Goal: Task Accomplishment & Management: Use online tool/utility

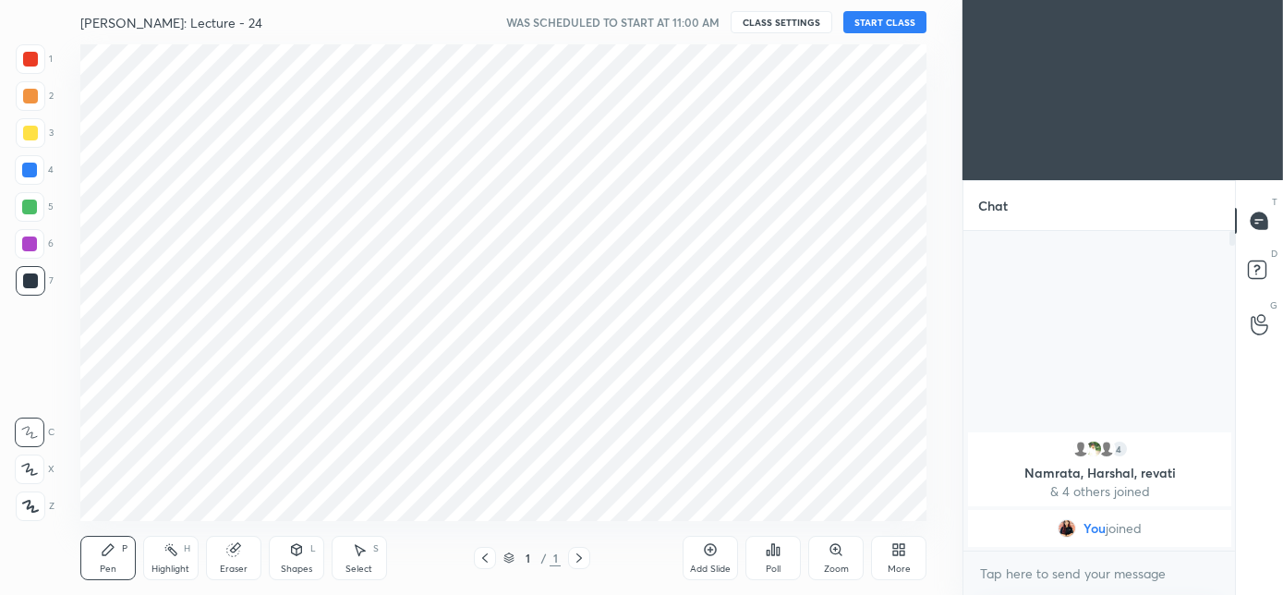
scroll to position [91926, 91513]
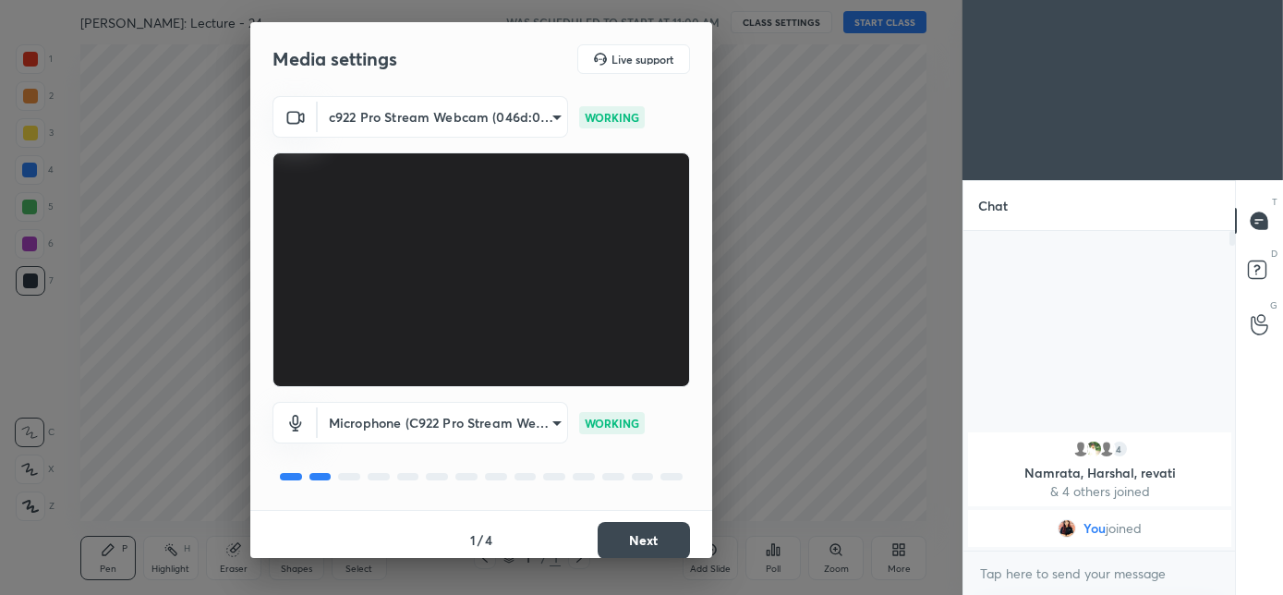
click at [630, 547] on button "Next" at bounding box center [644, 540] width 92 height 37
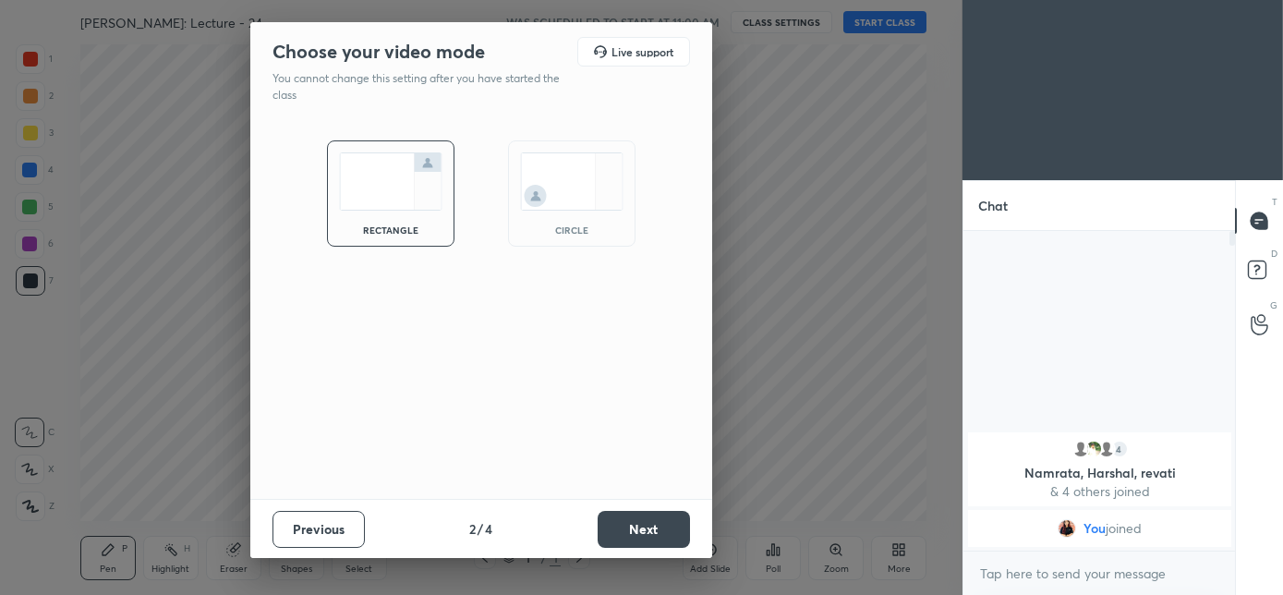
click at [572, 245] on div "circle" at bounding box center [572, 193] width 128 height 106
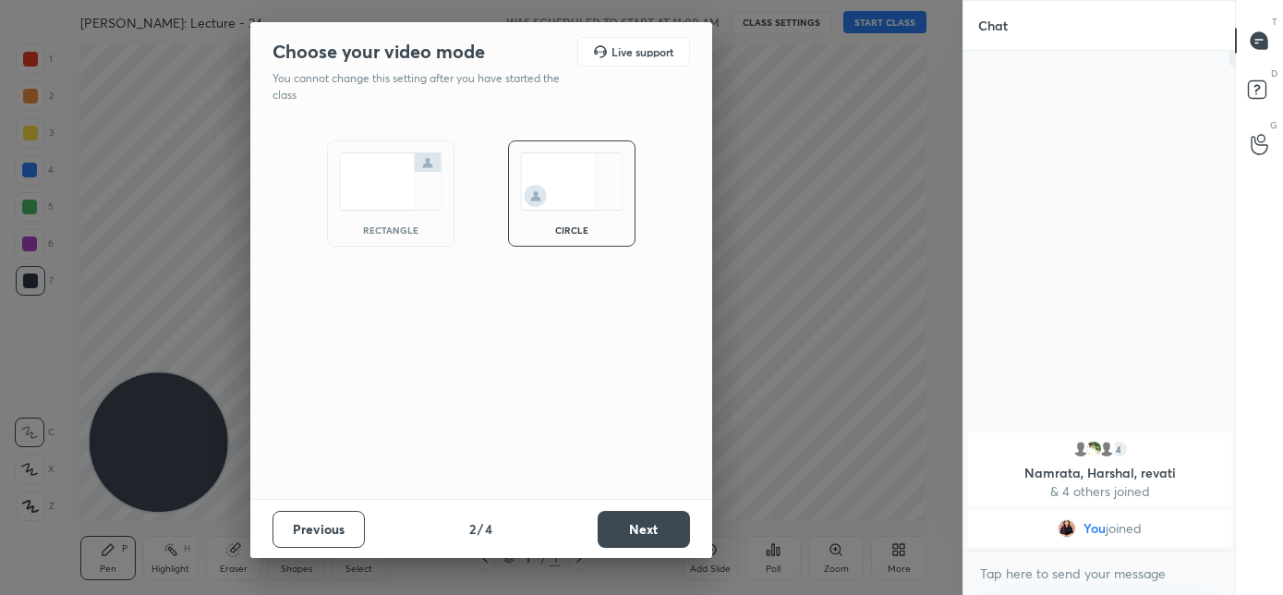
scroll to position [341, 266]
click at [640, 541] on button "Next" at bounding box center [644, 529] width 92 height 37
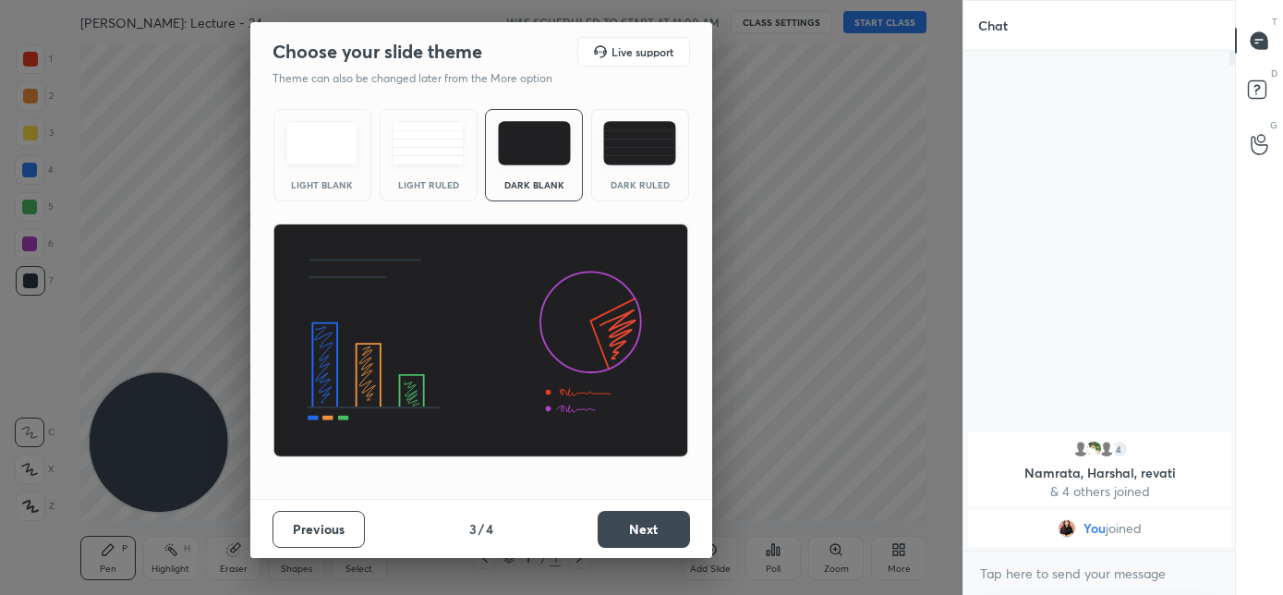
click at [641, 541] on button "Next" at bounding box center [644, 529] width 92 height 37
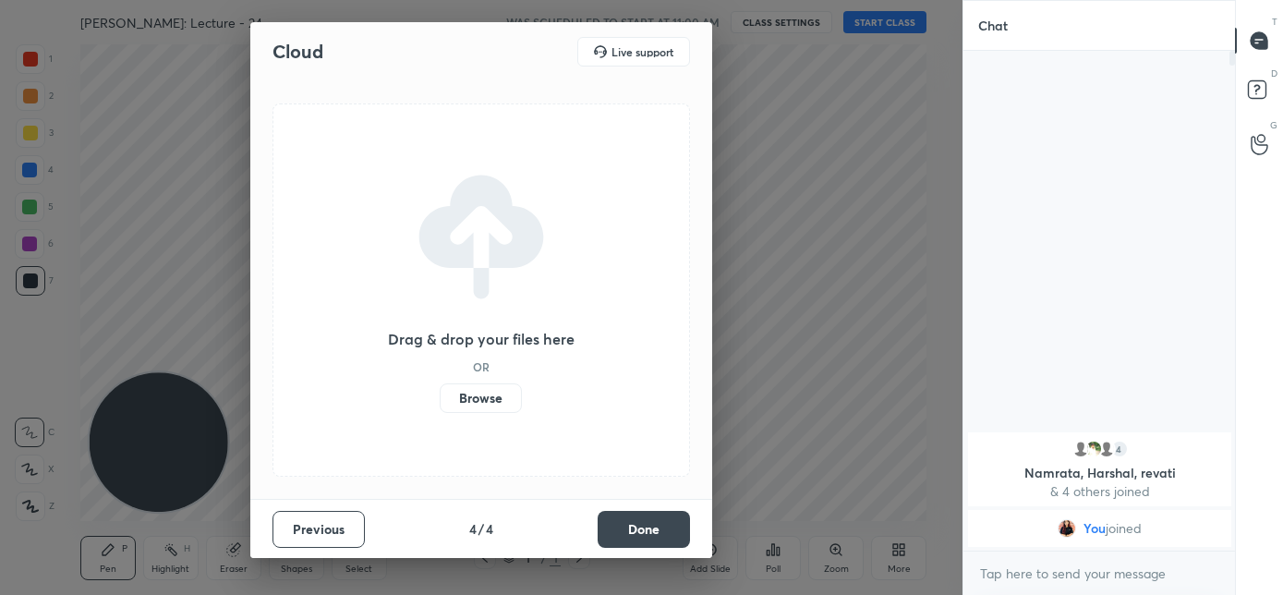
click at [640, 541] on button "Done" at bounding box center [644, 529] width 92 height 37
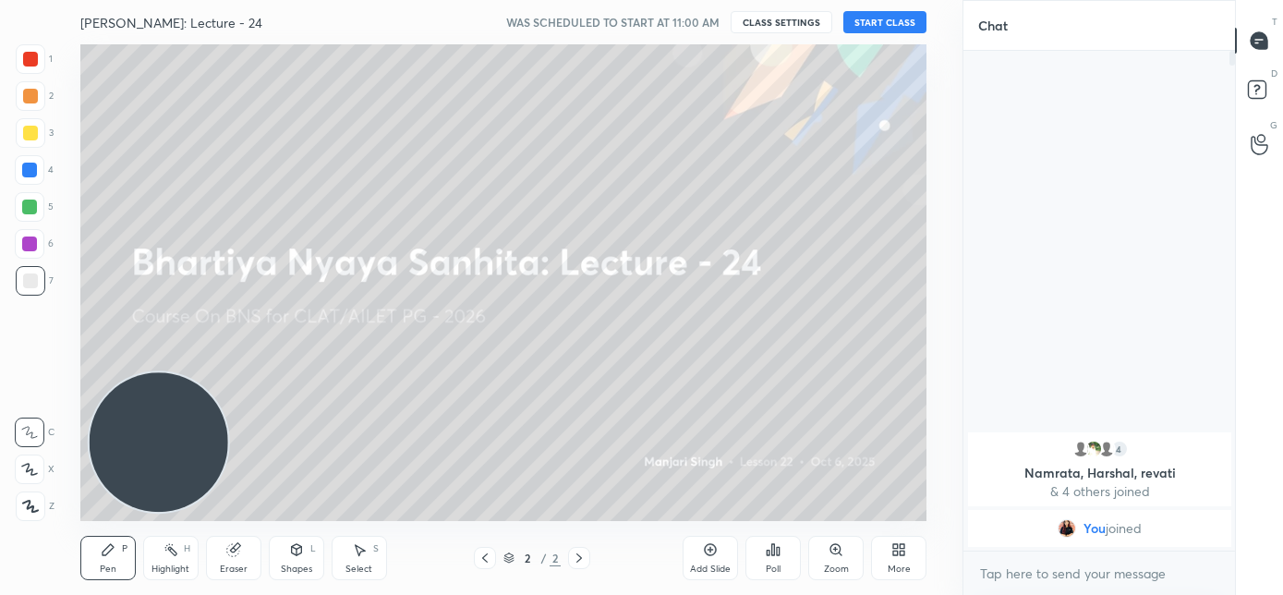
click at [859, 17] on button "START CLASS" at bounding box center [885, 22] width 83 height 22
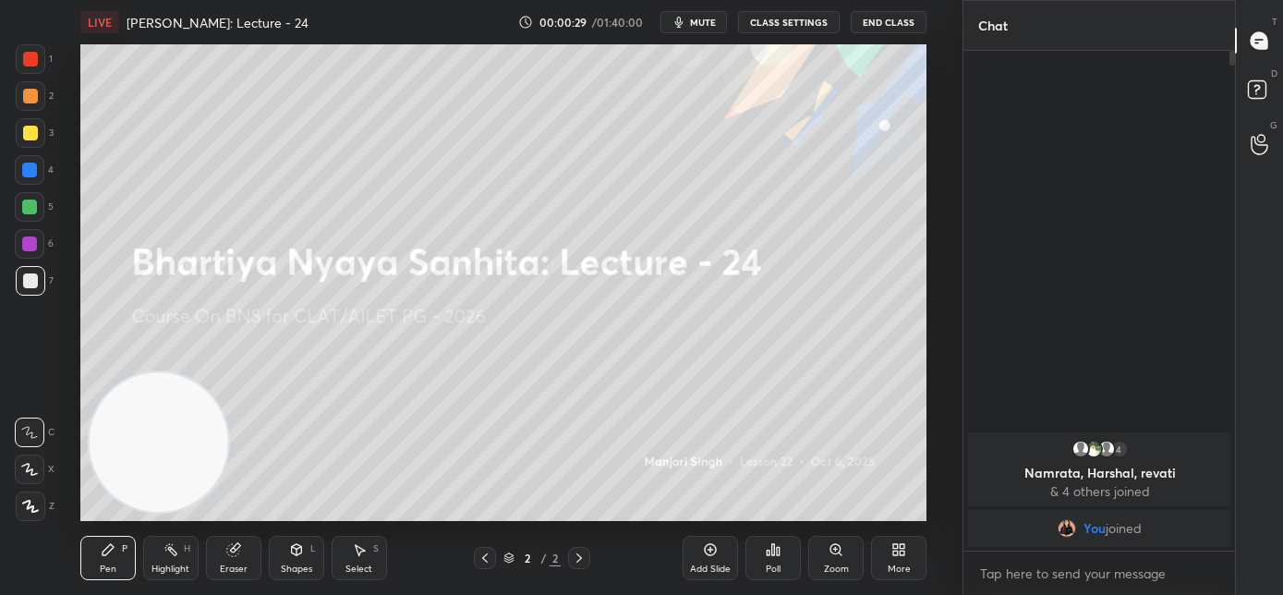
click at [687, 31] on button "mute" at bounding box center [694, 22] width 67 height 22
click at [883, 556] on div "More" at bounding box center [898, 558] width 55 height 44
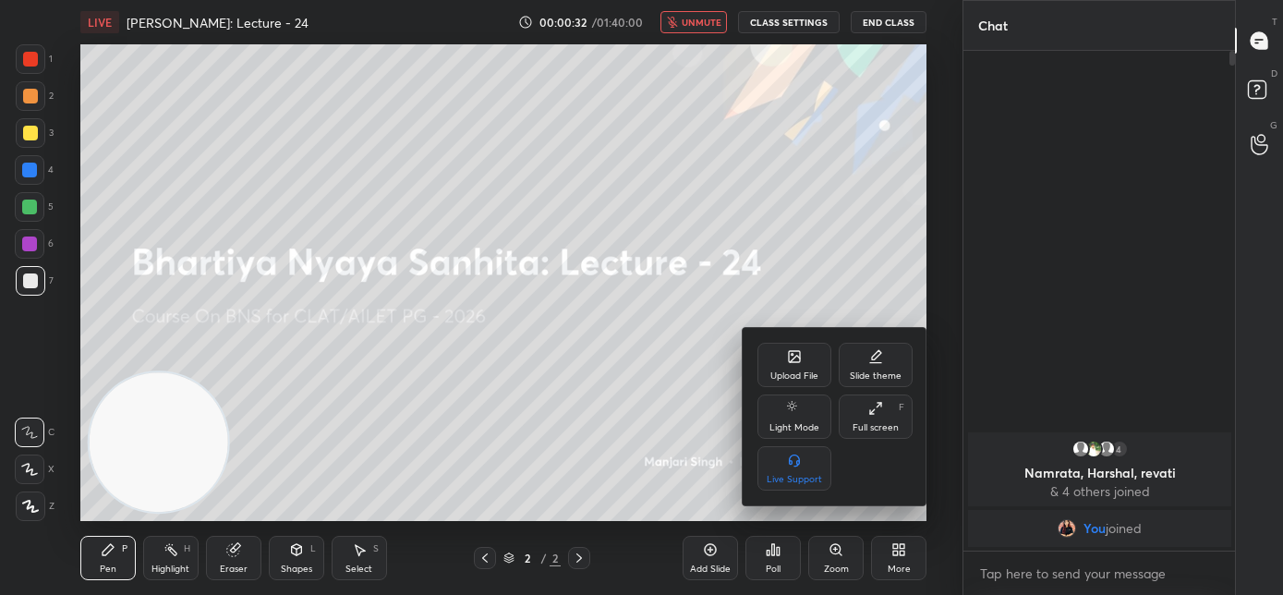
click at [813, 382] on div "Upload File" at bounding box center [795, 365] width 74 height 44
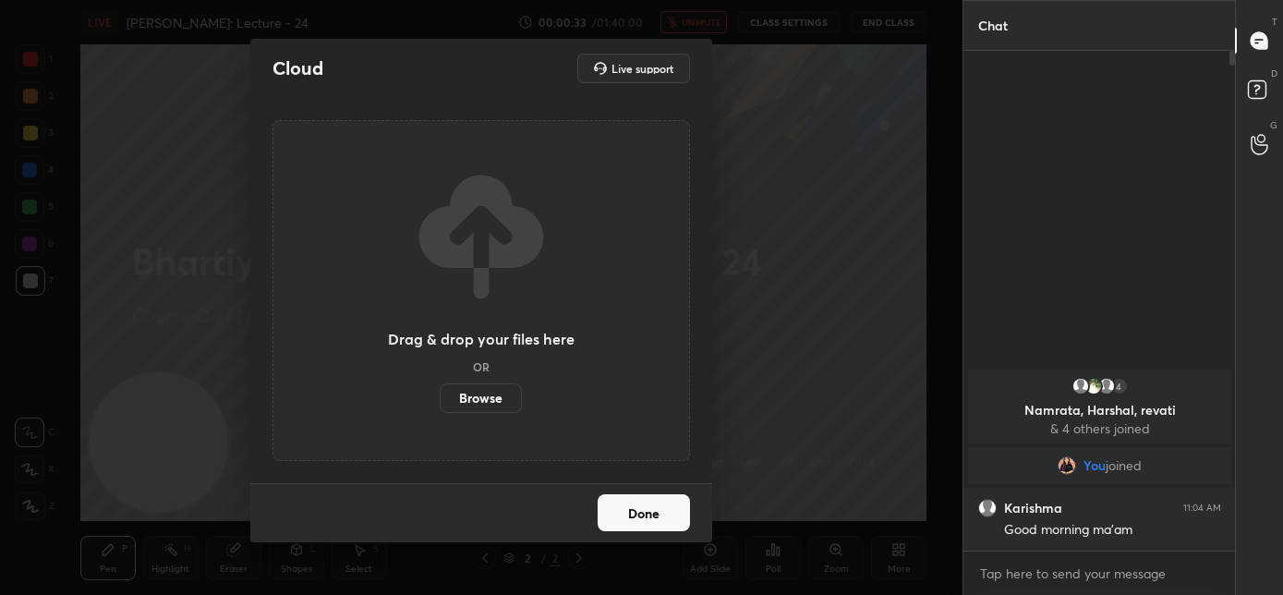
click at [493, 403] on label "Browse" at bounding box center [481, 398] width 82 height 30
click at [440, 403] on input "Browse" at bounding box center [440, 398] width 0 height 30
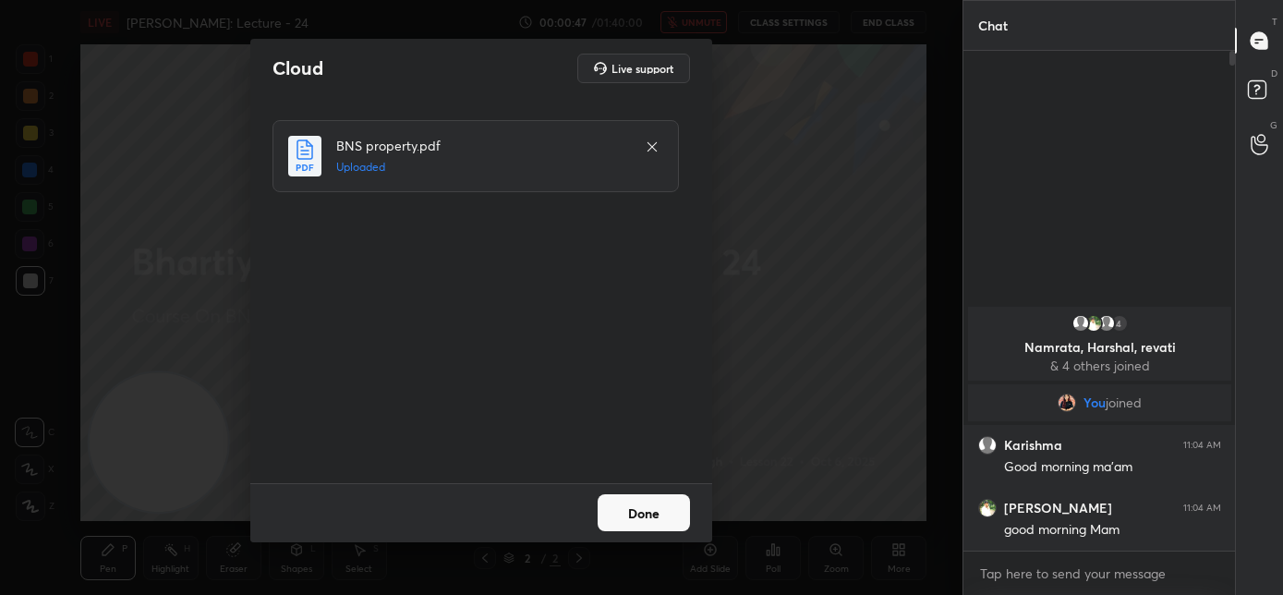
click at [631, 519] on button "Done" at bounding box center [644, 512] width 92 height 37
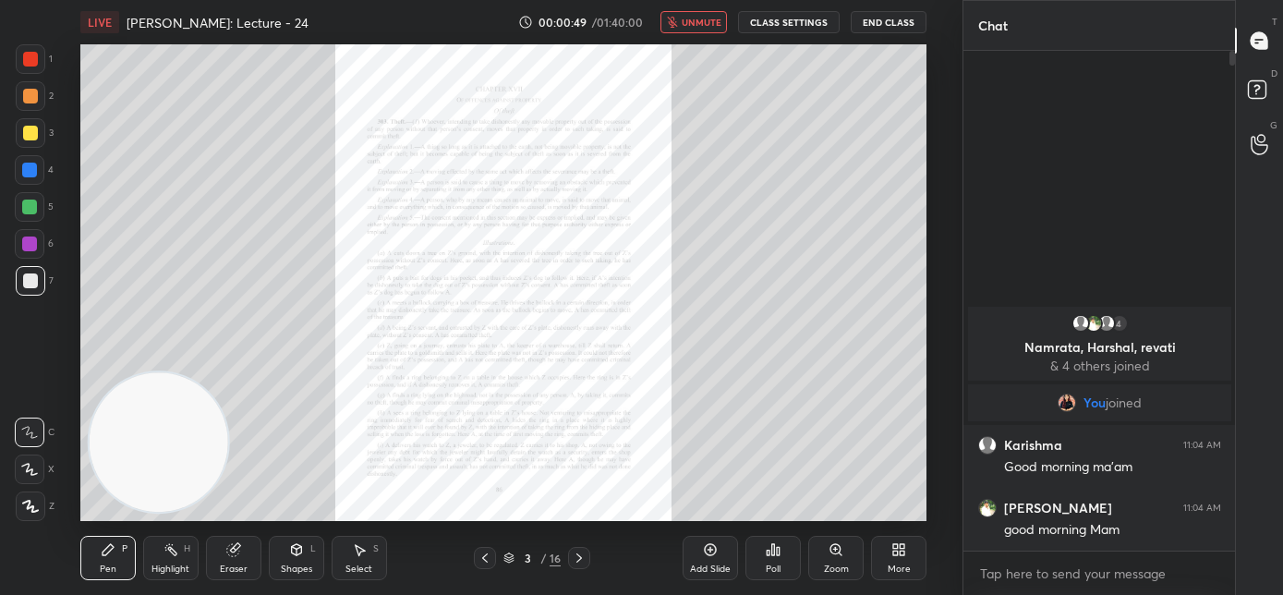
click at [704, 23] on span "unmute" at bounding box center [702, 22] width 40 height 13
click at [835, 555] on icon at bounding box center [836, 549] width 15 height 15
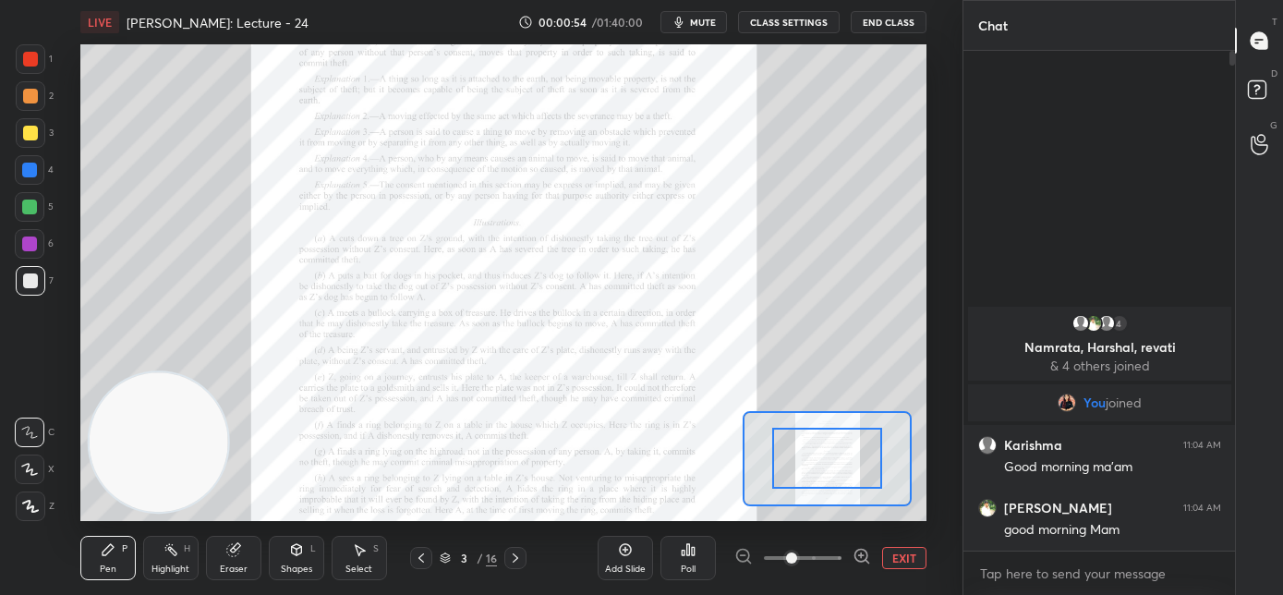
click at [525, 558] on div at bounding box center [516, 558] width 22 height 22
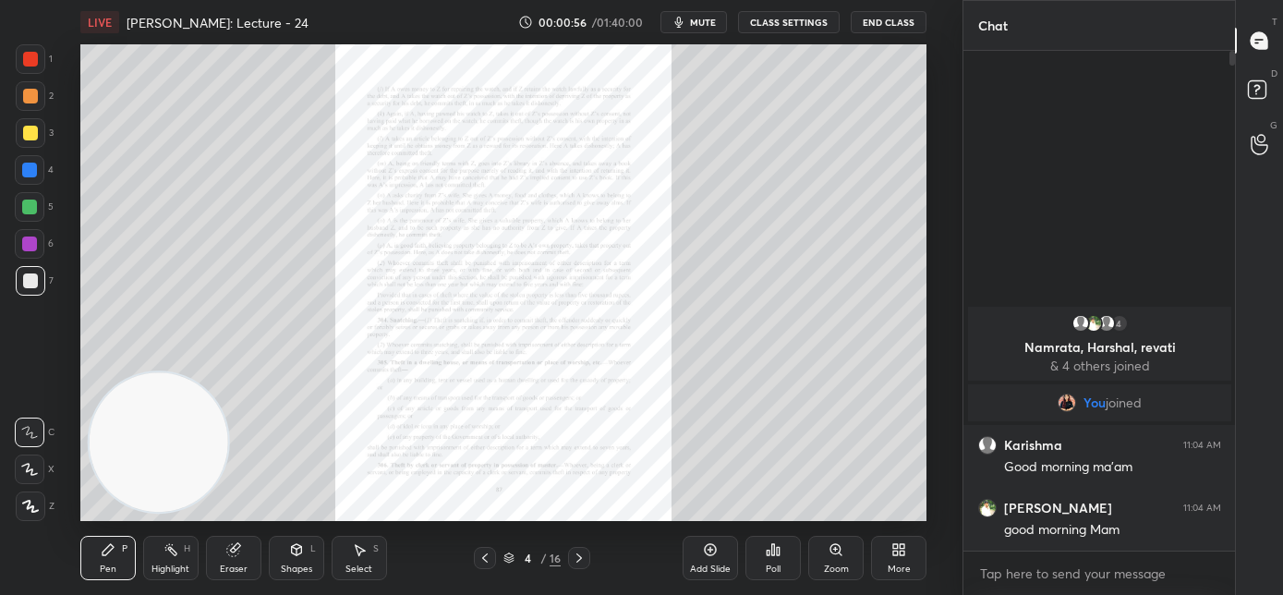
click at [582, 562] on icon at bounding box center [579, 558] width 15 height 15
click at [483, 556] on icon at bounding box center [485, 557] width 6 height 9
click at [578, 562] on icon at bounding box center [579, 558] width 15 height 15
click at [835, 565] on div "Zoom" at bounding box center [836, 569] width 25 height 9
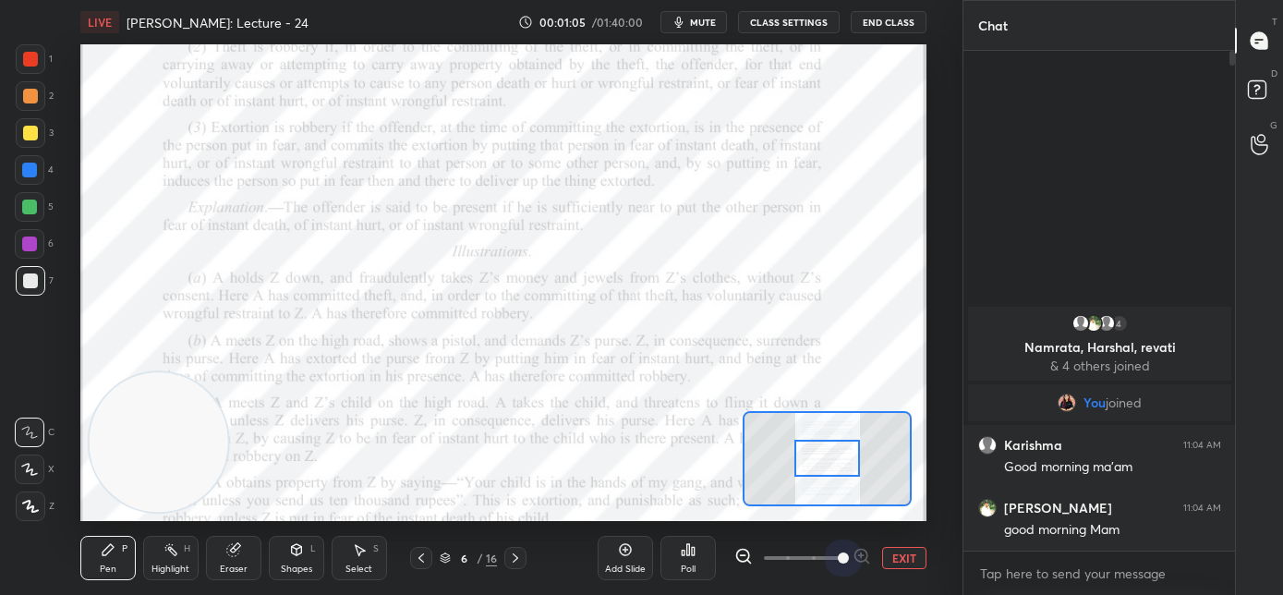
click at [835, 562] on span at bounding box center [803, 558] width 78 height 28
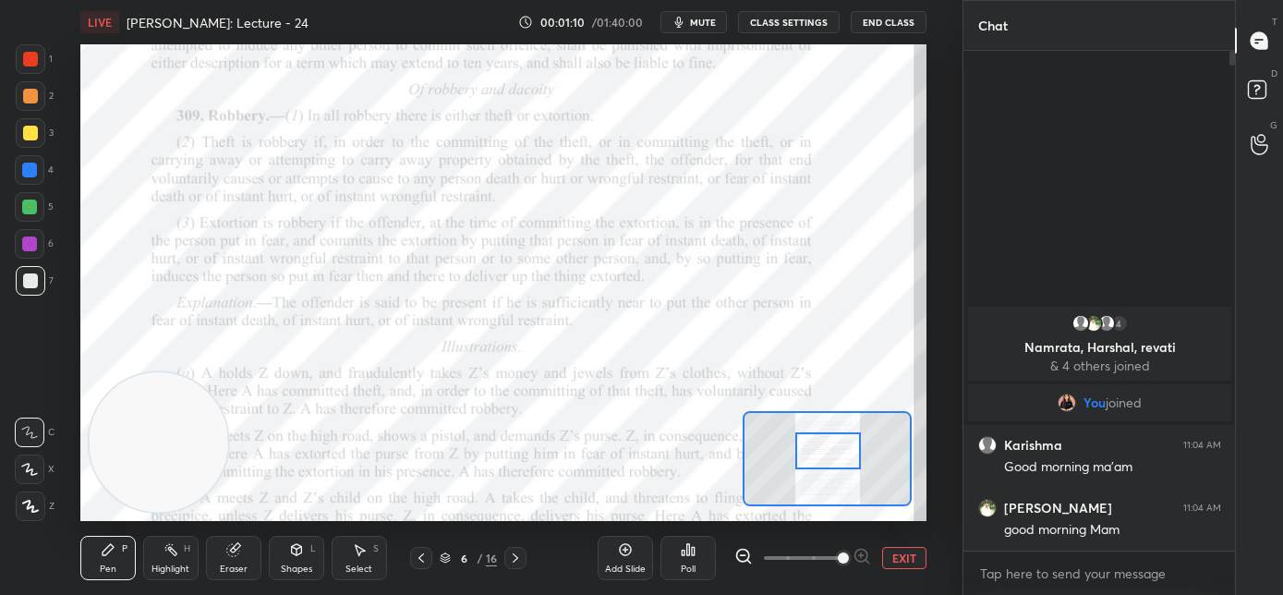
click at [824, 453] on div at bounding box center [829, 450] width 67 height 37
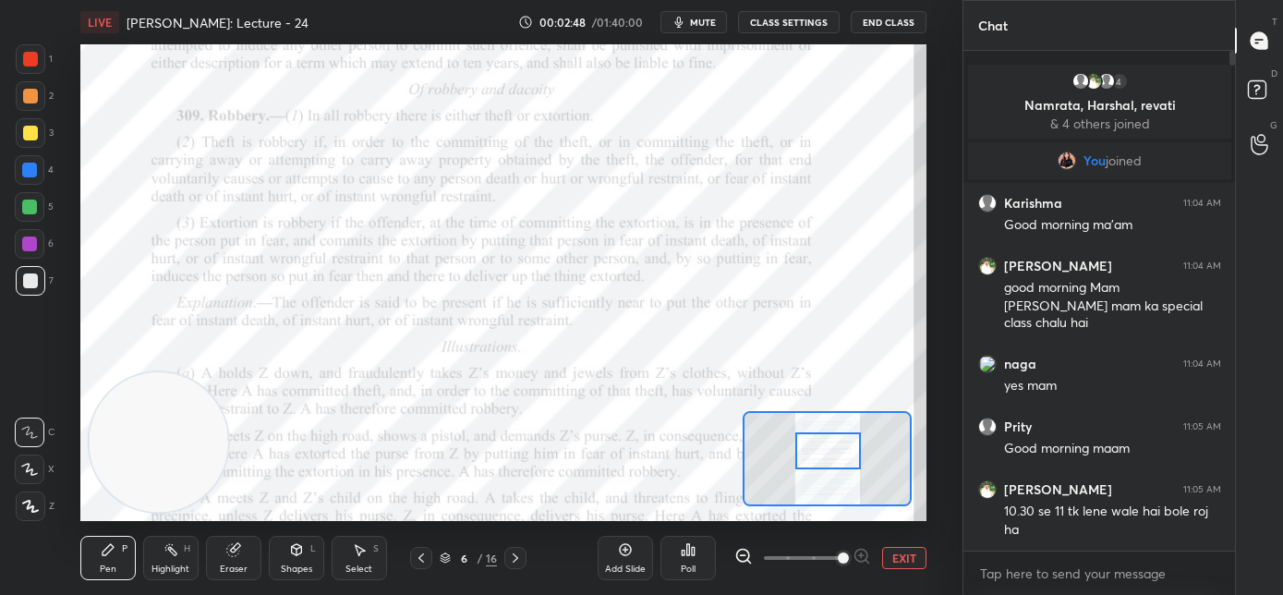
click at [423, 564] on icon at bounding box center [421, 558] width 15 height 15
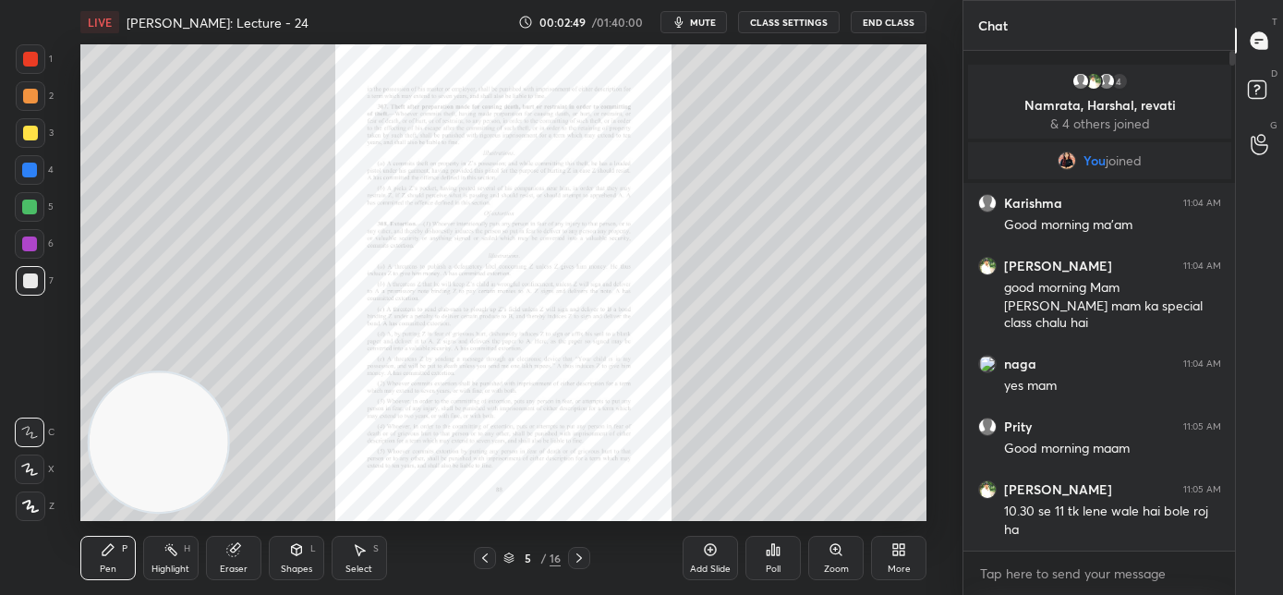
click at [717, 565] on div "Add Slide" at bounding box center [710, 569] width 41 height 9
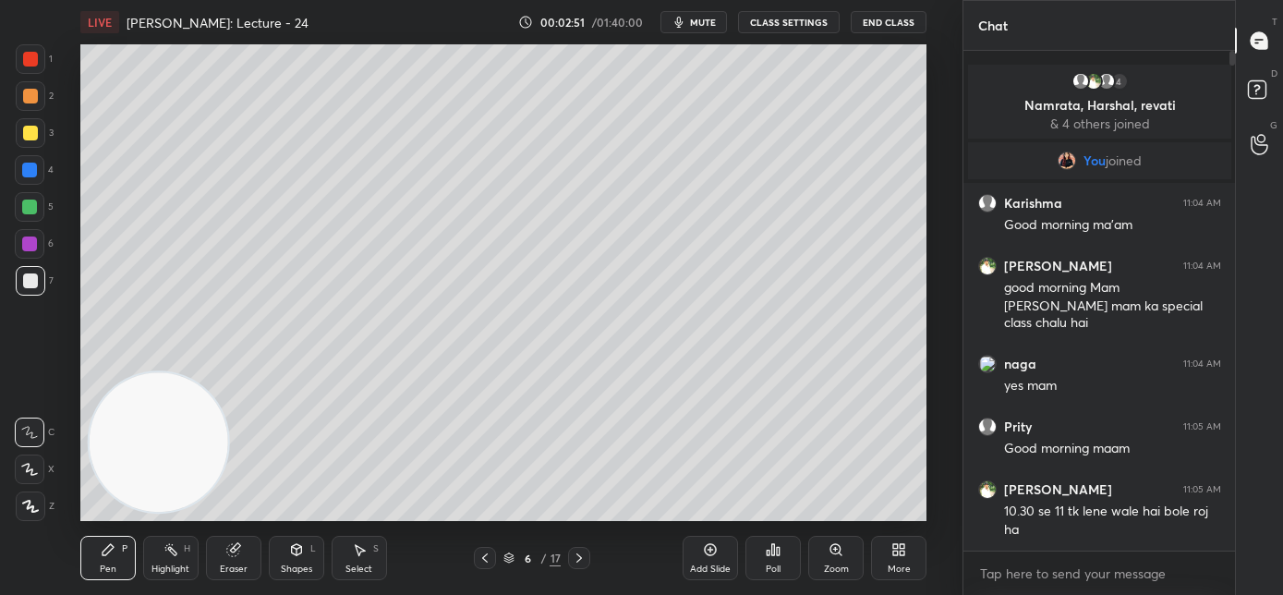
click at [31, 129] on div at bounding box center [30, 133] width 15 height 15
click at [35, 507] on icon at bounding box center [30, 506] width 17 height 13
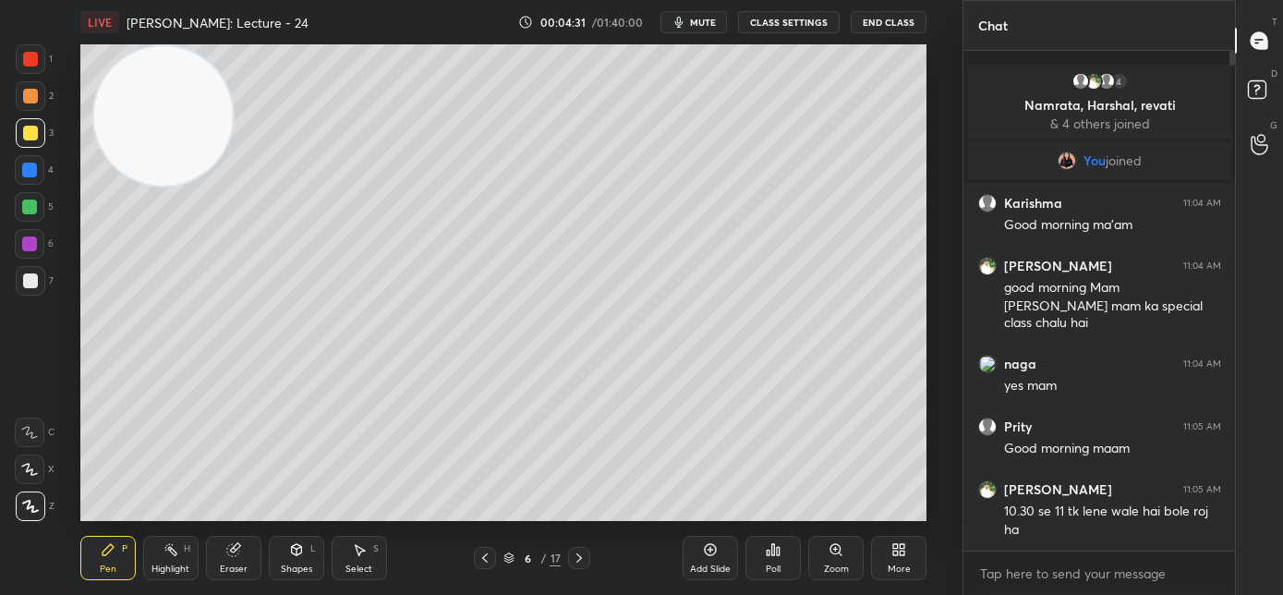
drag, startPoint x: 174, startPoint y: 124, endPoint x: 176, endPoint y: 159, distance: 35.2
click at [176, 110] on video at bounding box center [163, 116] width 140 height 140
click at [181, 591] on div "LIVE [PERSON_NAME]: Lecture - 24 00:04:33 / 01:40:00 mute CLASS SETTINGS End Cl…" at bounding box center [503, 297] width 889 height 595
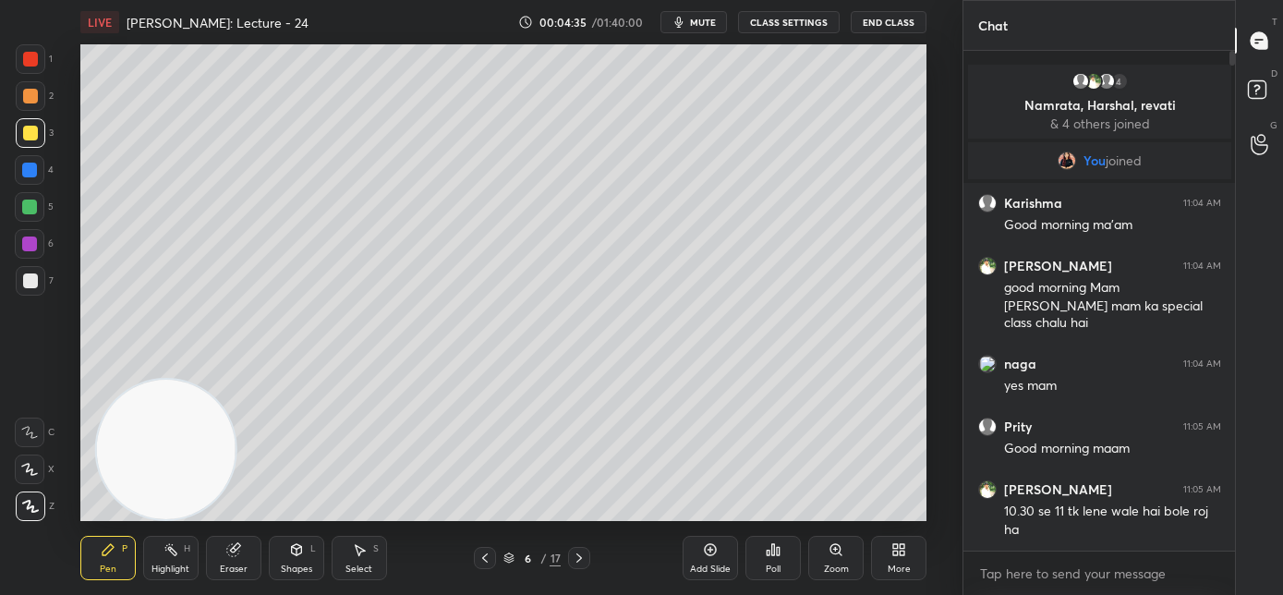
click at [699, 565] on div "Add Slide" at bounding box center [710, 569] width 41 height 9
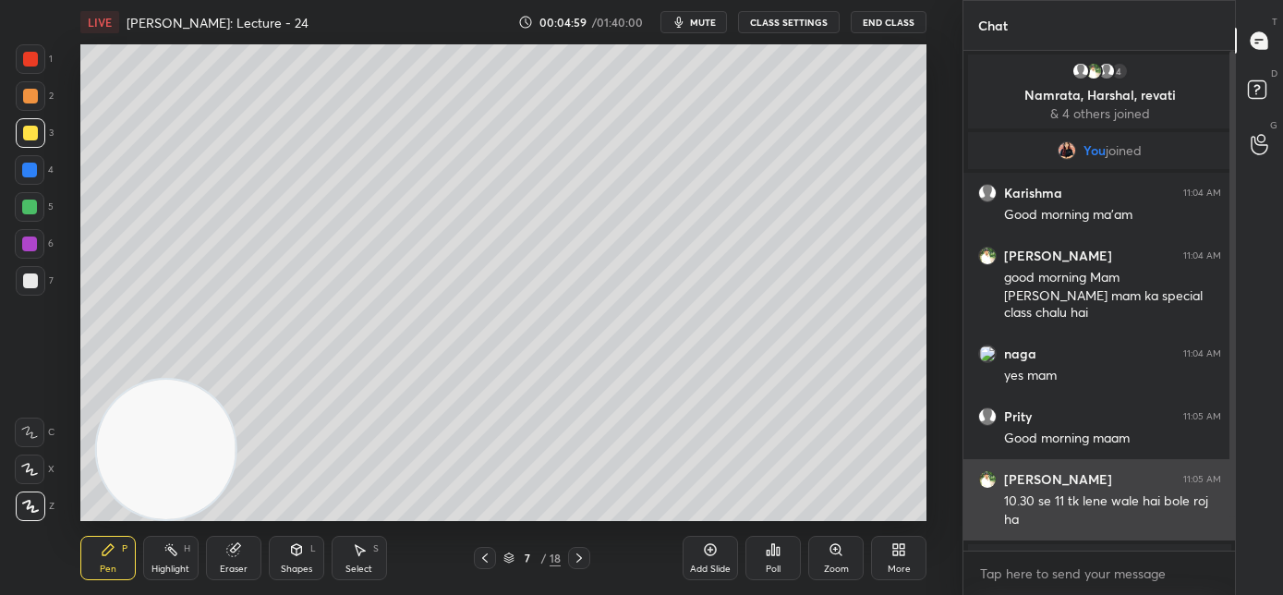
scroll to position [56, 0]
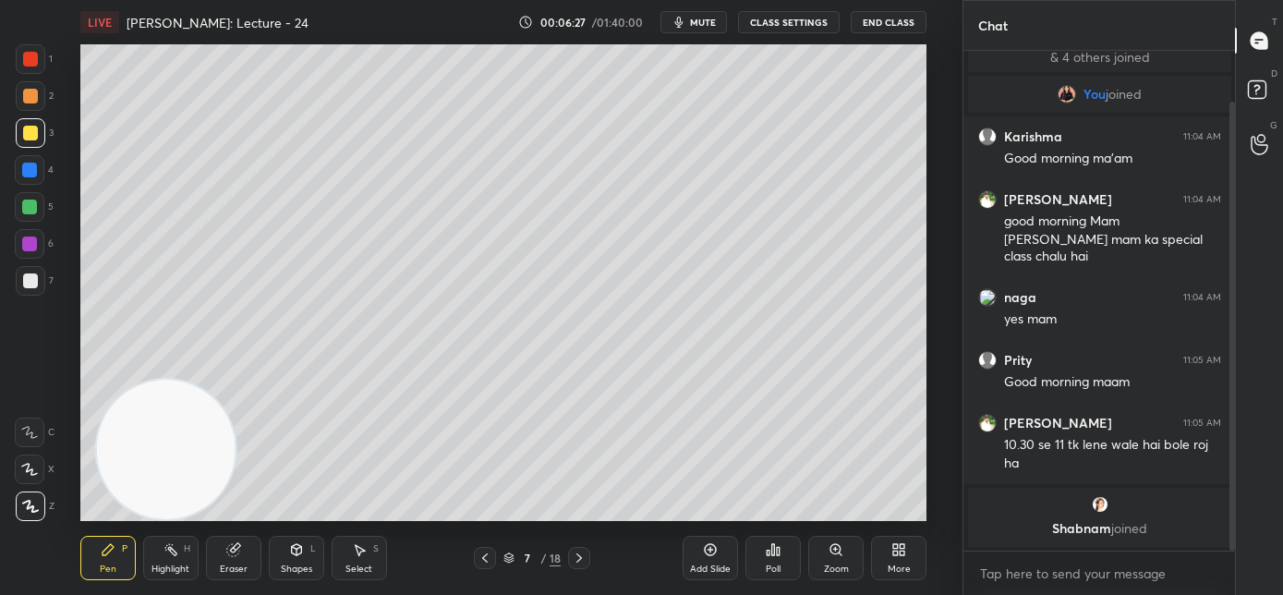
click at [701, 565] on div "Add Slide" at bounding box center [710, 569] width 41 height 9
click at [191, 444] on video at bounding box center [166, 450] width 140 height 140
click at [132, 380] on video at bounding box center [166, 450] width 140 height 140
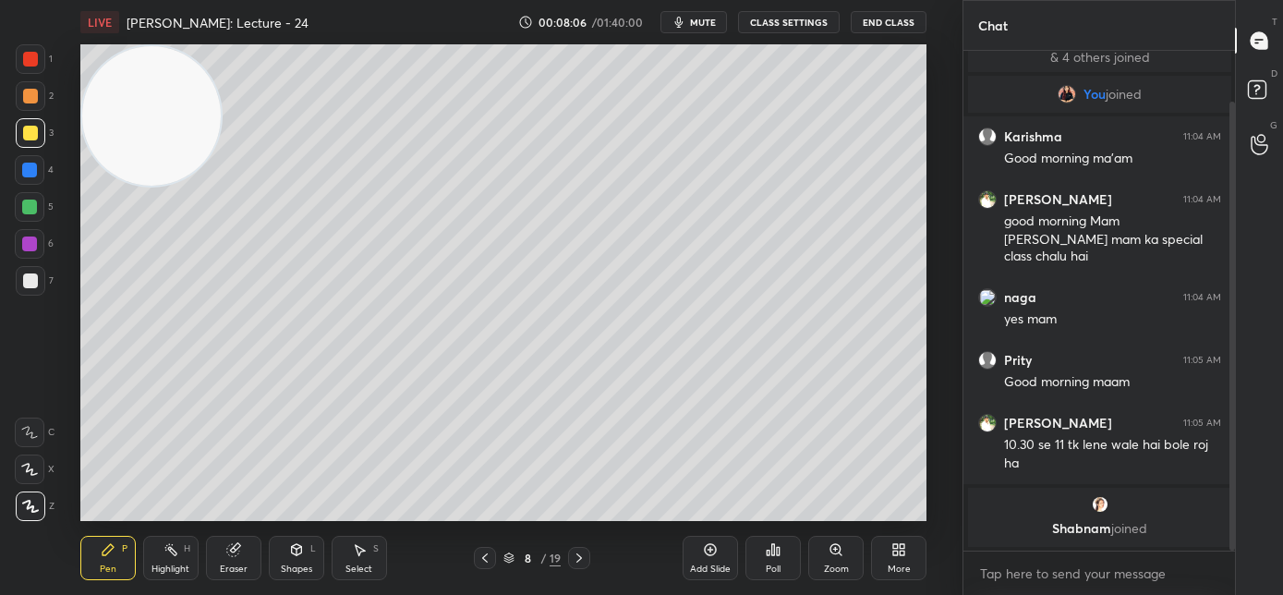
click at [809, 505] on div "LIVE [PERSON_NAME]: Lecture - 24 00:08:06 / 01:40:00 mute CLASS SETTINGS End Cl…" at bounding box center [503, 297] width 889 height 595
click at [823, 506] on div "LIVE [PERSON_NAME]: Lecture - 24 00:08:08 / 01:40:00 mute CLASS SETTINGS End Cl…" at bounding box center [503, 297] width 889 height 595
click at [859, 510] on div "LIVE [PERSON_NAME]: Lecture - 24 00:08:12 / 01:40:00 mute CLASS SETTINGS End Cl…" at bounding box center [503, 297] width 889 height 595
click at [864, 507] on div "Add Slide Poll Zoom More" at bounding box center [805, 557] width 244 height 103
click at [574, 564] on icon at bounding box center [579, 558] width 15 height 15
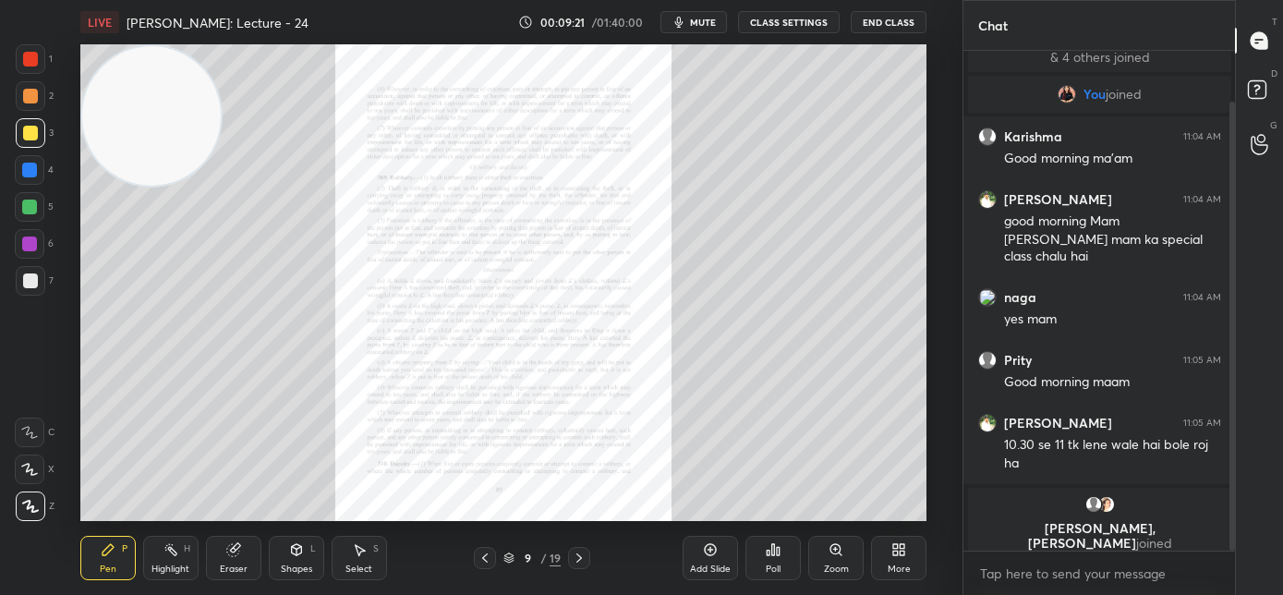
click at [808, 565] on div "Add Slide Poll Zoom More" at bounding box center [805, 557] width 244 height 103
click at [821, 565] on div "Zoom" at bounding box center [836, 558] width 55 height 44
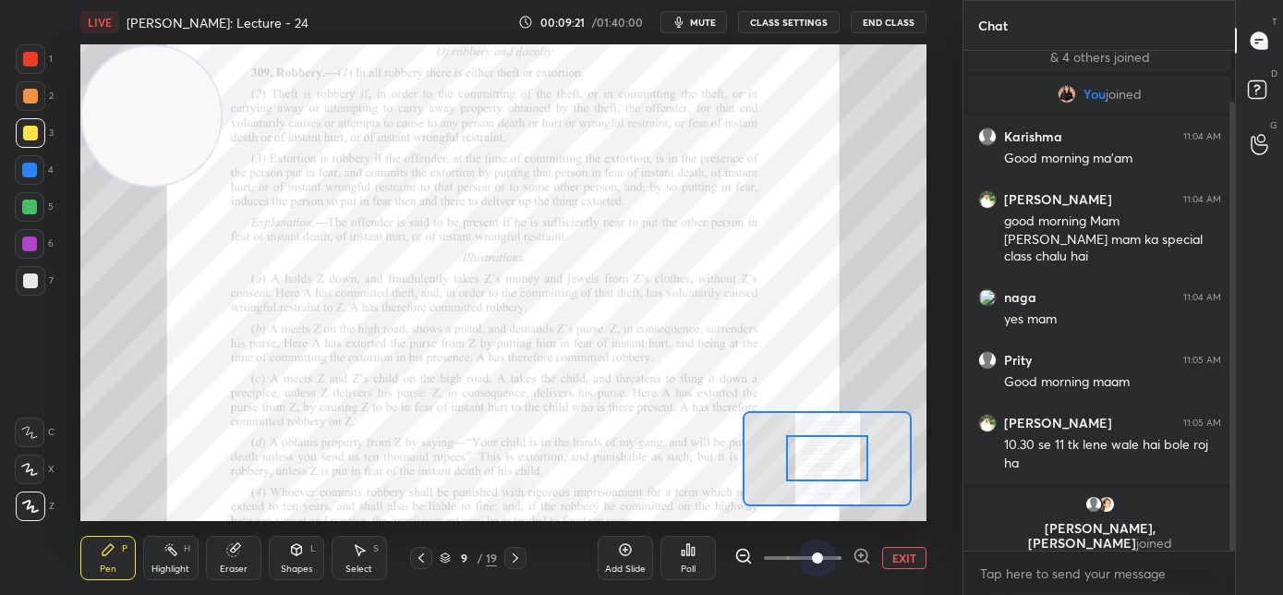
click at [828, 565] on span at bounding box center [803, 558] width 78 height 28
click at [823, 562] on span at bounding box center [817, 558] width 11 height 11
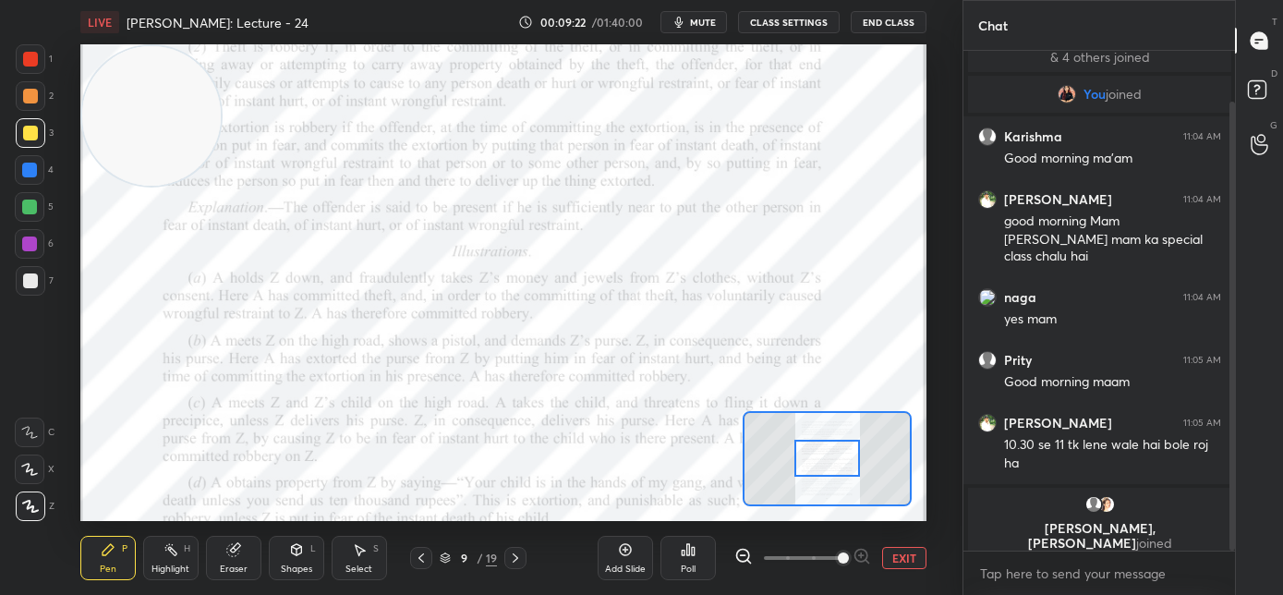
click at [838, 563] on span at bounding box center [843, 558] width 11 height 11
click at [124, 186] on video at bounding box center [152, 116] width 140 height 140
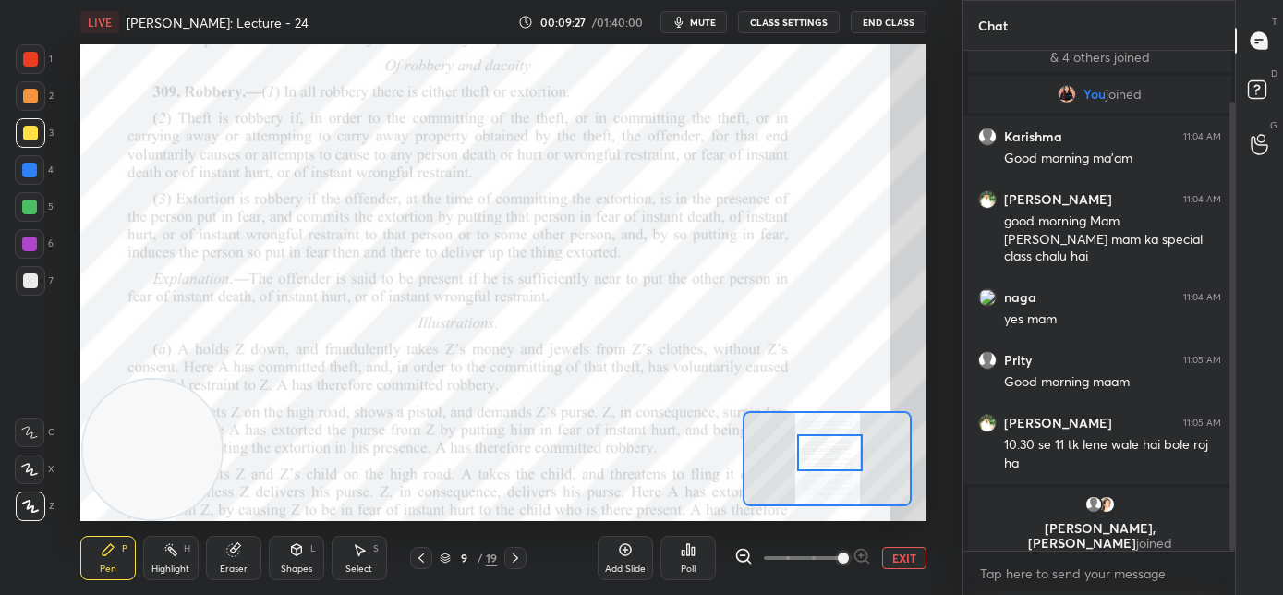
click at [834, 457] on div at bounding box center [830, 452] width 67 height 37
click at [32, 56] on div at bounding box center [30, 59] width 15 height 15
click at [27, 444] on div at bounding box center [30, 433] width 30 height 30
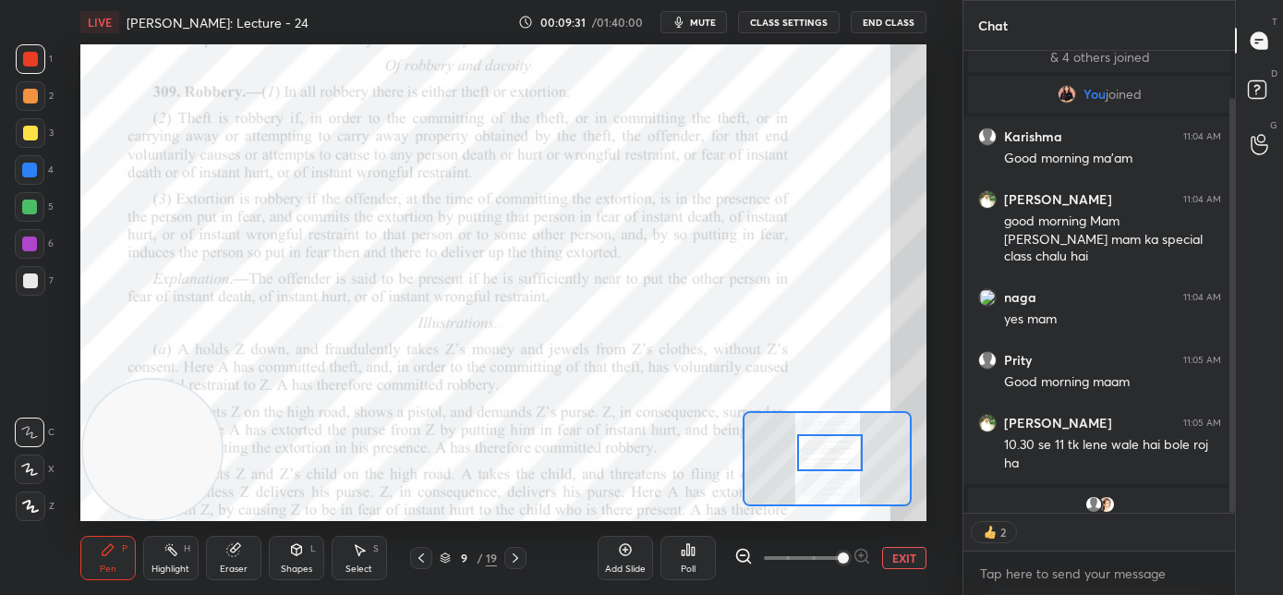
click at [30, 440] on div at bounding box center [30, 433] width 30 height 30
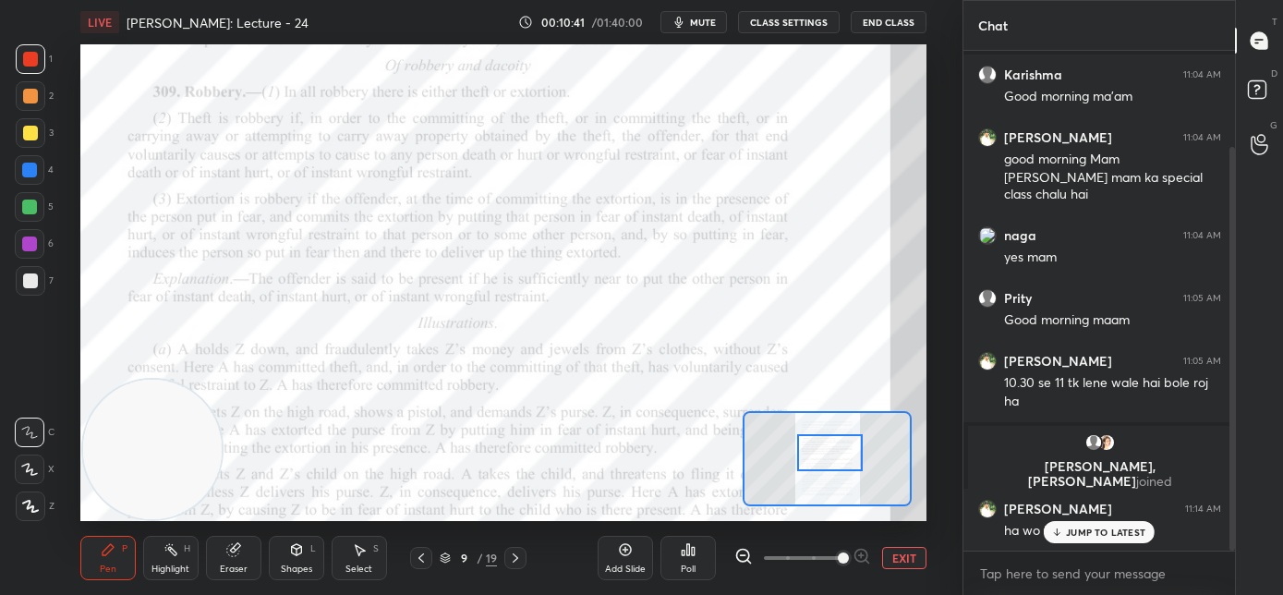
click at [1074, 529] on p "JUMP TO LATEST" at bounding box center [1105, 532] width 79 height 11
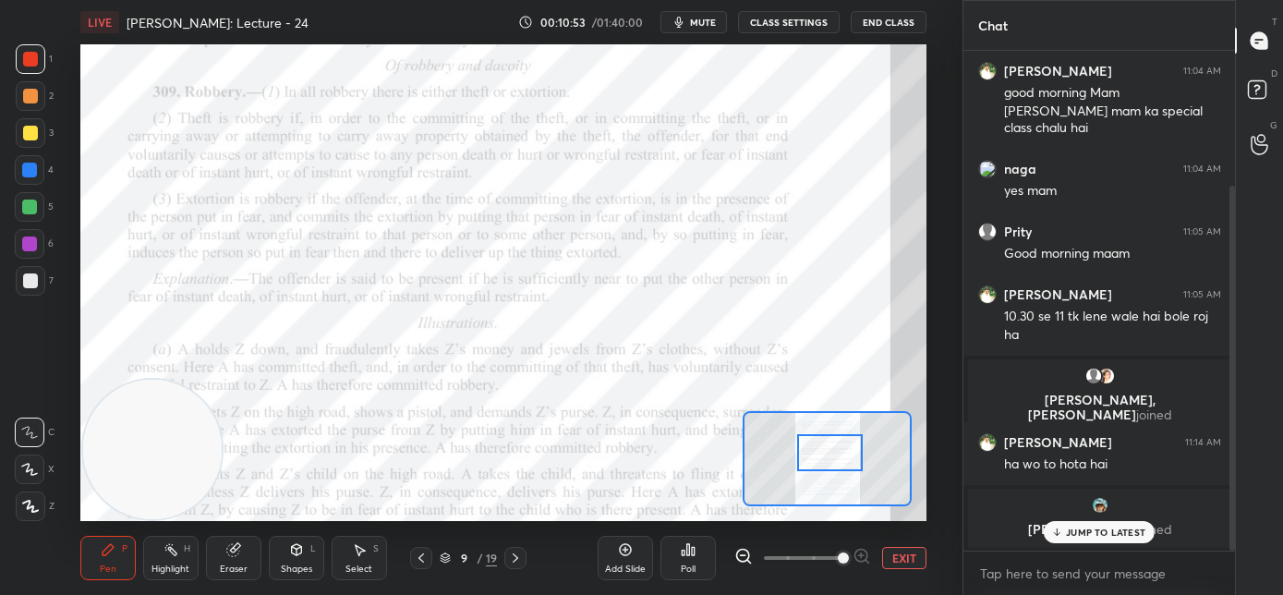
click at [35, 249] on div at bounding box center [29, 244] width 15 height 15
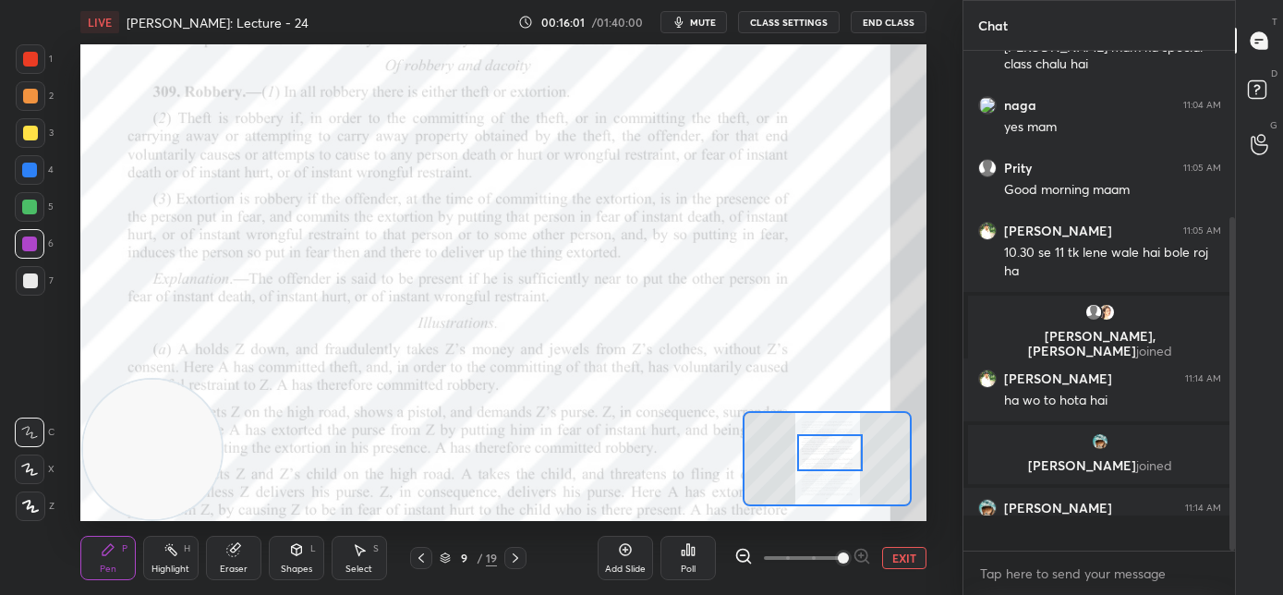
scroll to position [249, 0]
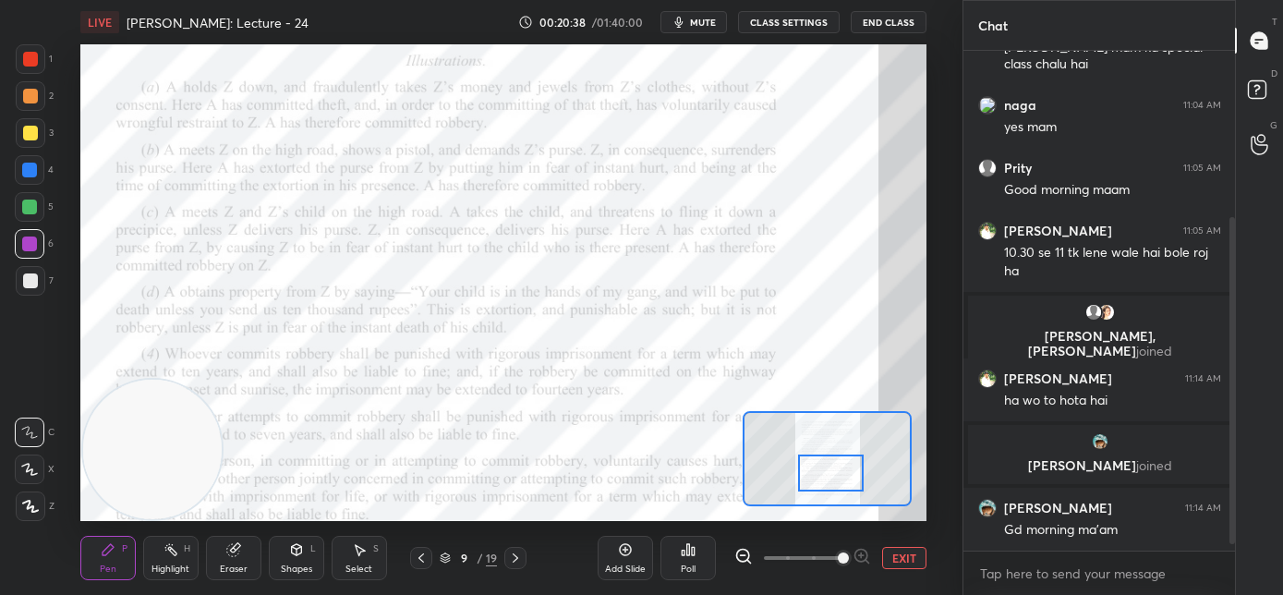
drag, startPoint x: 813, startPoint y: 467, endPoint x: 815, endPoint y: 478, distance: 11.2
click at [815, 478] on div at bounding box center [831, 473] width 67 height 37
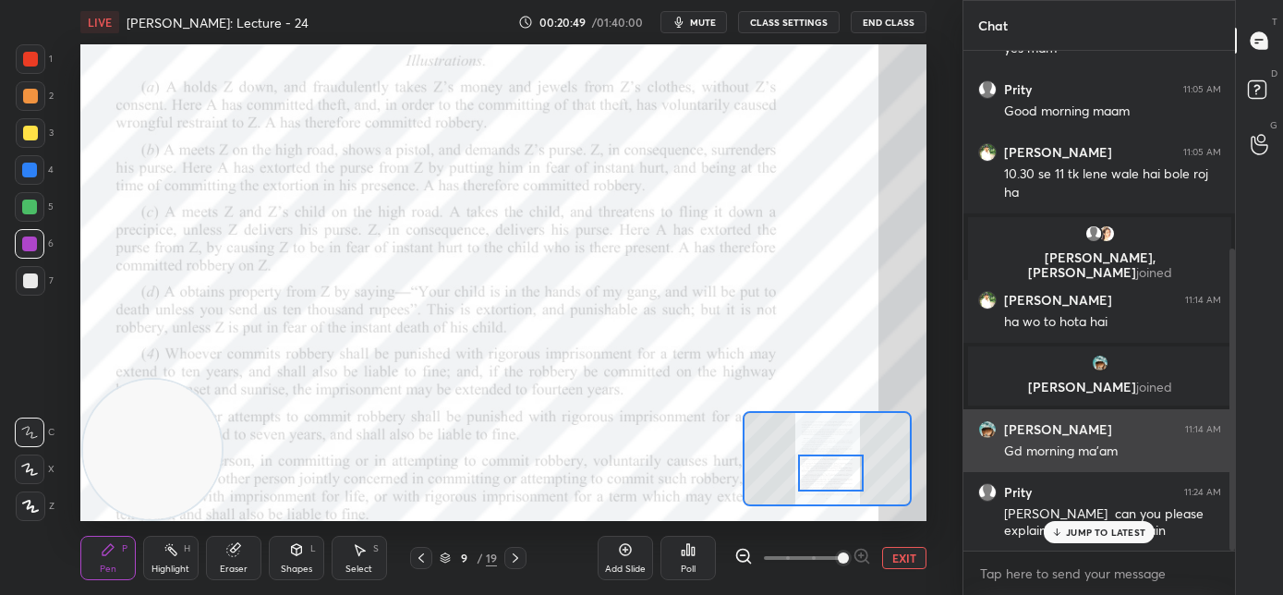
scroll to position [6, 6]
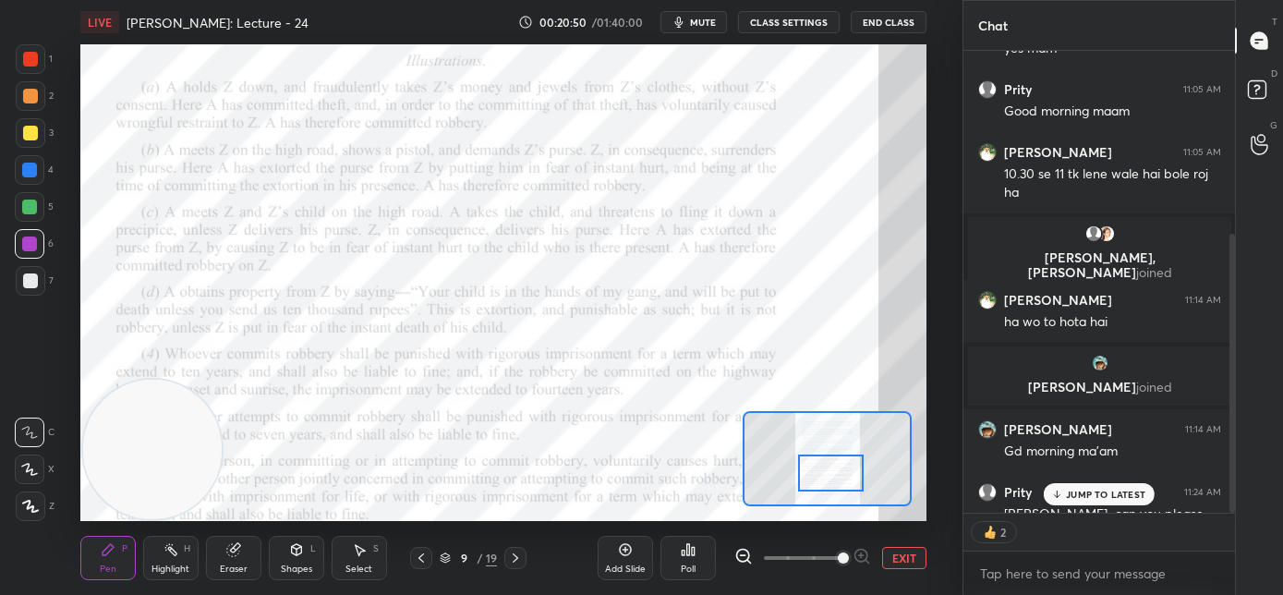
click at [1059, 490] on icon at bounding box center [1058, 494] width 12 height 11
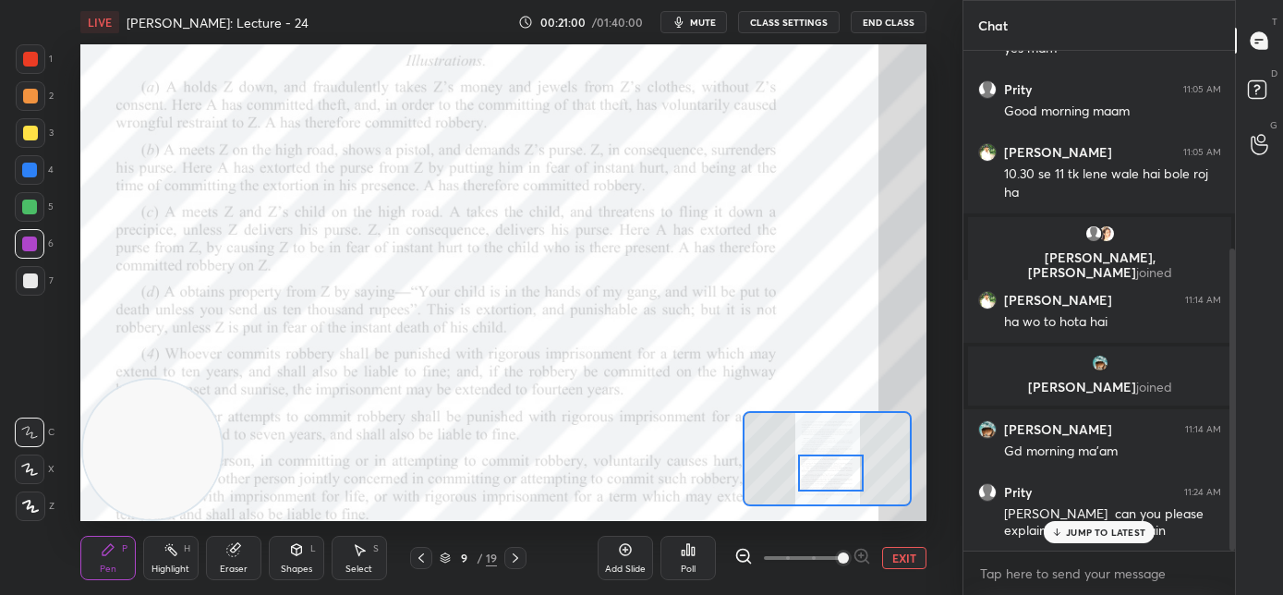
scroll to position [347, 0]
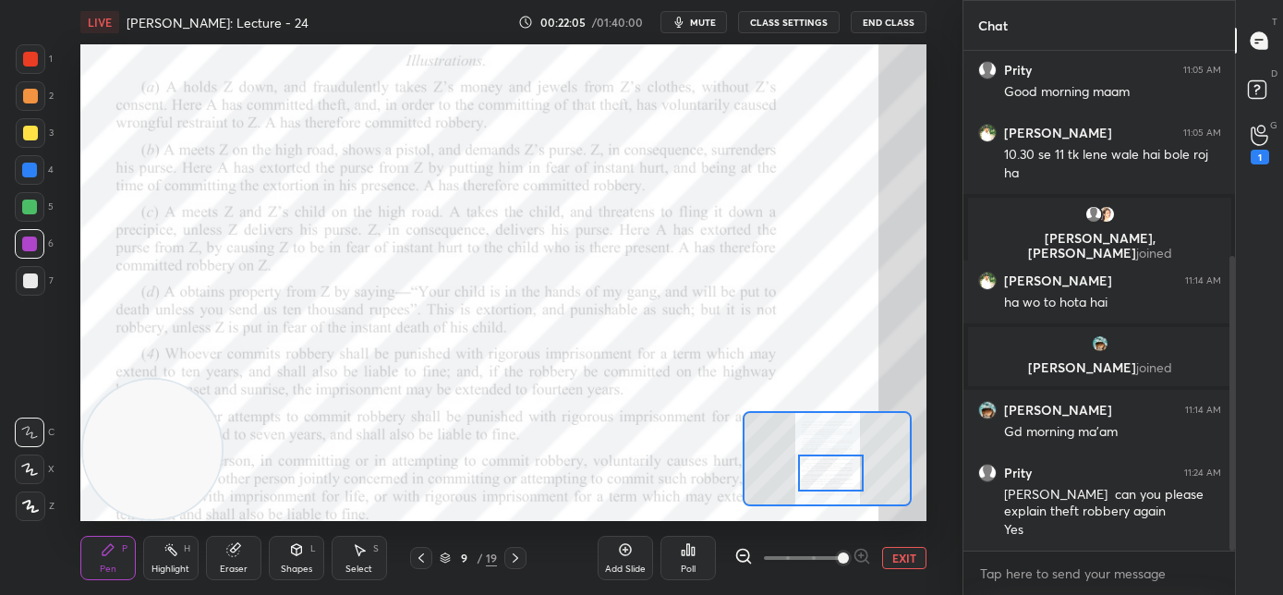
click at [1258, 153] on div "1" at bounding box center [1260, 157] width 18 height 15
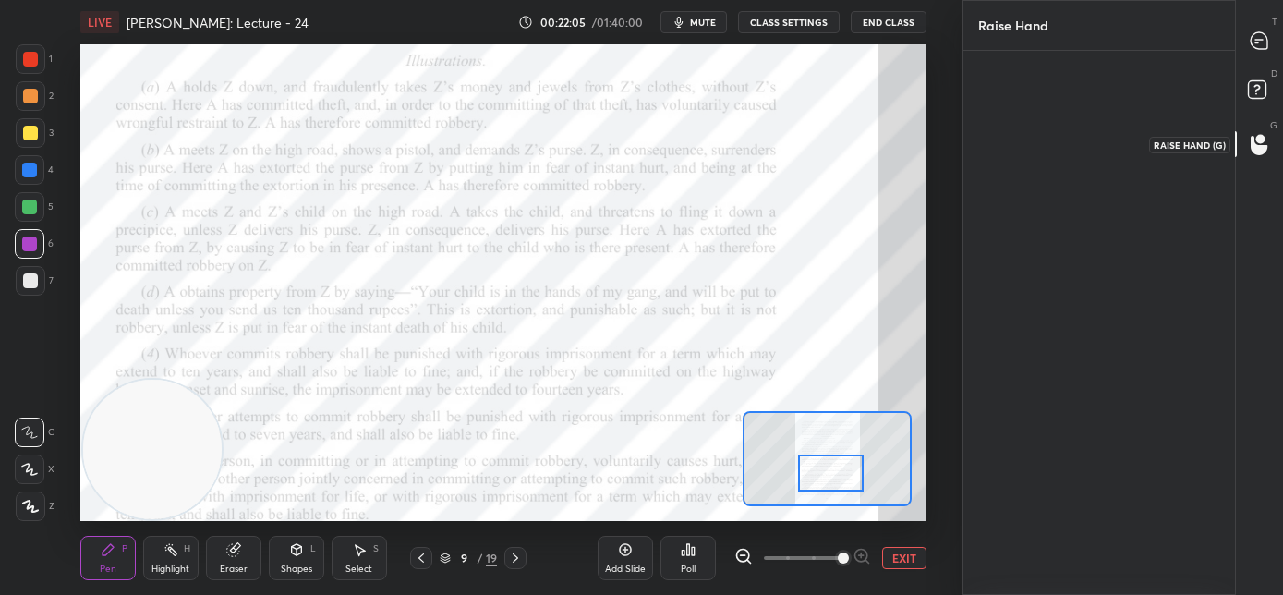
scroll to position [6, 6]
click at [1261, 37] on icon at bounding box center [1259, 40] width 17 height 17
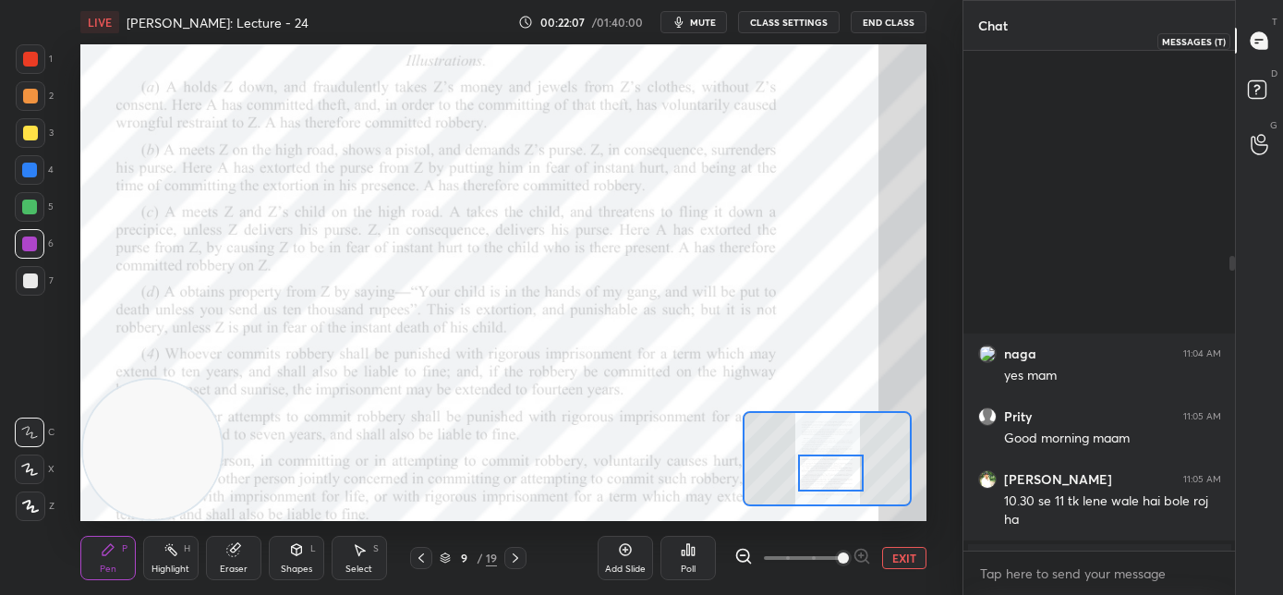
scroll to position [494, 266]
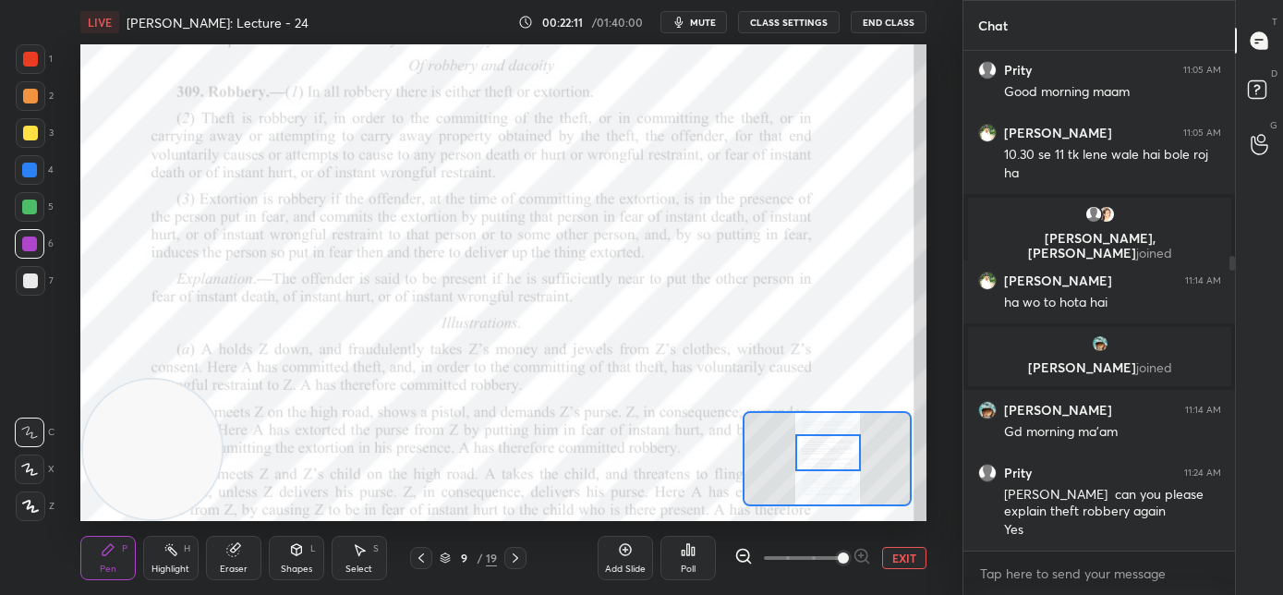
drag, startPoint x: 835, startPoint y: 468, endPoint x: 837, endPoint y: 438, distance: 29.6
click at [833, 453] on div at bounding box center [829, 452] width 67 height 37
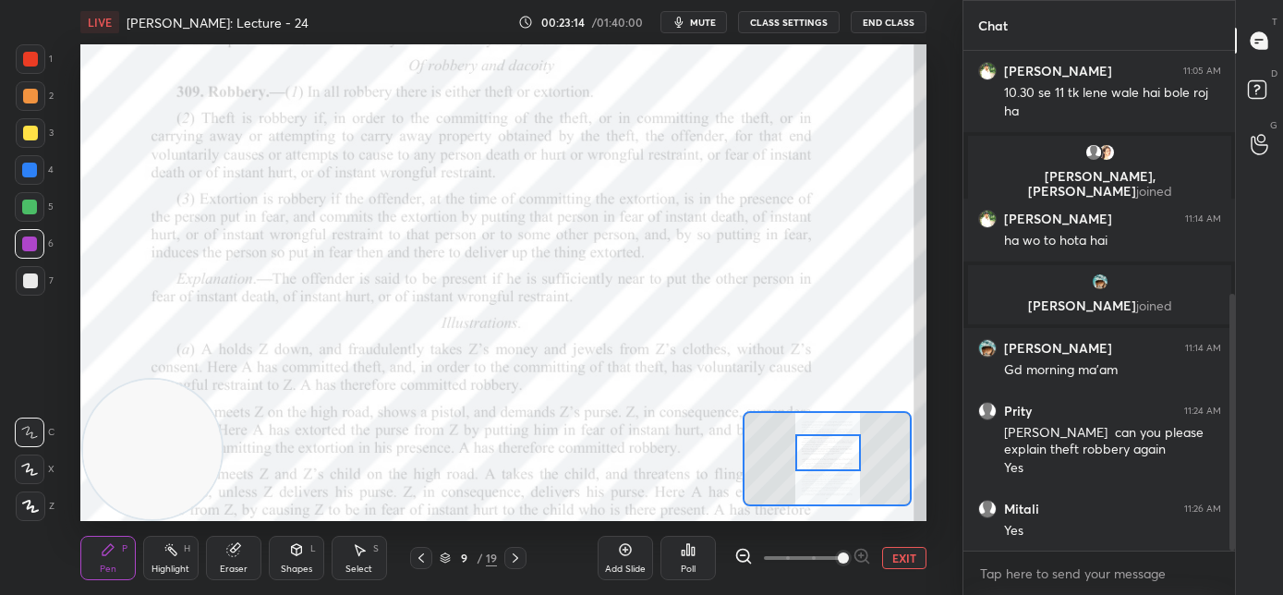
scroll to position [472, 0]
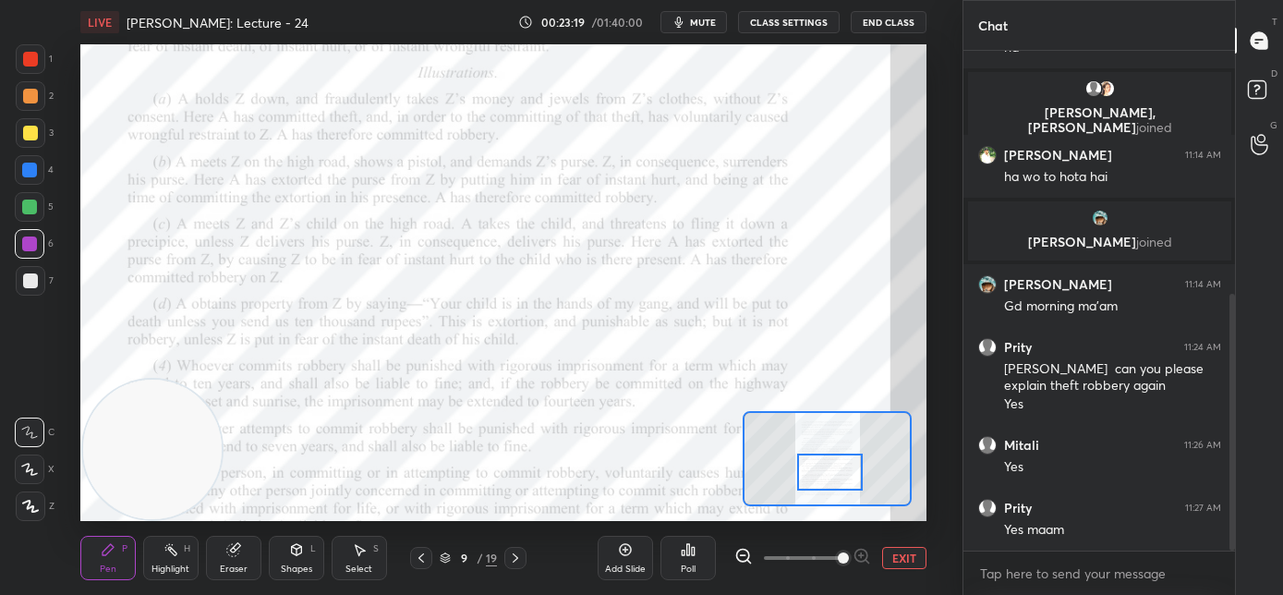
click at [817, 469] on div at bounding box center [830, 472] width 67 height 37
drag, startPoint x: 34, startPoint y: 59, endPoint x: 42, endPoint y: 53, distance: 9.8
click at [36, 60] on div at bounding box center [30, 59] width 15 height 15
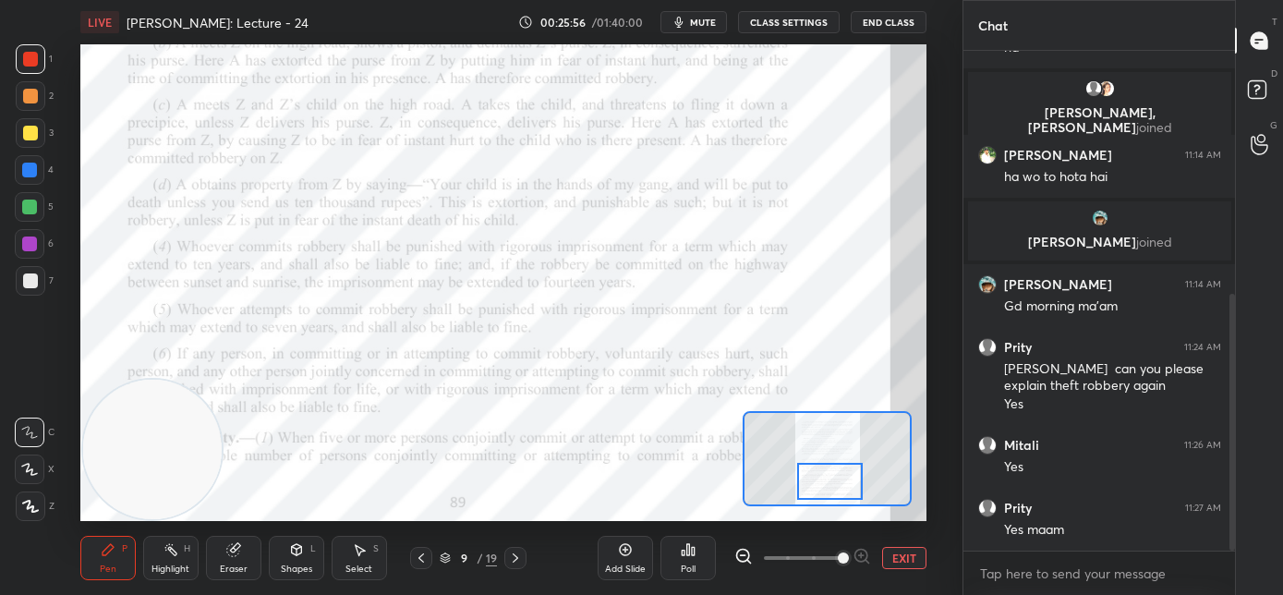
drag, startPoint x: 816, startPoint y: 476, endPoint x: 817, endPoint y: 485, distance: 9.3
click at [817, 485] on div at bounding box center [830, 481] width 67 height 37
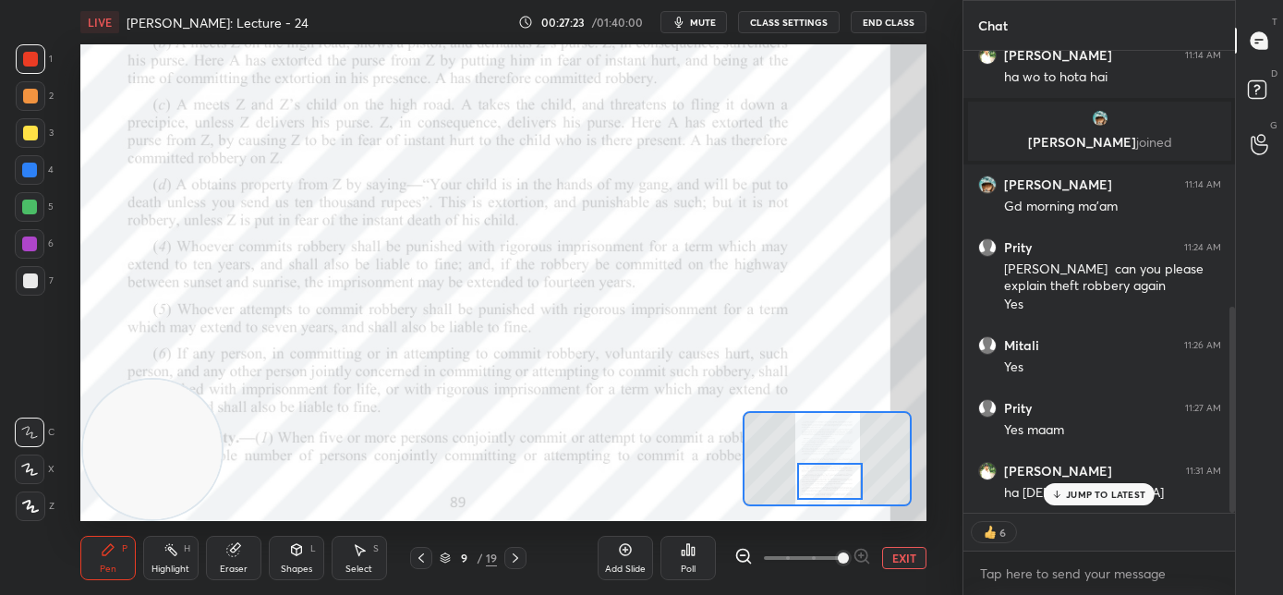
click at [1069, 497] on p "JUMP TO LATEST" at bounding box center [1105, 494] width 79 height 11
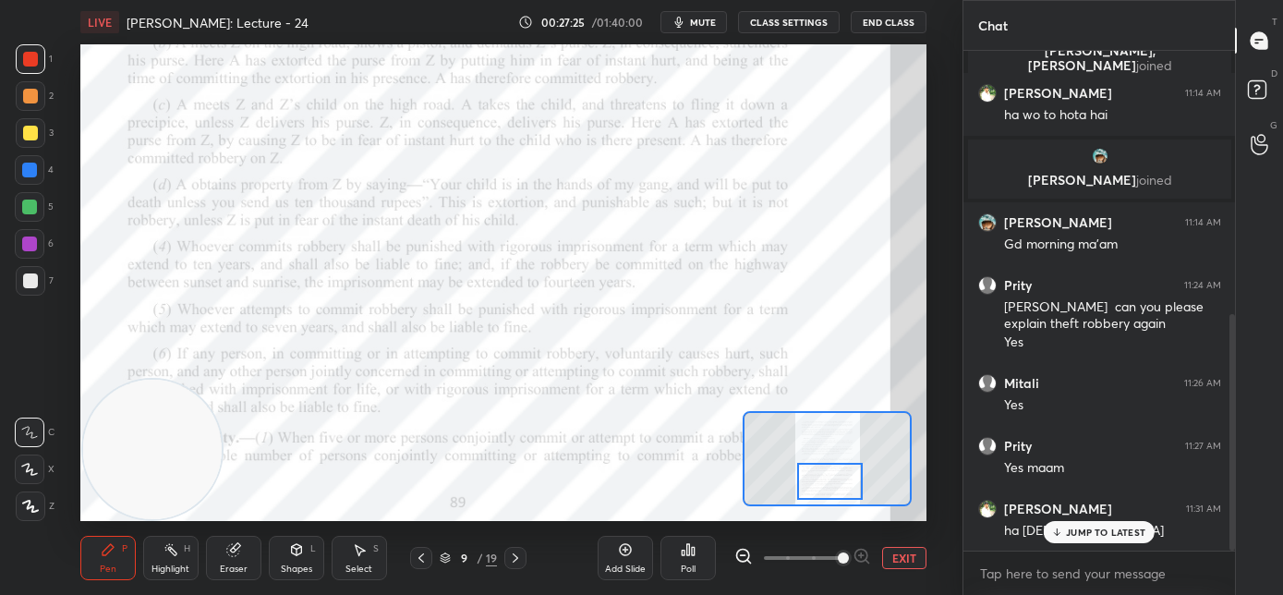
scroll to position [534, 0]
click at [1109, 534] on p "JUMP TO LATEST" at bounding box center [1105, 532] width 79 height 11
click at [738, 458] on div "Setting up your live class Poll for secs No correct answer Start poll" at bounding box center [503, 282] width 847 height 477
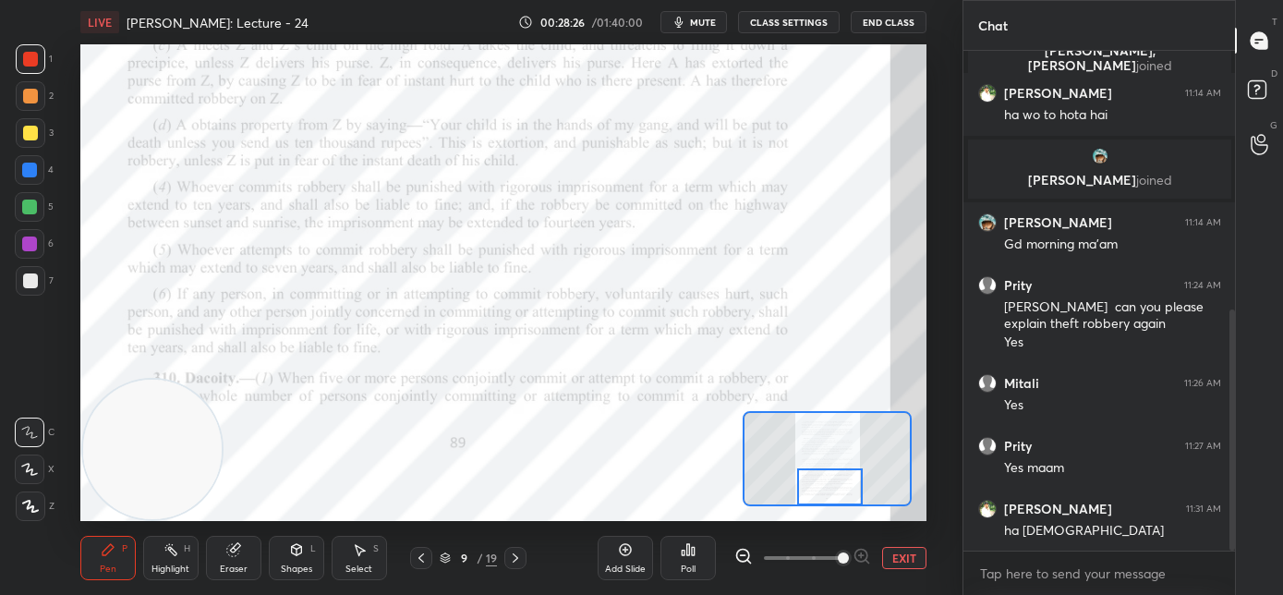
click at [818, 486] on div at bounding box center [830, 486] width 67 height 37
click at [37, 246] on div at bounding box center [30, 244] width 30 height 30
drag, startPoint x: 139, startPoint y: 470, endPoint x: 155, endPoint y: 218, distance: 252.8
click at [155, 244] on video at bounding box center [171, 314] width 140 height 140
click at [523, 556] on div at bounding box center [516, 558] width 22 height 22
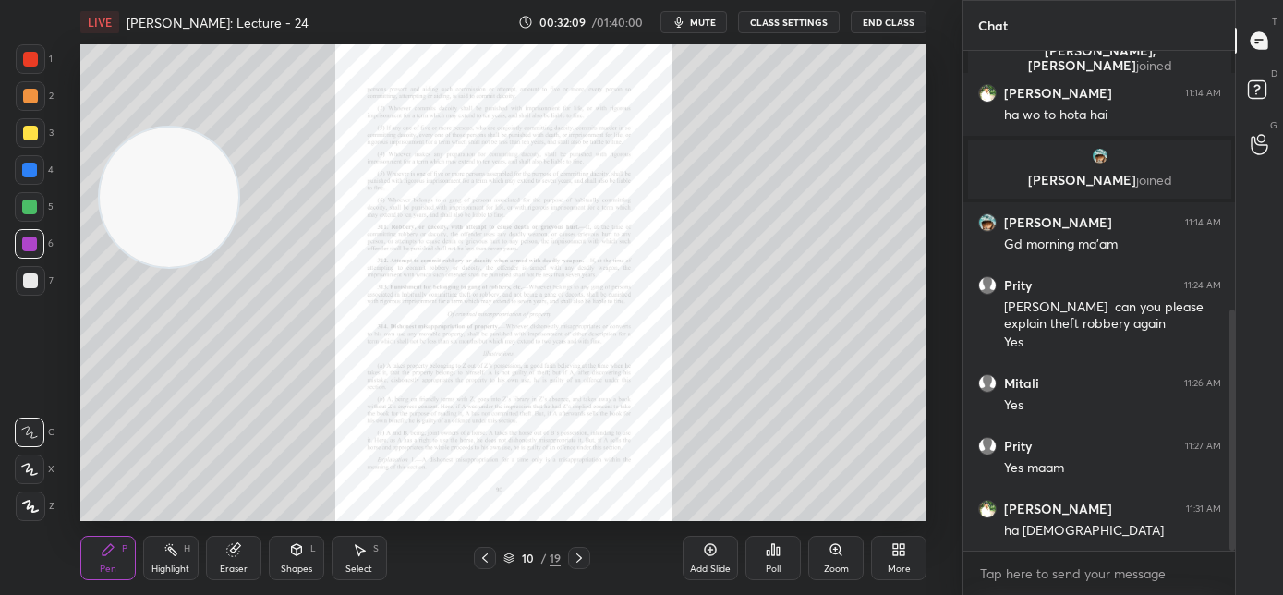
click at [830, 565] on div "Zoom" at bounding box center [836, 569] width 25 height 9
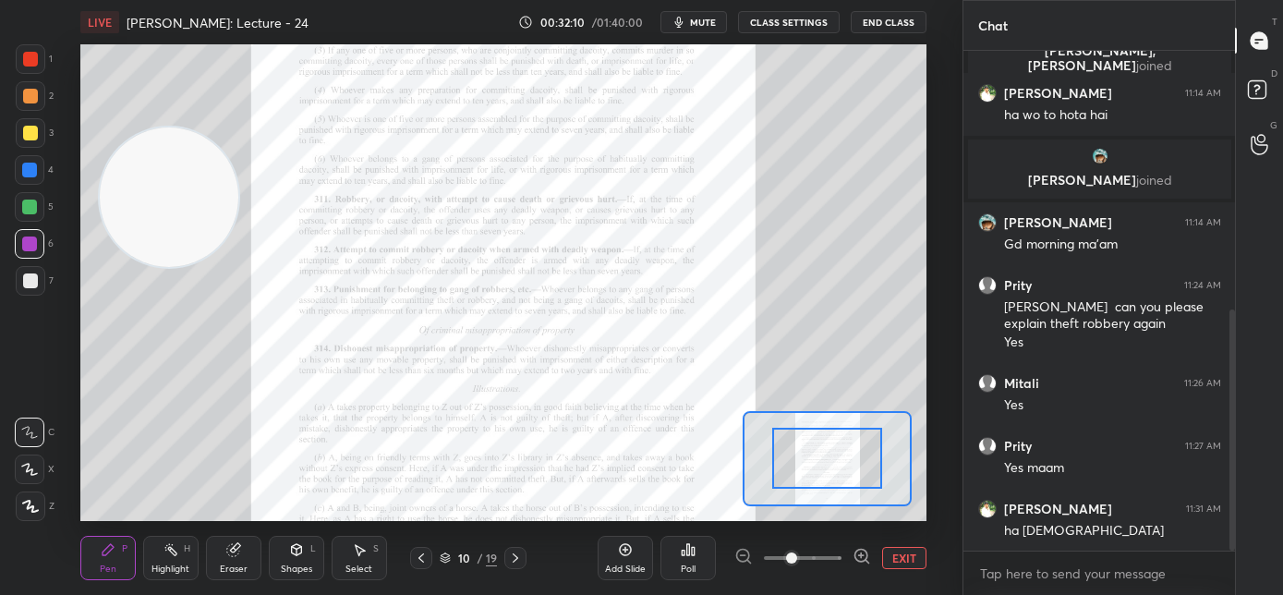
click at [833, 559] on span at bounding box center [803, 558] width 78 height 28
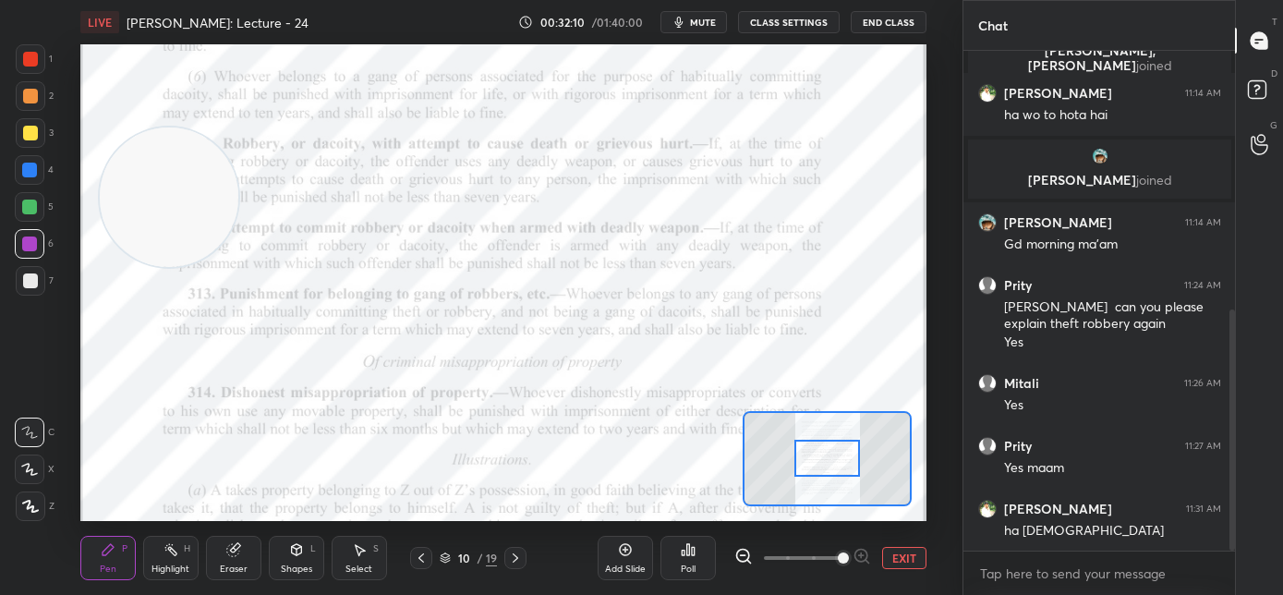
click at [838, 559] on span at bounding box center [843, 558] width 11 height 11
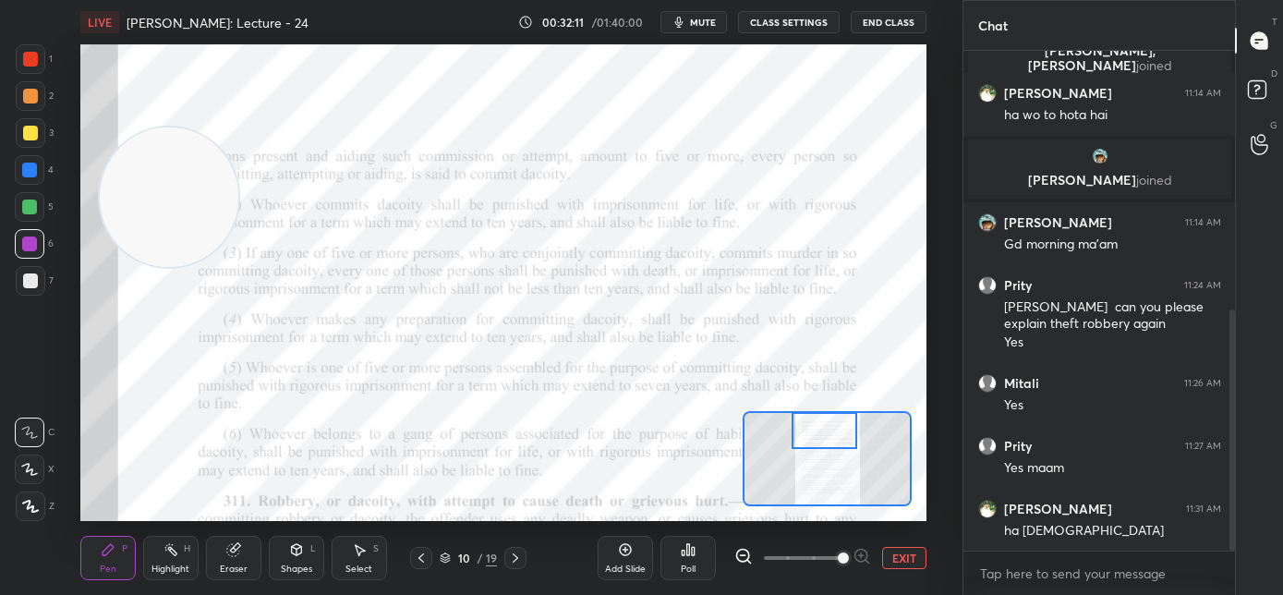
drag, startPoint x: 821, startPoint y: 456, endPoint x: 803, endPoint y: 414, distance: 46.0
click at [816, 420] on div at bounding box center [825, 430] width 67 height 37
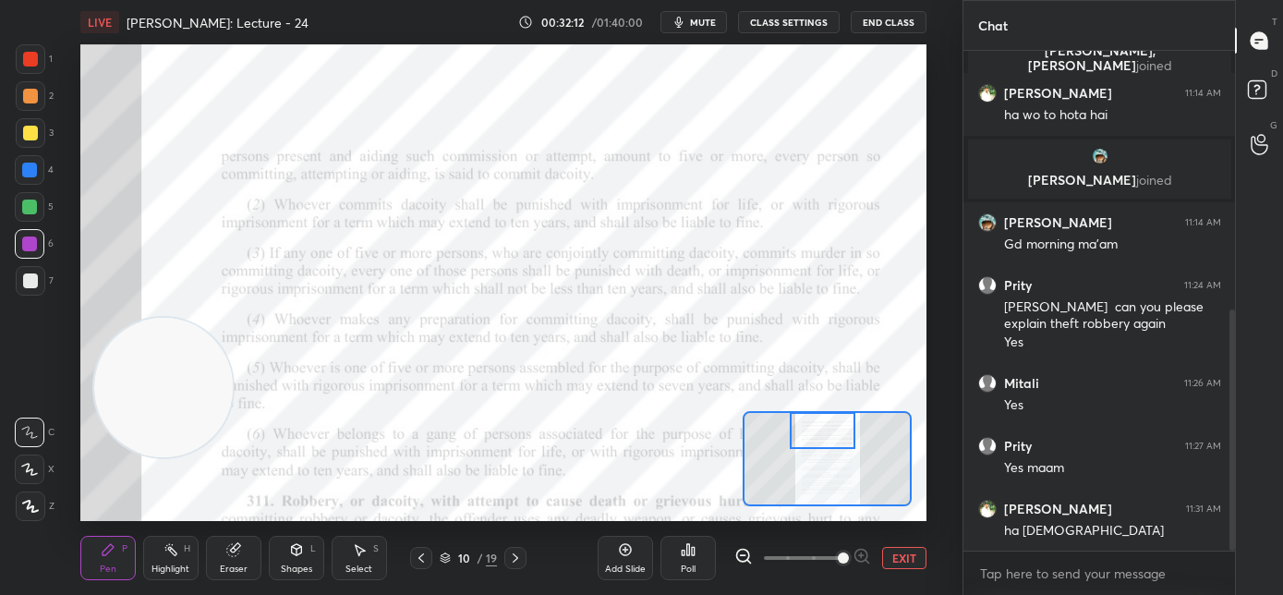
drag, startPoint x: 169, startPoint y: 352, endPoint x: 152, endPoint y: 556, distance: 204.9
click at [155, 545] on div "LIVE [PERSON_NAME]: Lecture - 24 00:32:12 / 01:40:00 mute CLASS SETTINGS End Cl…" at bounding box center [503, 297] width 889 height 595
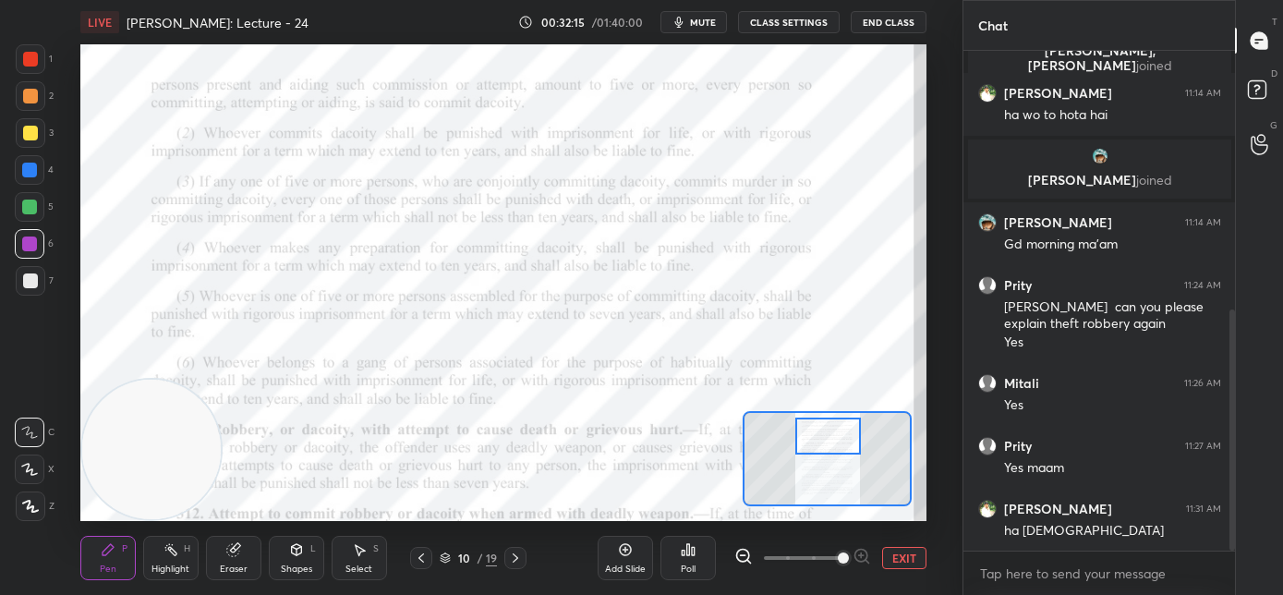
click at [830, 435] on div at bounding box center [829, 436] width 67 height 37
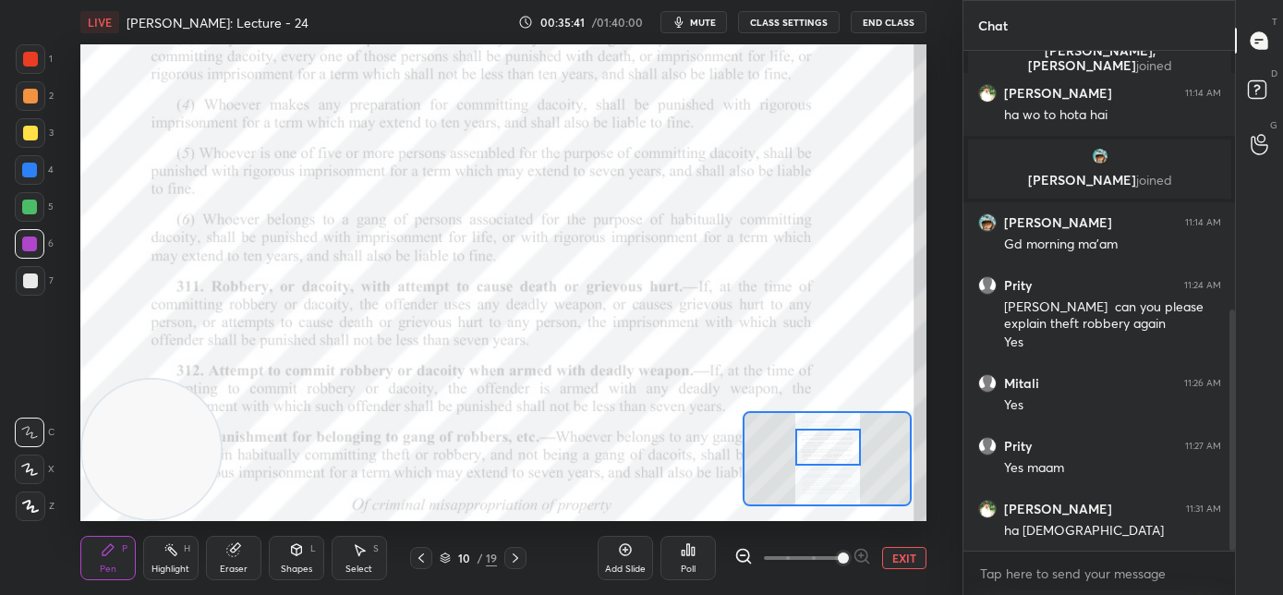
drag, startPoint x: 837, startPoint y: 444, endPoint x: 837, endPoint y: 456, distance: 12.0
click at [837, 456] on div at bounding box center [829, 447] width 67 height 37
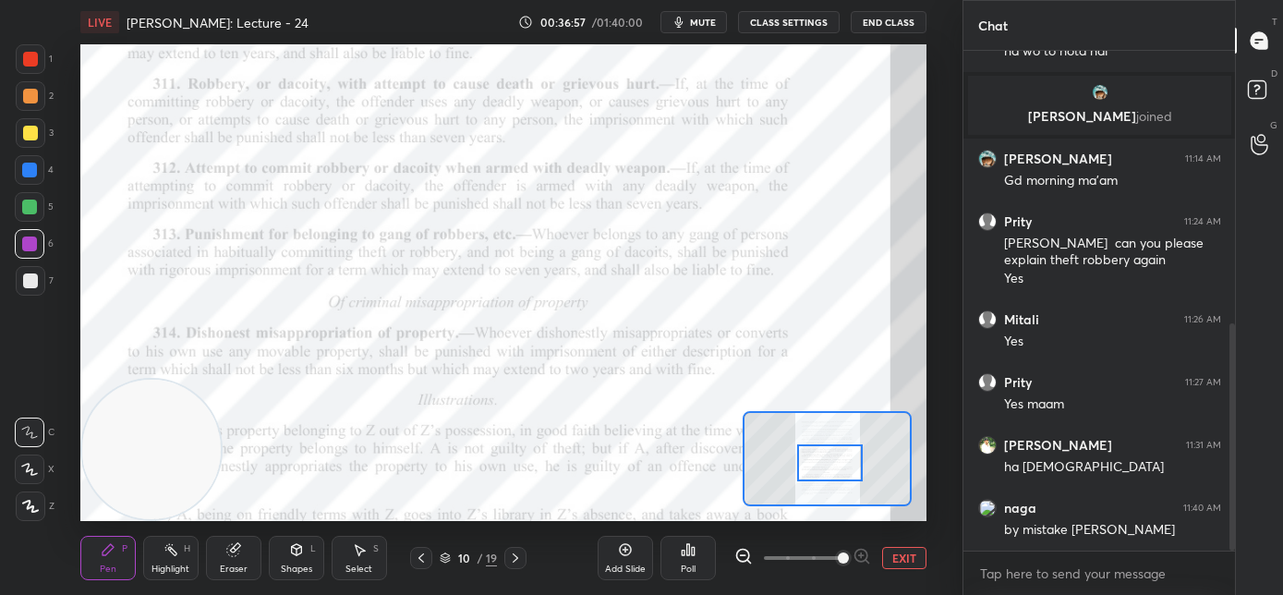
drag, startPoint x: 819, startPoint y: 457, endPoint x: 821, endPoint y: 473, distance: 15.8
click at [821, 473] on div at bounding box center [830, 462] width 67 height 37
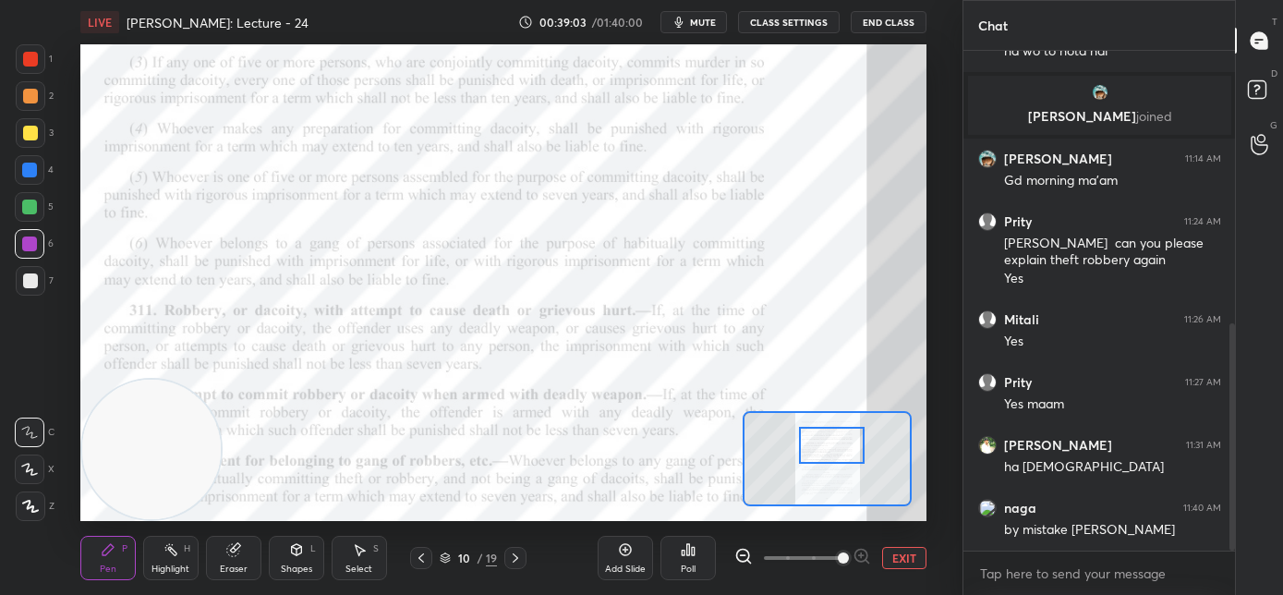
drag, startPoint x: 815, startPoint y: 458, endPoint x: 817, endPoint y: 441, distance: 17.7
click at [817, 441] on div at bounding box center [832, 445] width 67 height 37
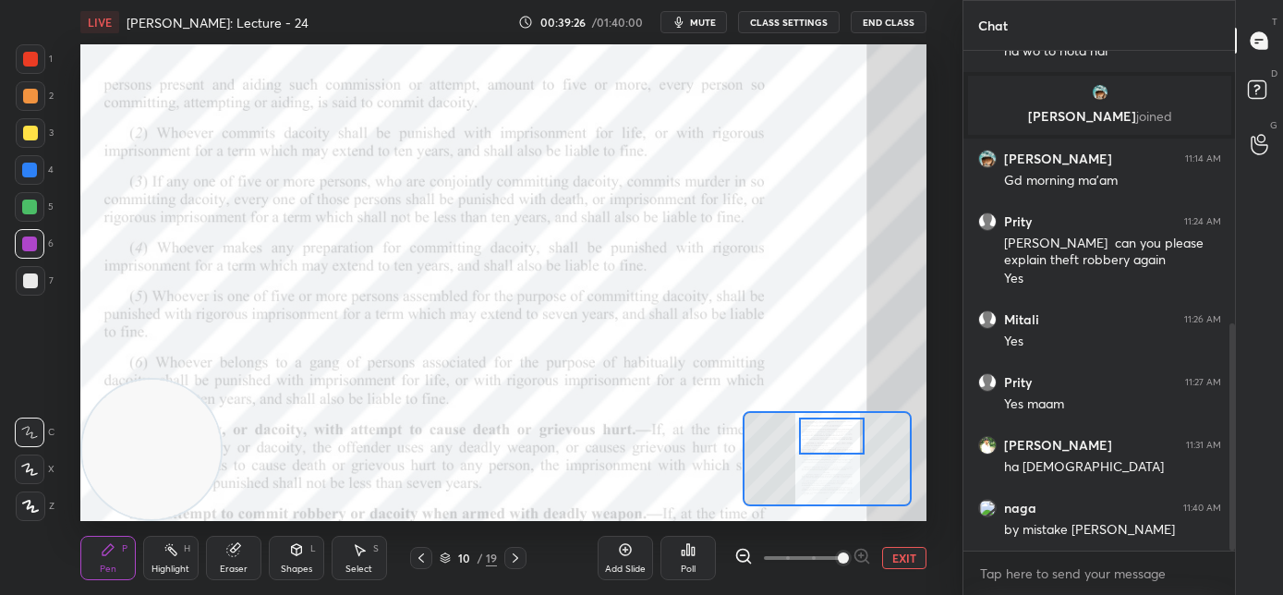
click at [833, 443] on div at bounding box center [832, 436] width 67 height 37
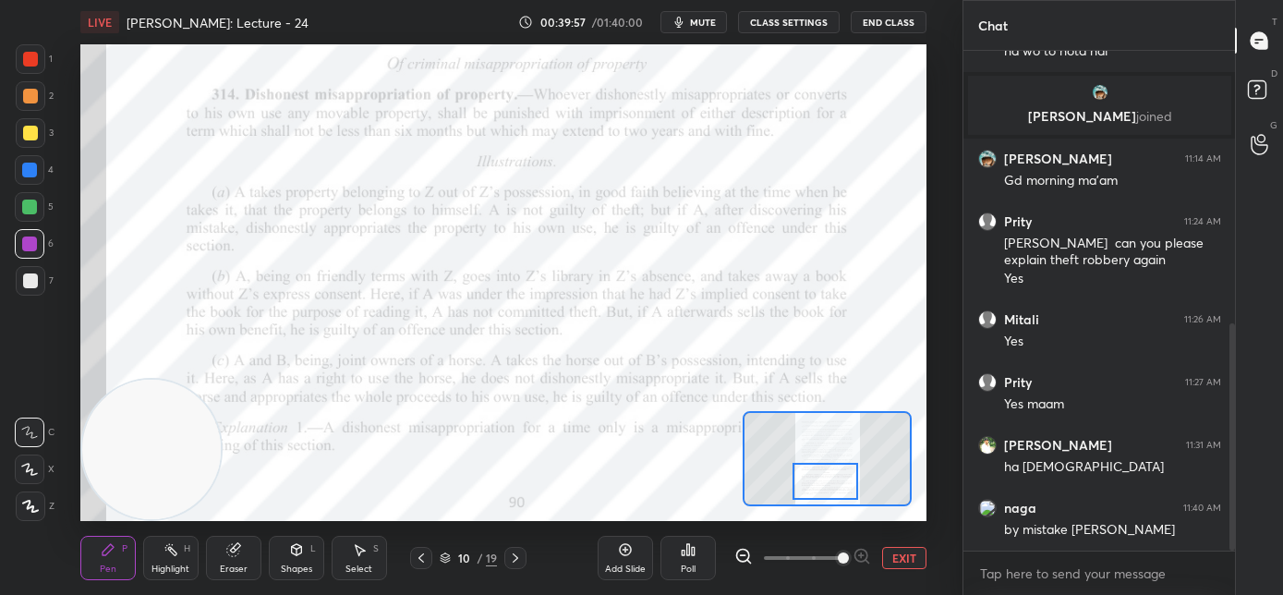
drag, startPoint x: 820, startPoint y: 440, endPoint x: 813, endPoint y: 485, distance: 45.7
click at [813, 485] on div at bounding box center [826, 481] width 67 height 37
click at [707, 27] on span "mute" at bounding box center [703, 22] width 26 height 13
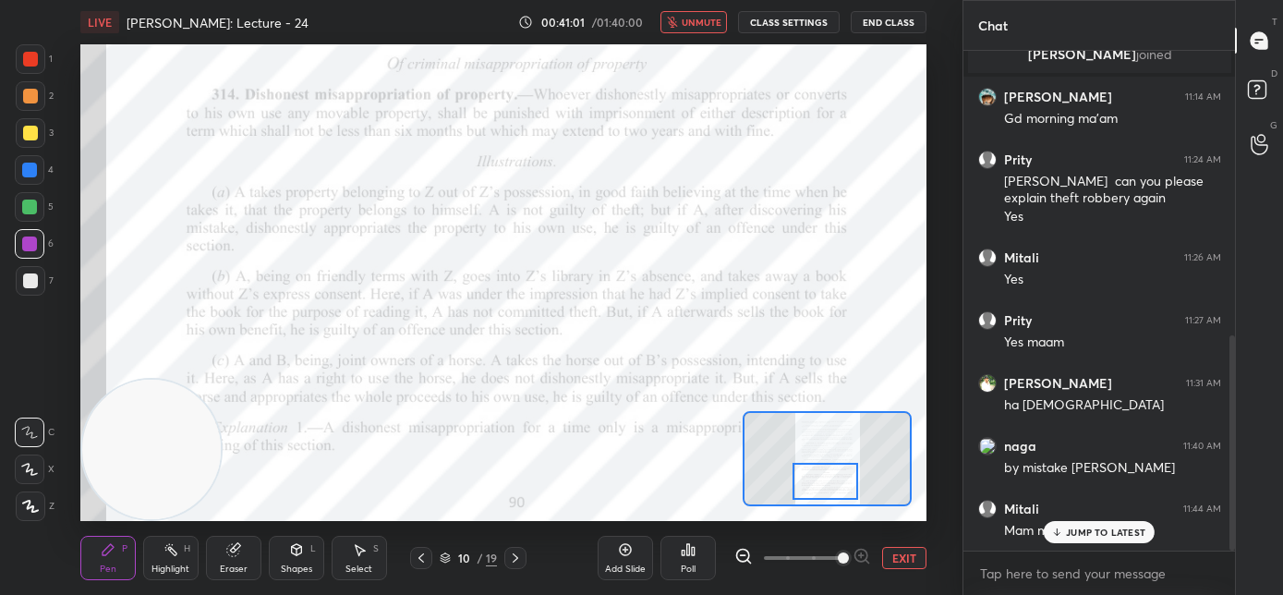
click at [1093, 529] on p "JUMP TO LATEST" at bounding box center [1105, 532] width 79 height 11
click at [722, 27] on button "unmute" at bounding box center [694, 22] width 67 height 22
click at [1261, 89] on rect at bounding box center [1257, 90] width 18 height 18
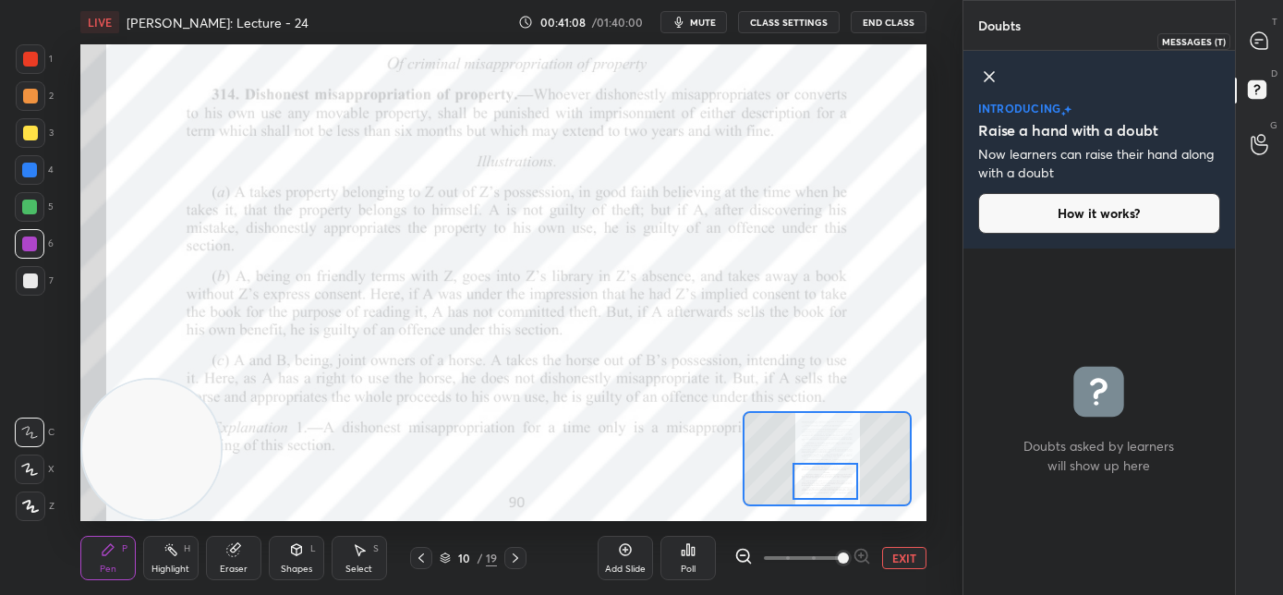
click at [1260, 46] on icon at bounding box center [1259, 40] width 17 height 17
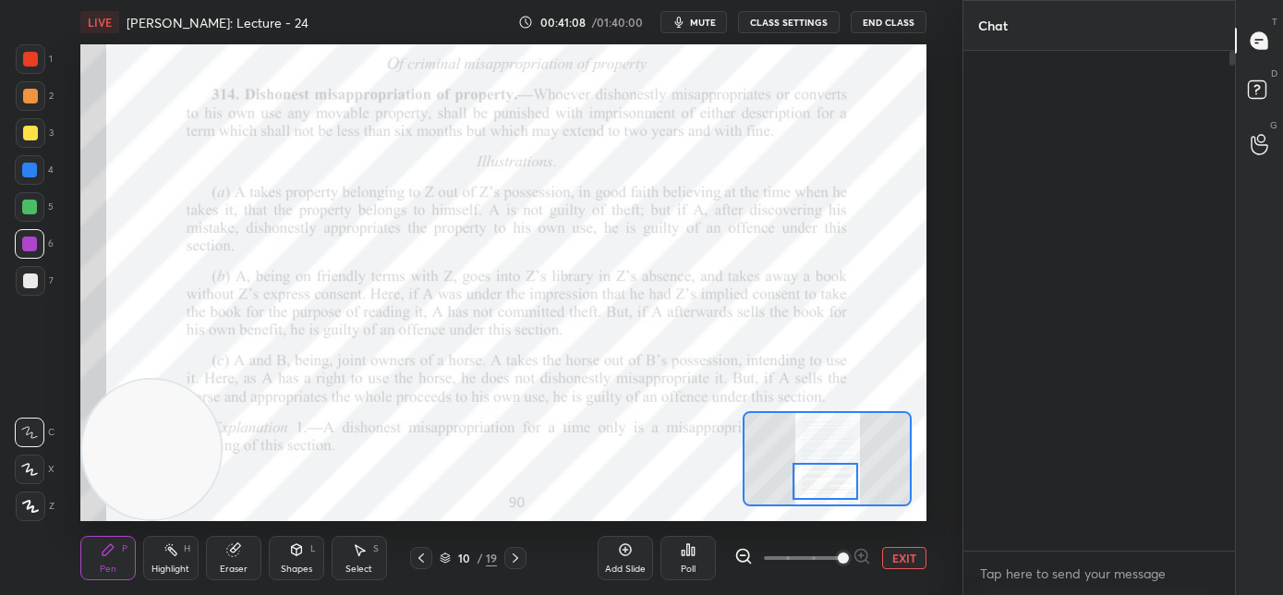
scroll to position [494, 266]
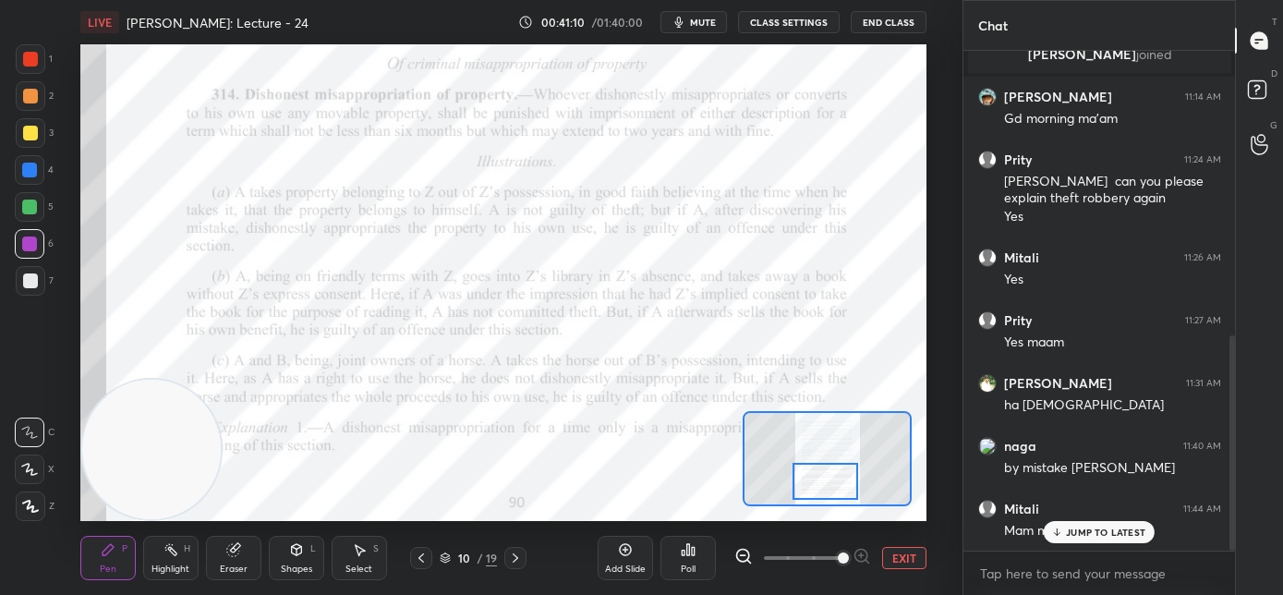
drag, startPoint x: 1087, startPoint y: 529, endPoint x: 1074, endPoint y: 527, distance: 13.2
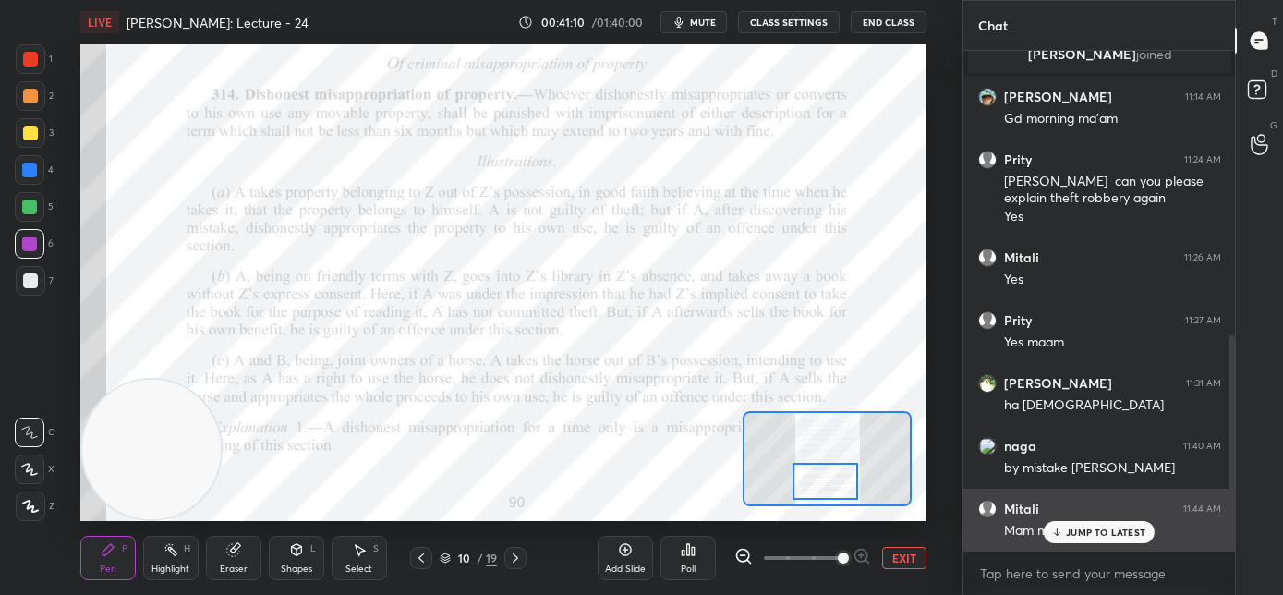
click at [1087, 529] on p "JUMP TO LATEST" at bounding box center [1105, 532] width 79 height 11
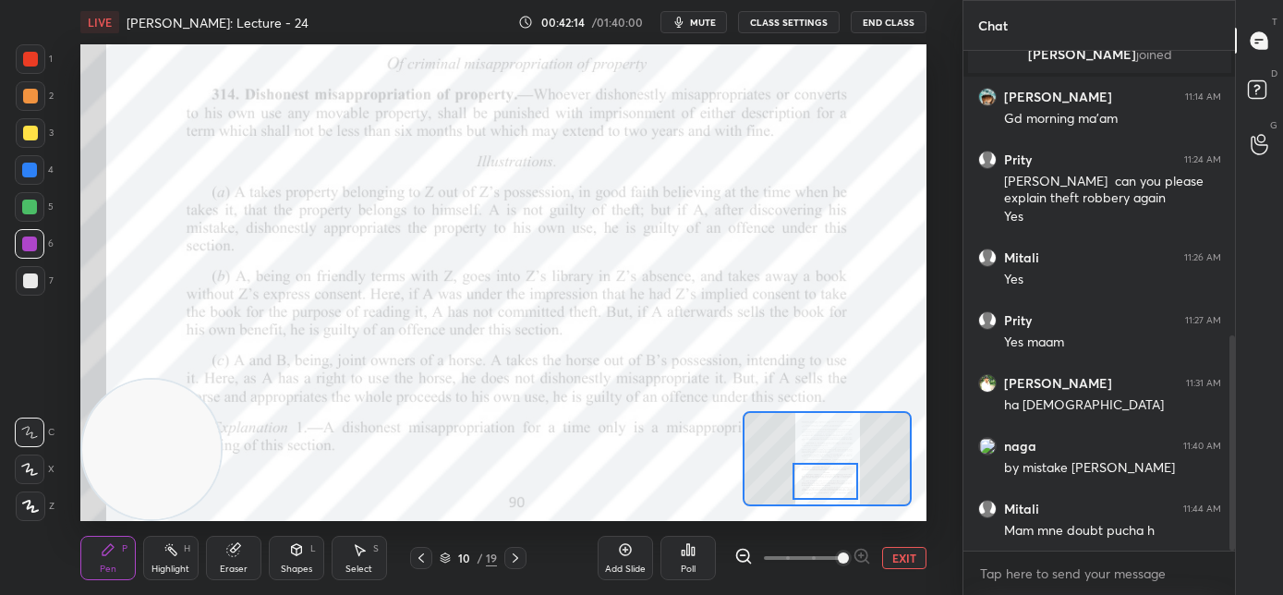
drag, startPoint x: 37, startPoint y: 170, endPoint x: 52, endPoint y: 169, distance: 14.8
click at [37, 171] on div at bounding box center [30, 170] width 30 height 30
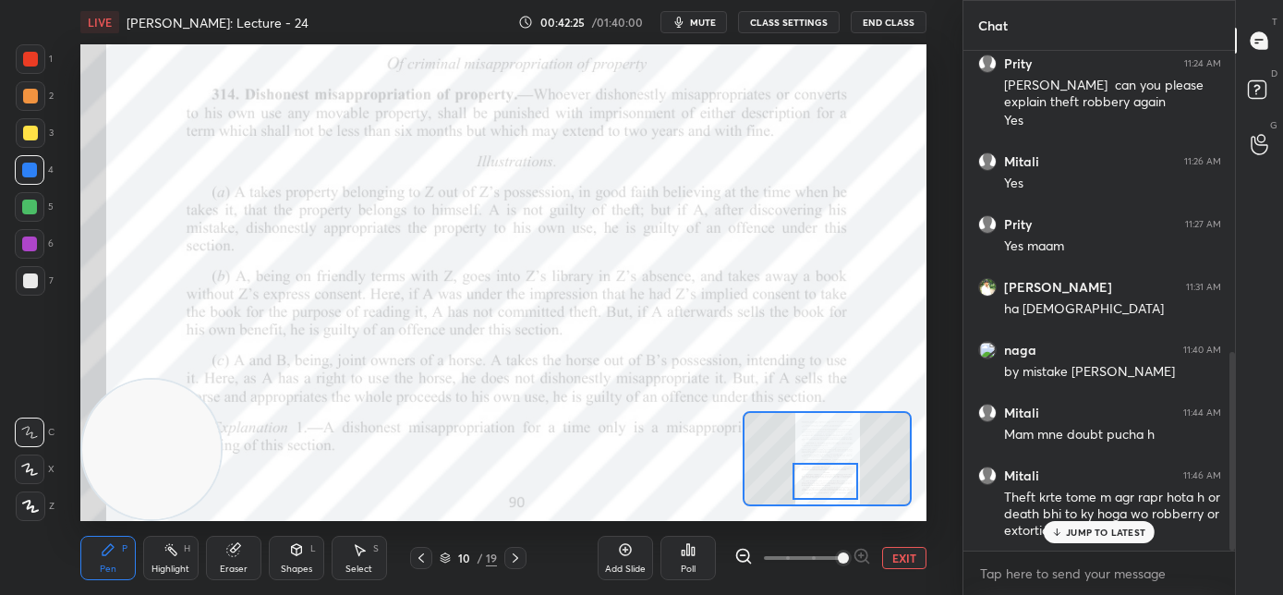
click at [1064, 536] on icon at bounding box center [1058, 532] width 12 height 11
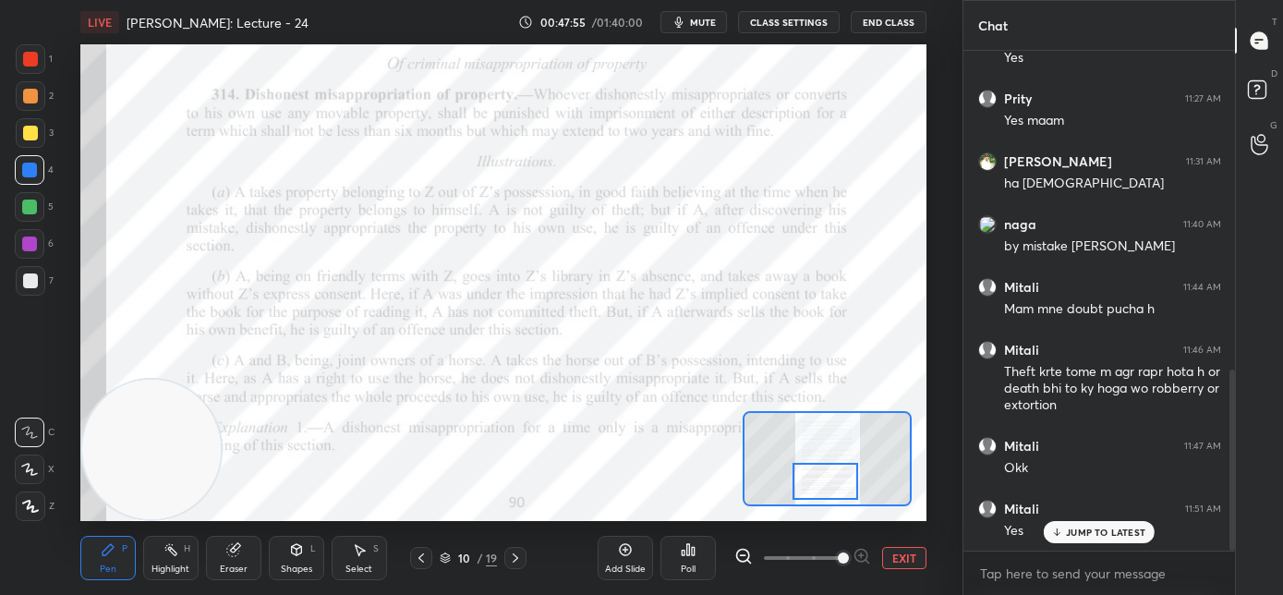
scroll to position [882, 0]
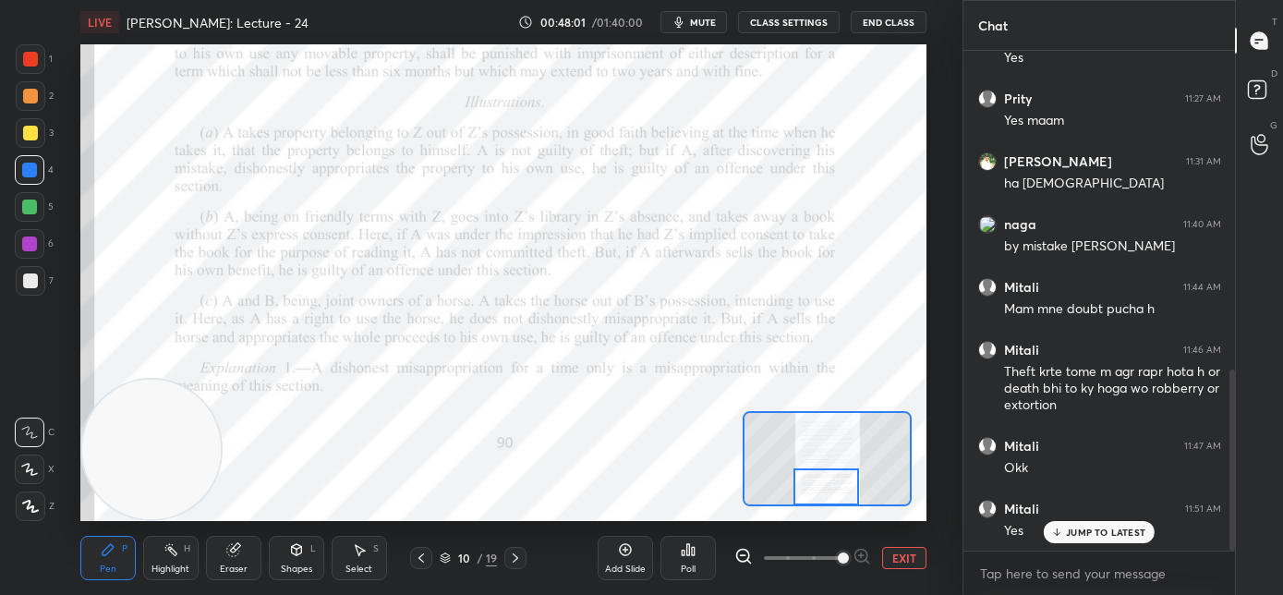
click at [824, 476] on div at bounding box center [827, 486] width 67 height 37
click at [179, 478] on video at bounding box center [152, 450] width 140 height 140
click at [517, 556] on icon at bounding box center [515, 558] width 15 height 15
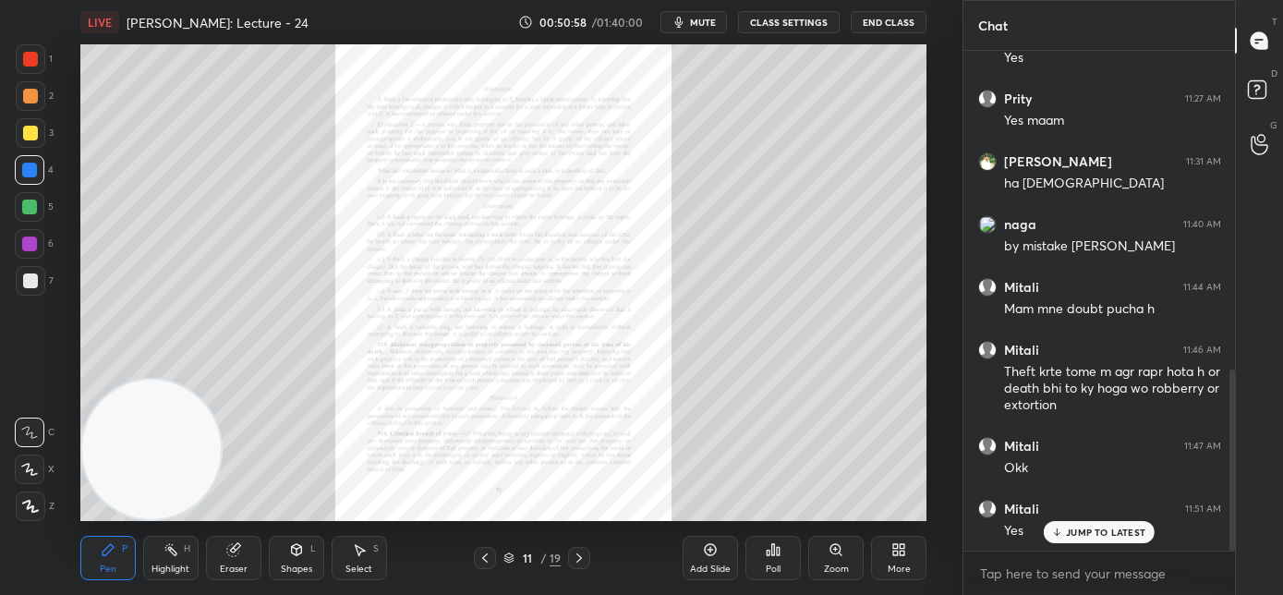
click at [835, 557] on div "Zoom" at bounding box center [836, 558] width 55 height 44
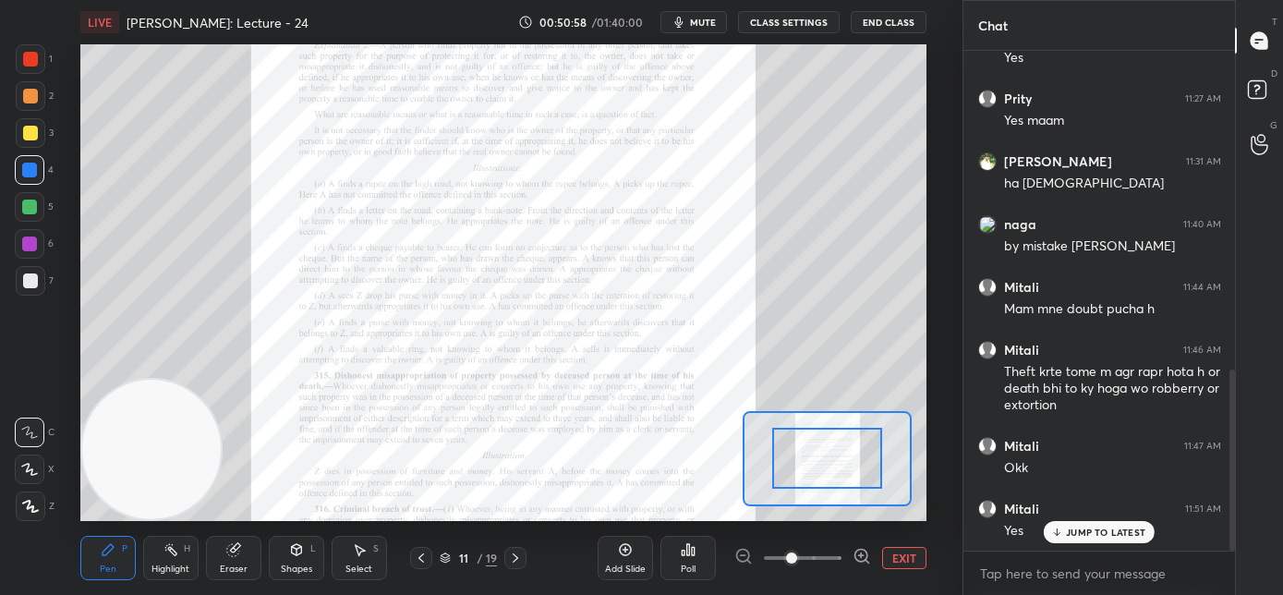
click at [829, 557] on span at bounding box center [803, 558] width 78 height 28
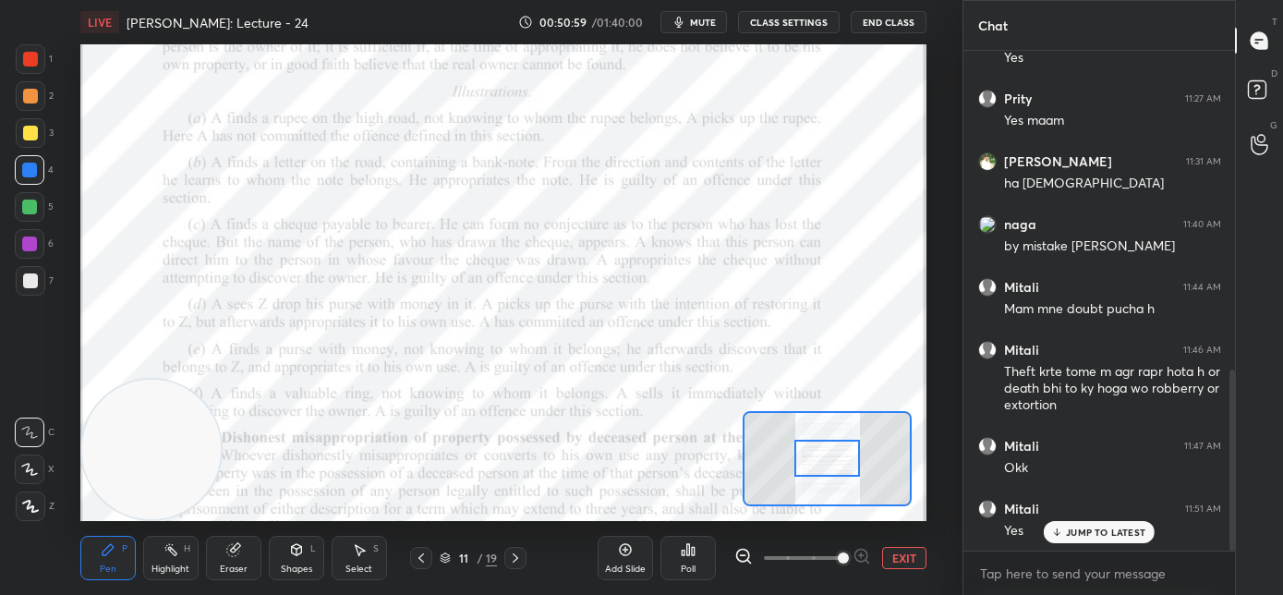
click at [838, 563] on span at bounding box center [843, 558] width 11 height 11
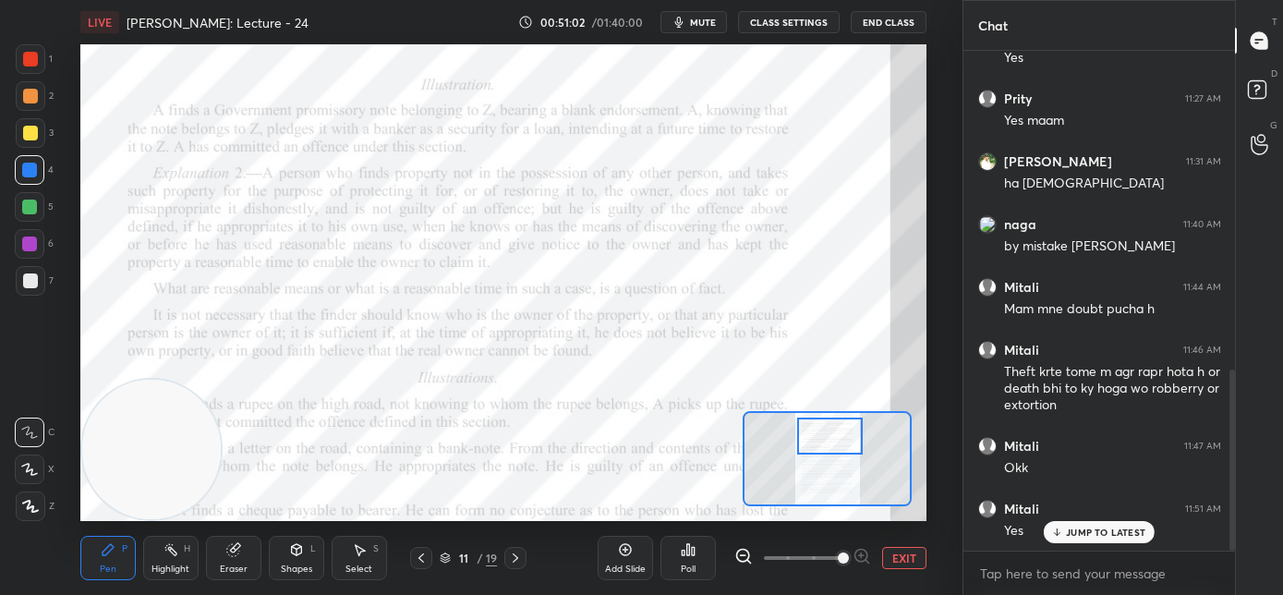
click at [825, 439] on div at bounding box center [830, 436] width 67 height 37
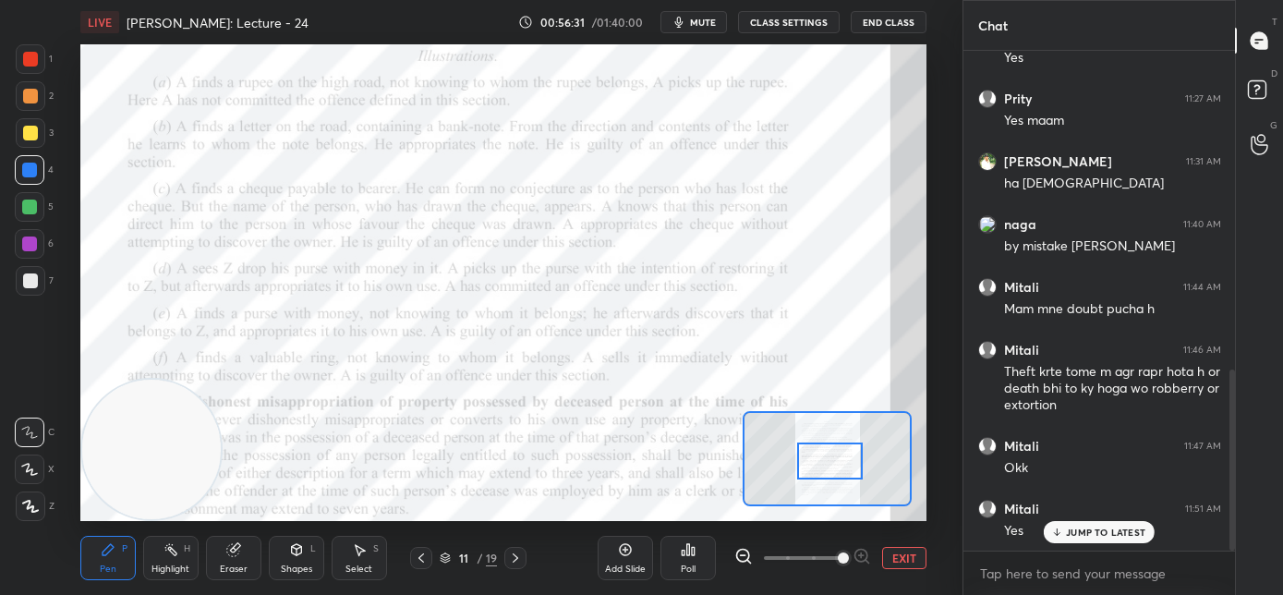
drag, startPoint x: 828, startPoint y: 444, endPoint x: 823, endPoint y: 462, distance: 19.0
click at [829, 467] on div at bounding box center [830, 461] width 67 height 37
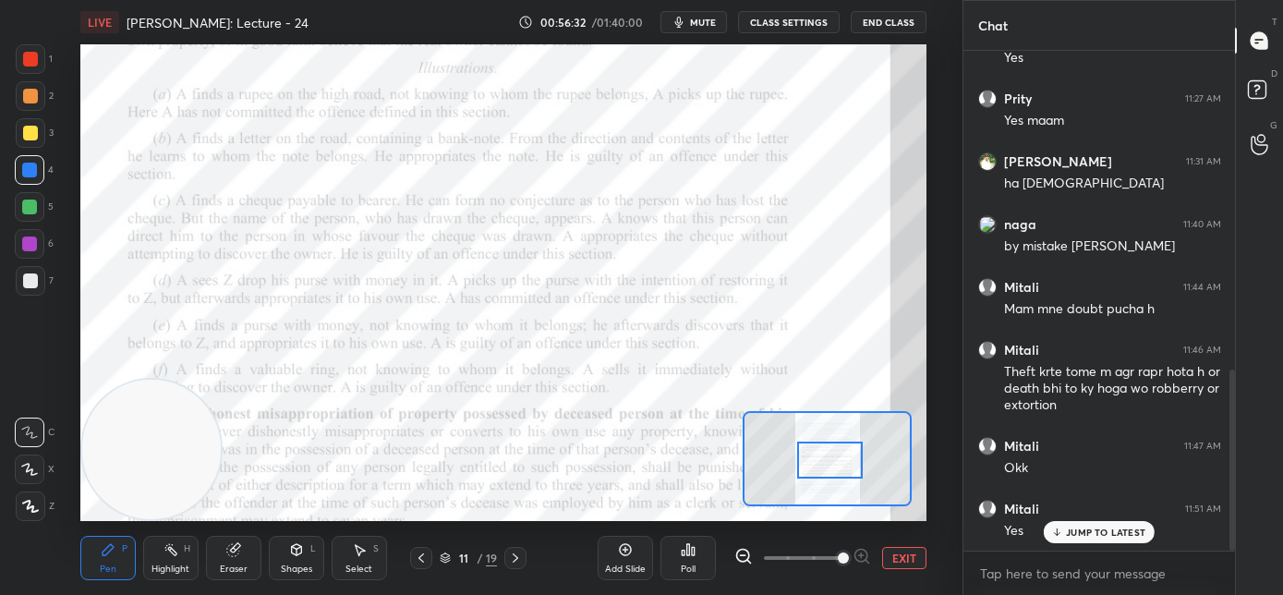
click at [24, 248] on div at bounding box center [29, 244] width 15 height 15
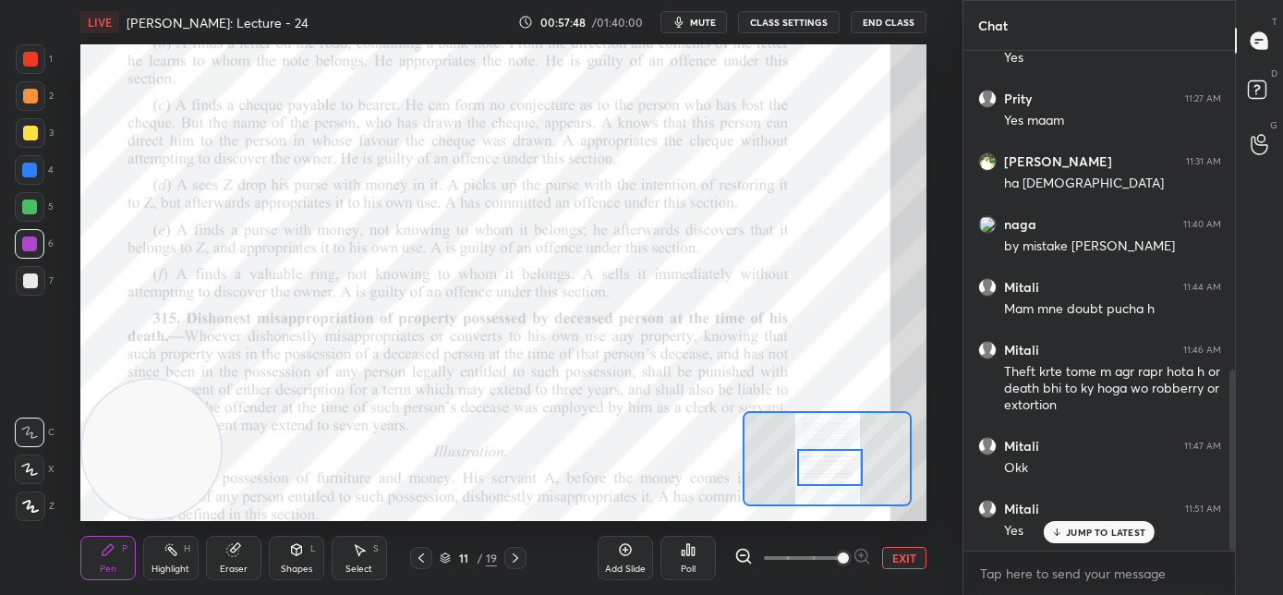
click at [824, 479] on div at bounding box center [830, 467] width 67 height 37
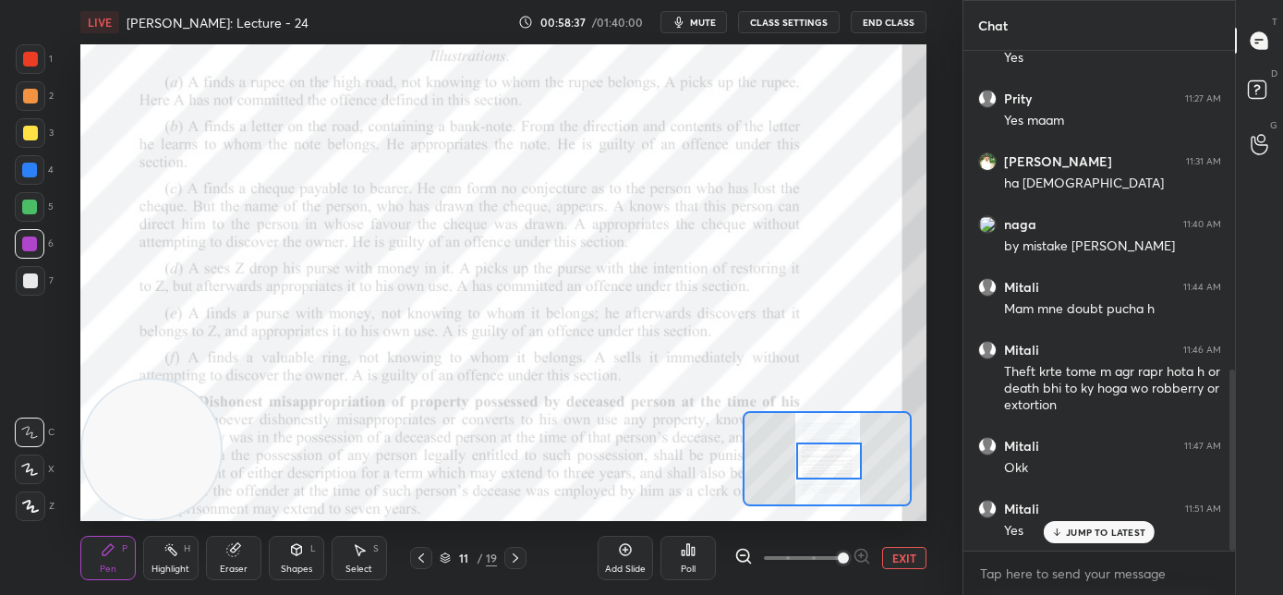
click at [820, 466] on div at bounding box center [830, 461] width 67 height 37
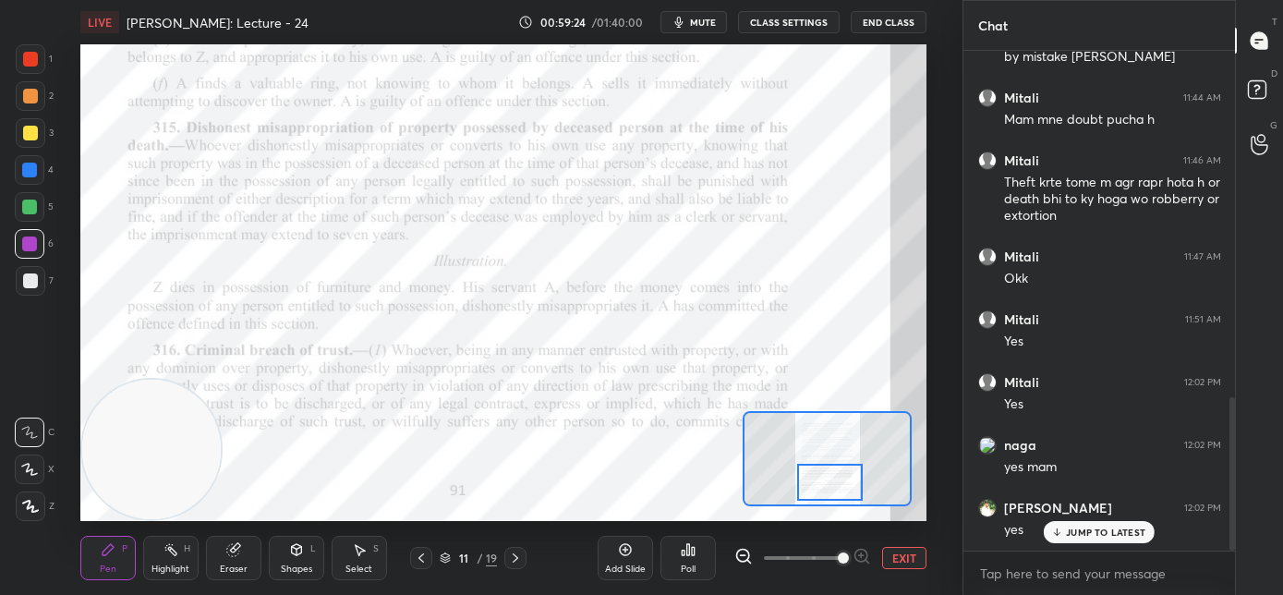
scroll to position [1133, 0]
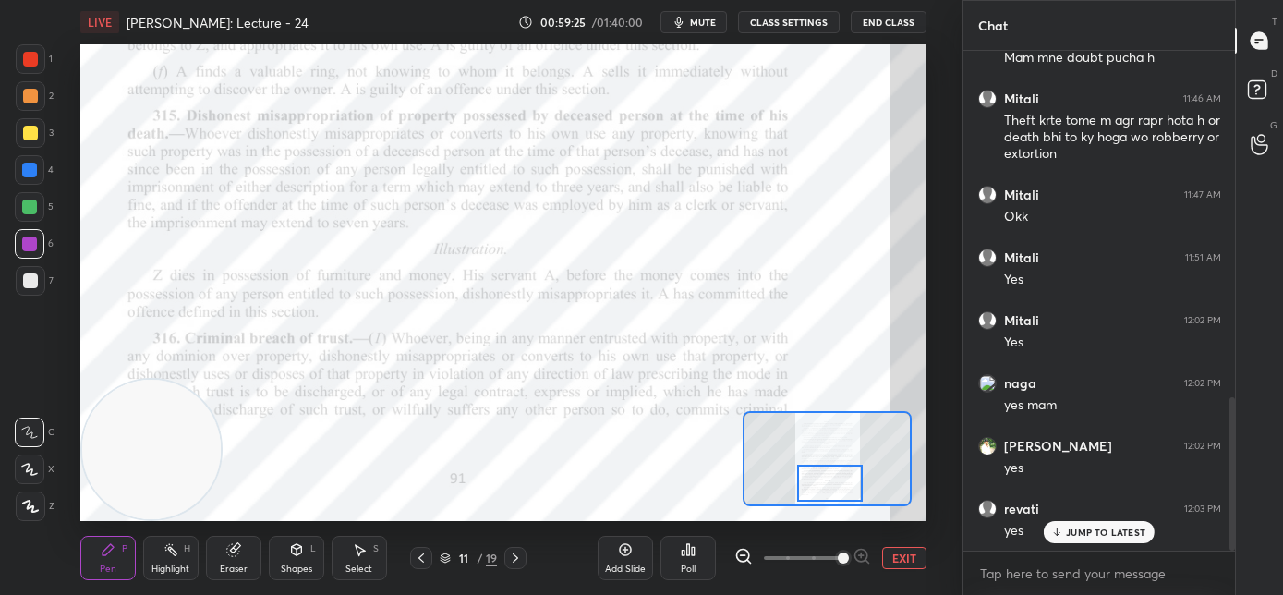
drag, startPoint x: 822, startPoint y: 465, endPoint x: 825, endPoint y: 478, distance: 13.2
click at [825, 478] on div at bounding box center [830, 483] width 67 height 37
drag, startPoint x: 42, startPoint y: 66, endPoint x: 52, endPoint y: 68, distance: 10.5
click at [44, 67] on div at bounding box center [31, 59] width 30 height 30
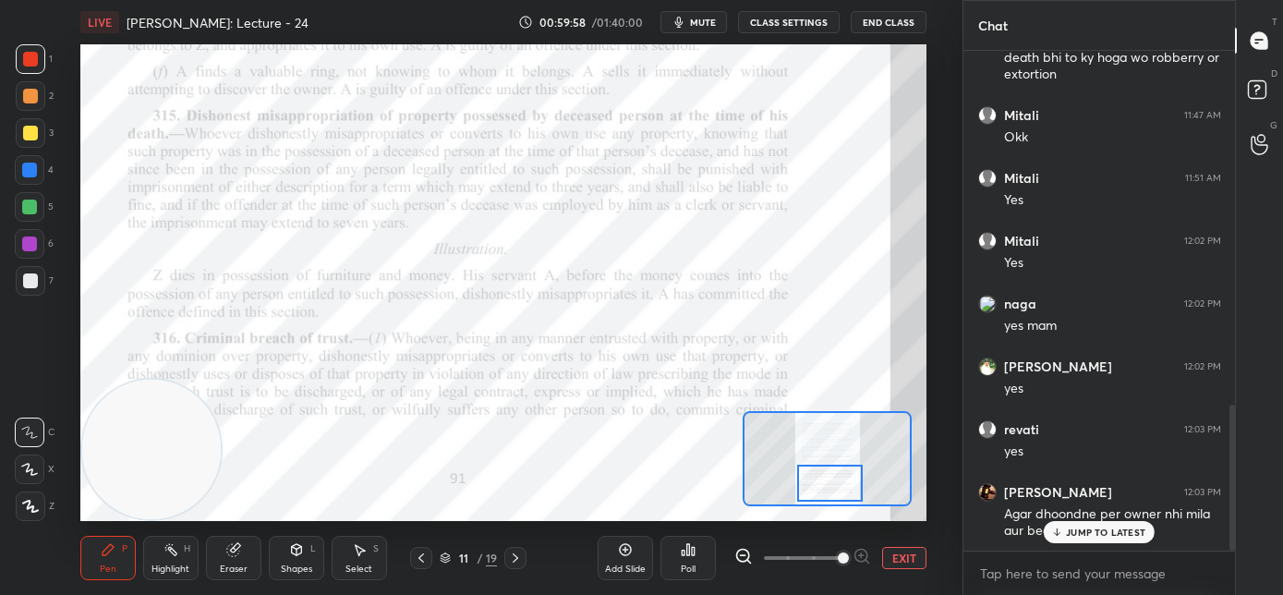
click at [1072, 532] on p "JUMP TO LATEST" at bounding box center [1105, 532] width 79 height 11
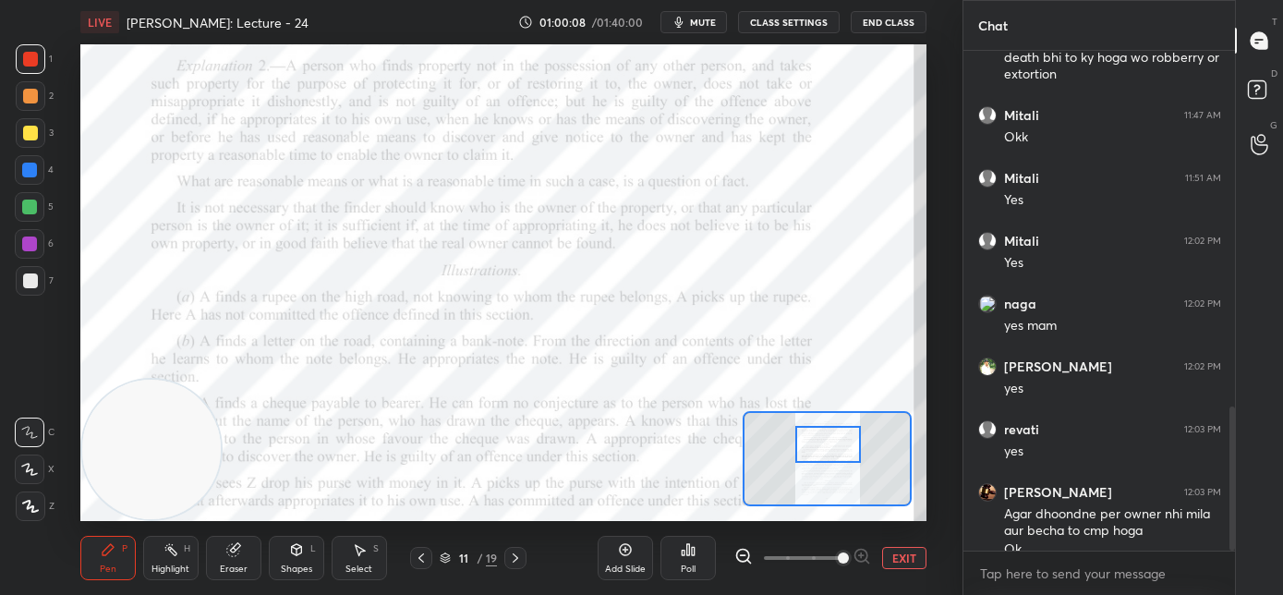
scroll to position [1232, 0]
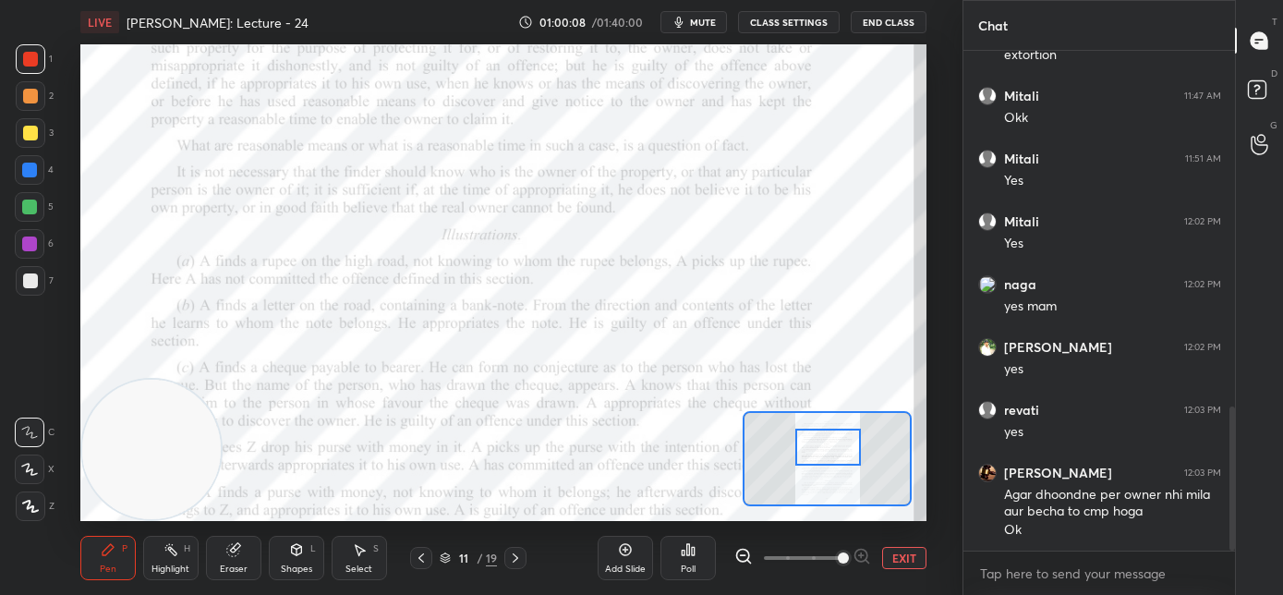
drag, startPoint x: 833, startPoint y: 462, endPoint x: 833, endPoint y: 451, distance: 11.1
click at [833, 451] on div at bounding box center [829, 447] width 67 height 37
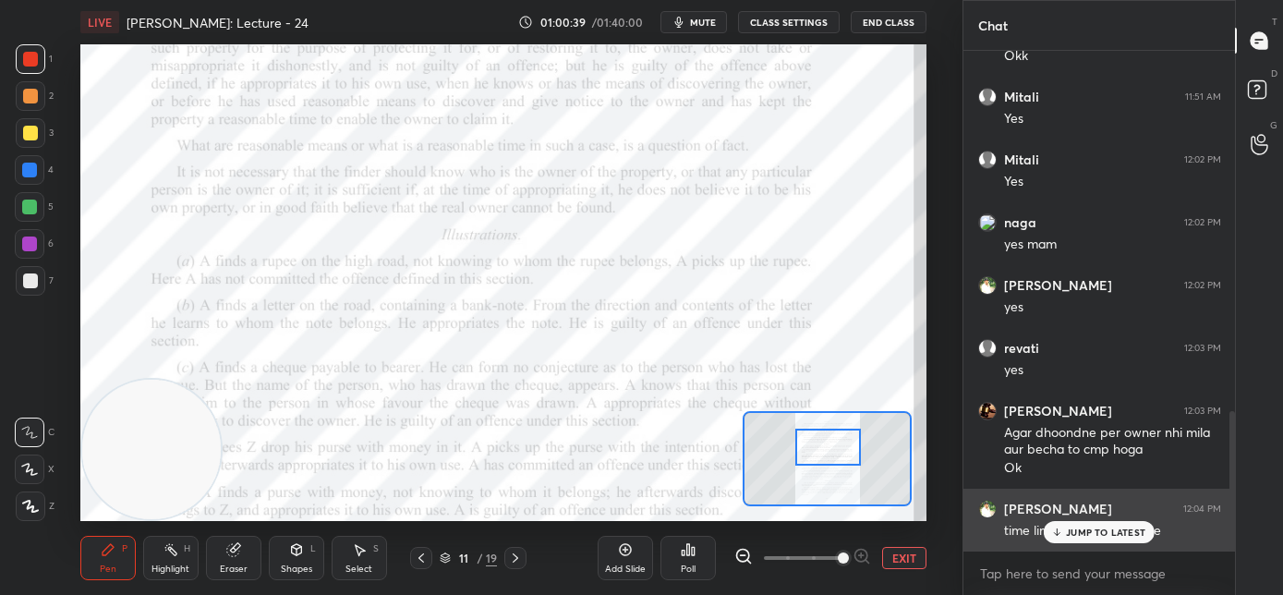
click at [1051, 530] on div "JUMP TO LATEST" at bounding box center [1099, 532] width 111 height 22
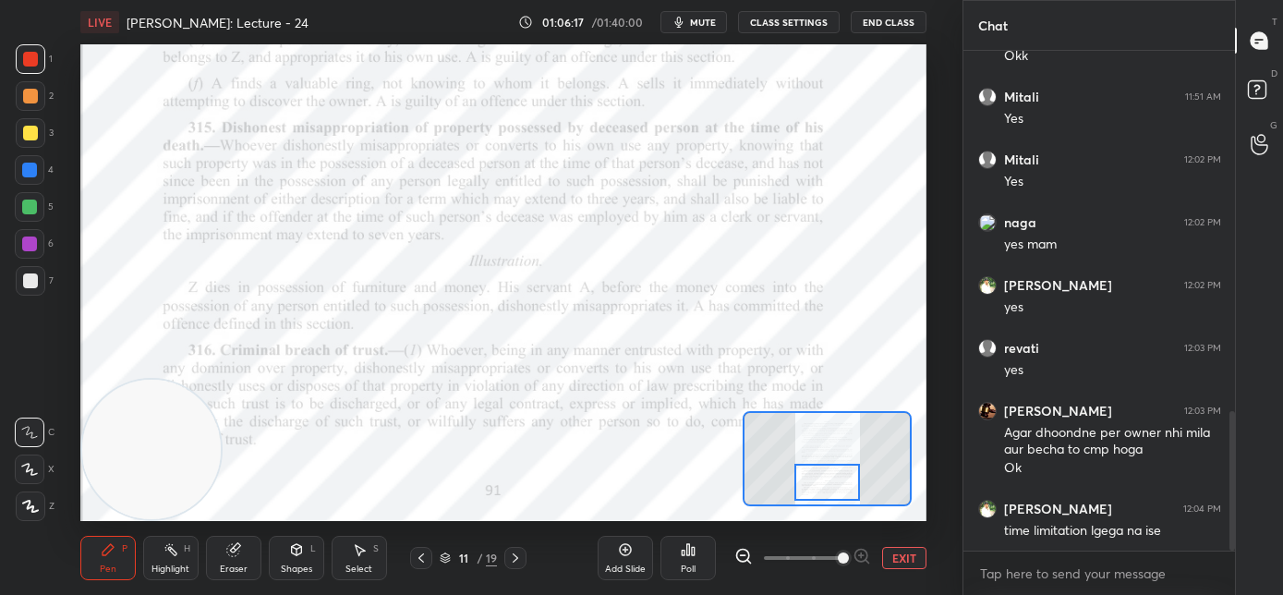
drag, startPoint x: 825, startPoint y: 458, endPoint x: 827, endPoint y: 485, distance: 26.9
click at [827, 485] on div at bounding box center [828, 482] width 67 height 37
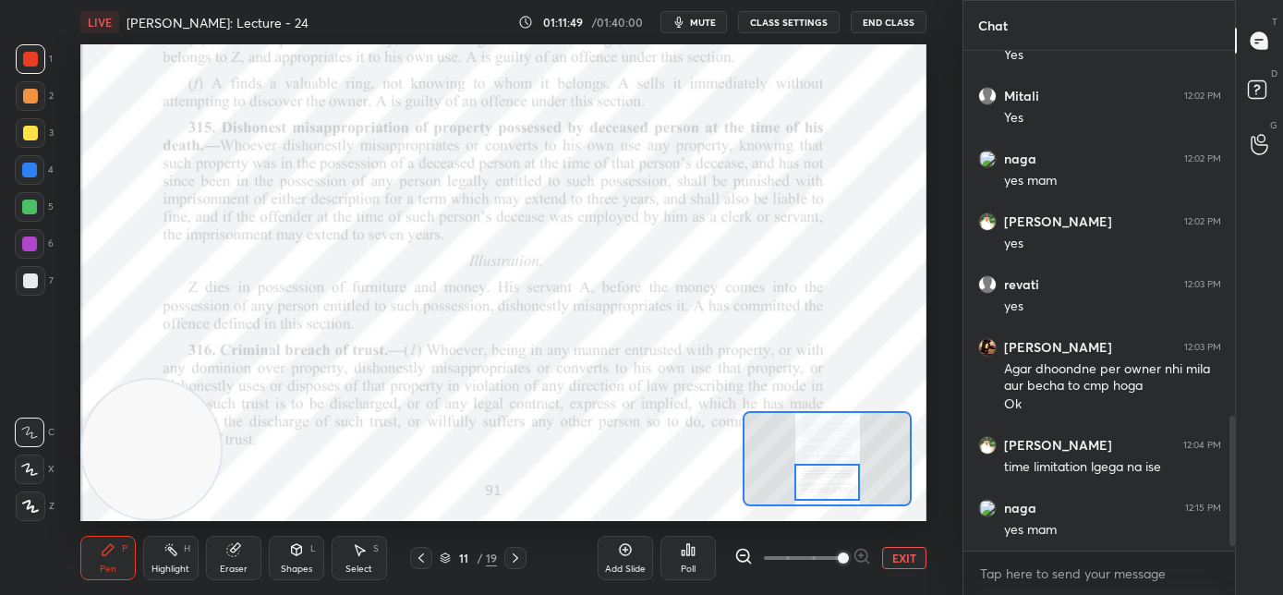
scroll to position [1419, 0]
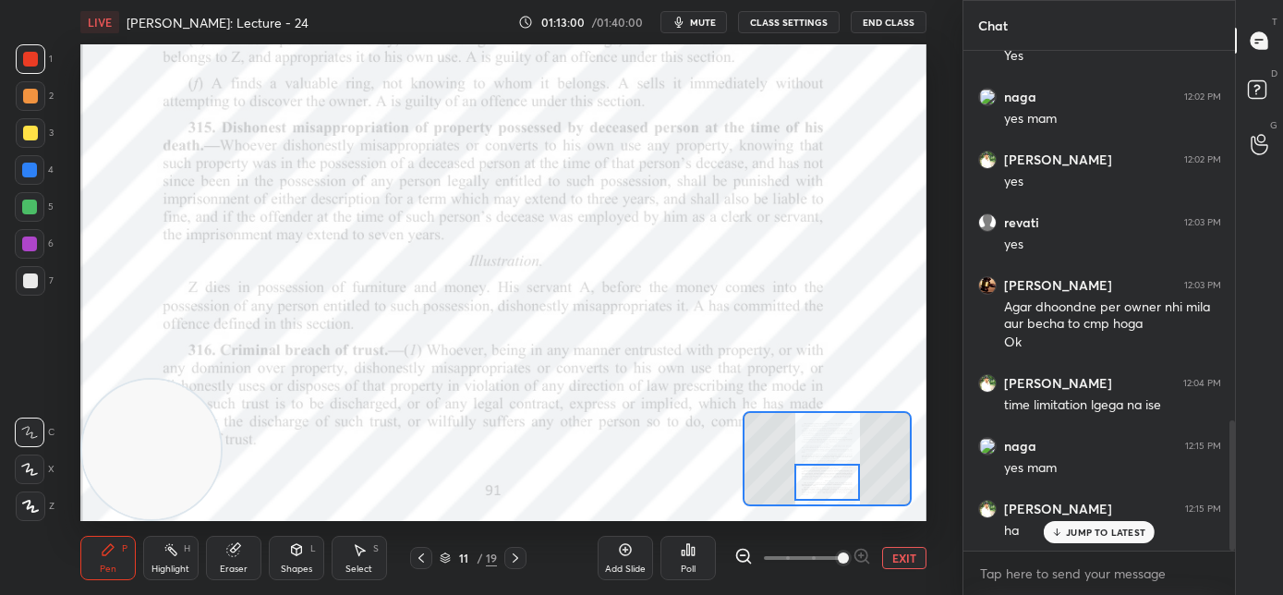
click at [1076, 534] on p "JUMP TO LATEST" at bounding box center [1105, 532] width 79 height 11
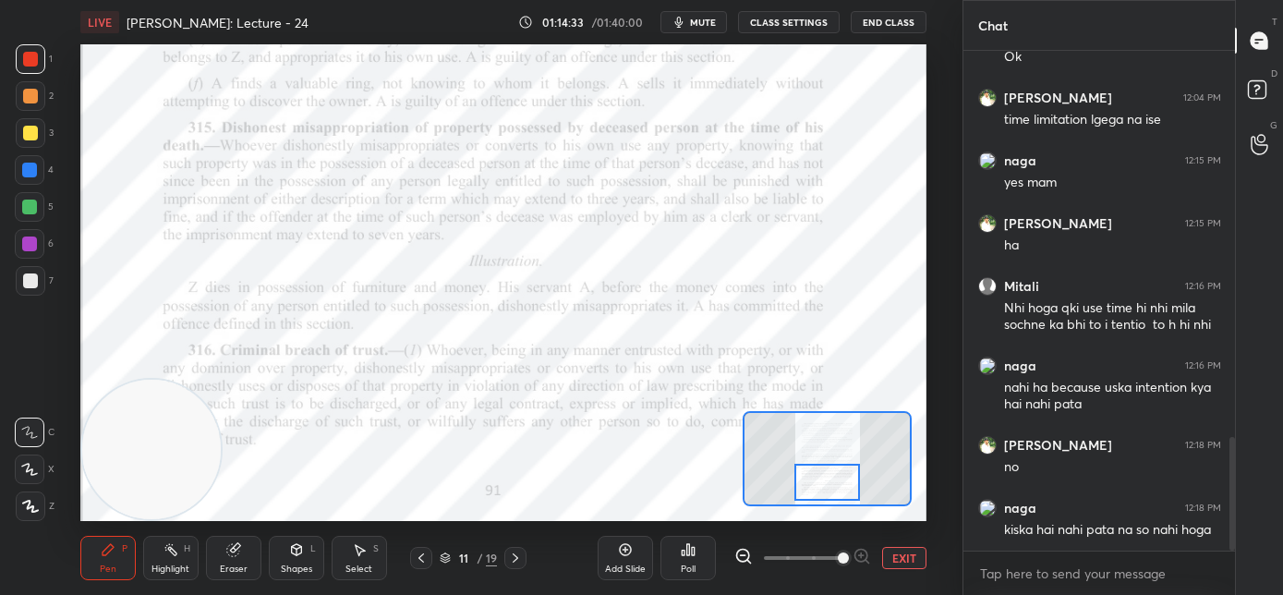
scroll to position [1767, 0]
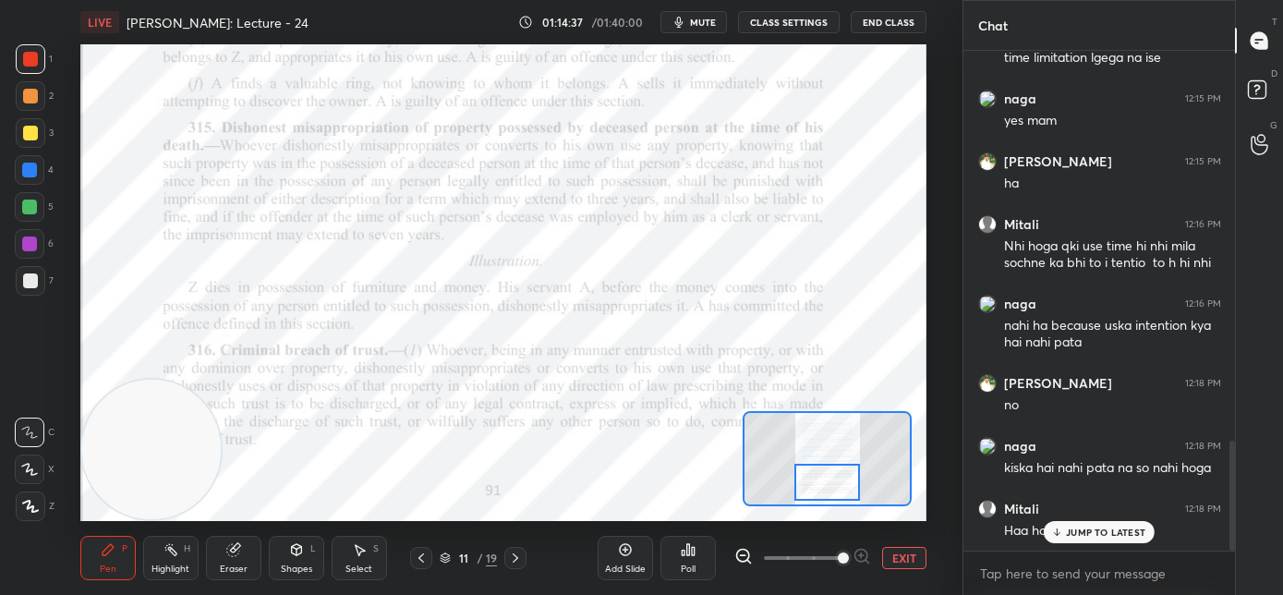
drag, startPoint x: 1062, startPoint y: 529, endPoint x: 958, endPoint y: 497, distance: 108.4
click at [1062, 529] on icon at bounding box center [1058, 532] width 12 height 11
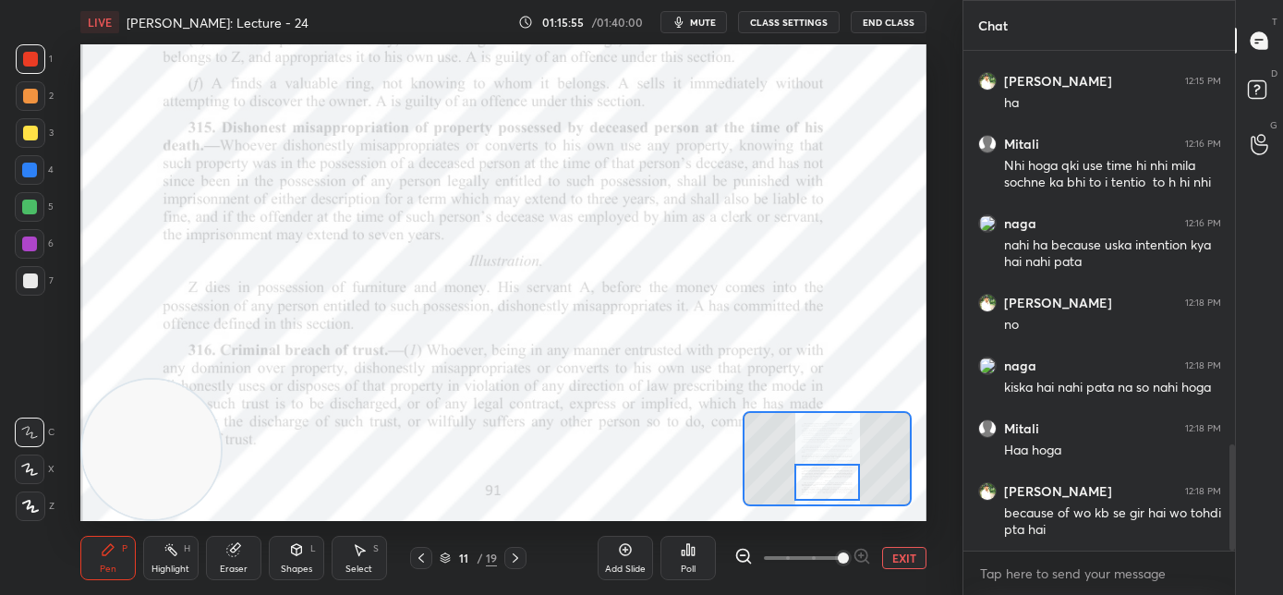
click at [628, 557] on div "Add Slide" at bounding box center [625, 558] width 55 height 44
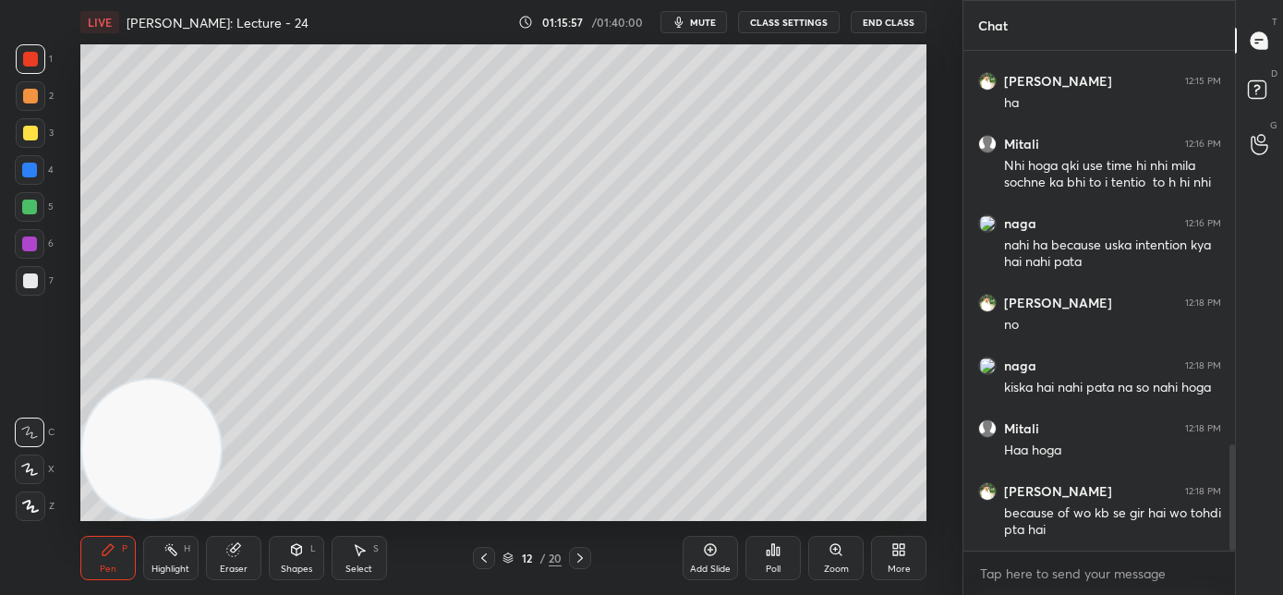
click at [30, 132] on div at bounding box center [30, 133] width 15 height 15
click at [35, 505] on icon at bounding box center [30, 506] width 17 height 13
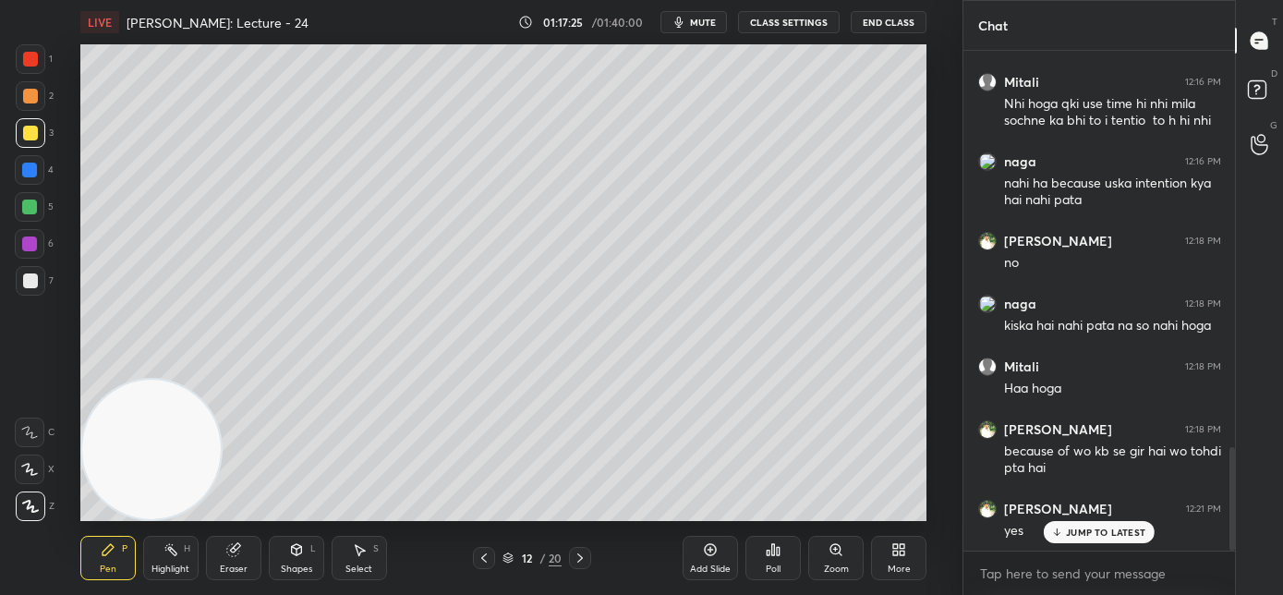
click at [1069, 533] on p "JUMP TO LATEST" at bounding box center [1105, 532] width 79 height 11
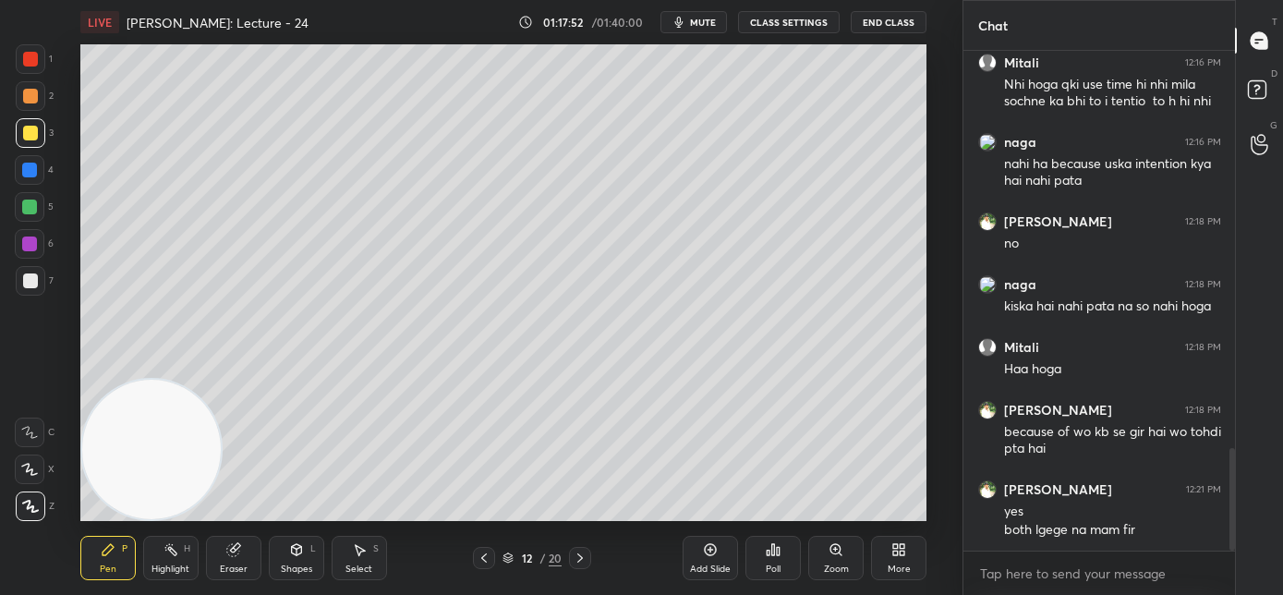
scroll to position [1946, 0]
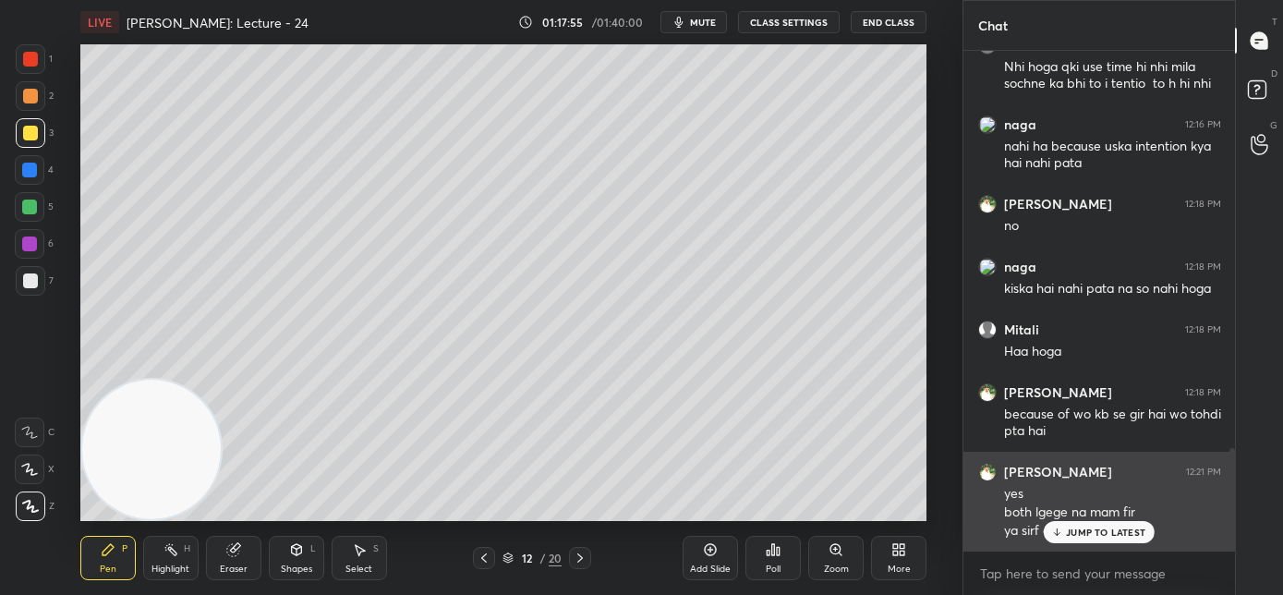
click at [1053, 533] on icon at bounding box center [1058, 532] width 12 height 11
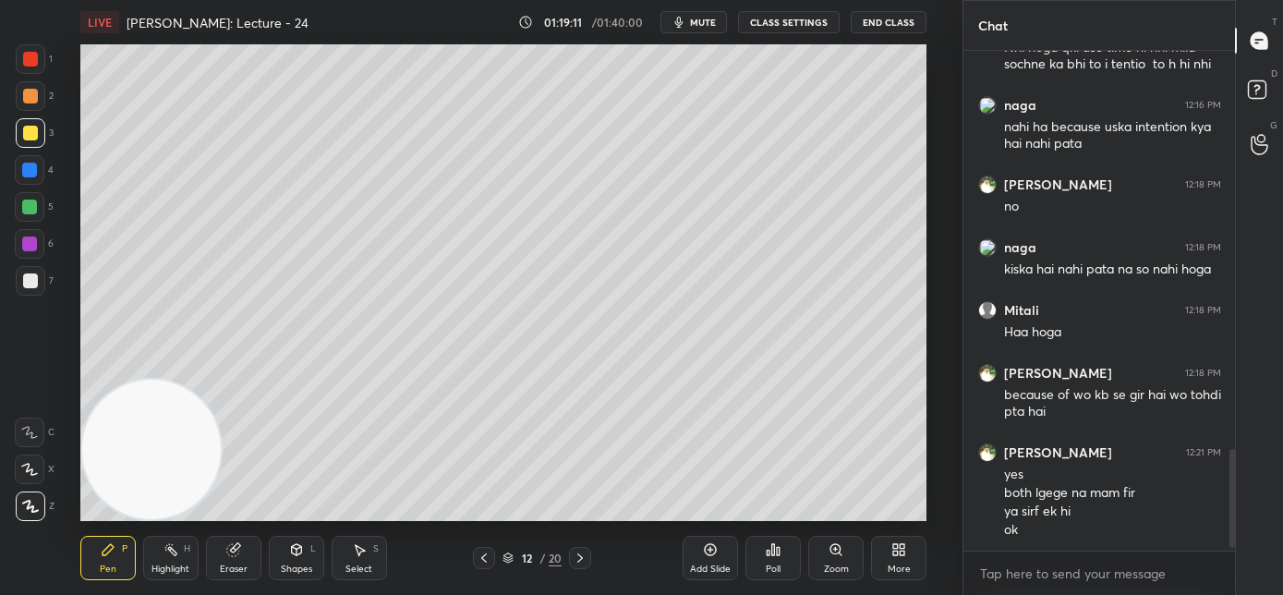
scroll to position [2027, 0]
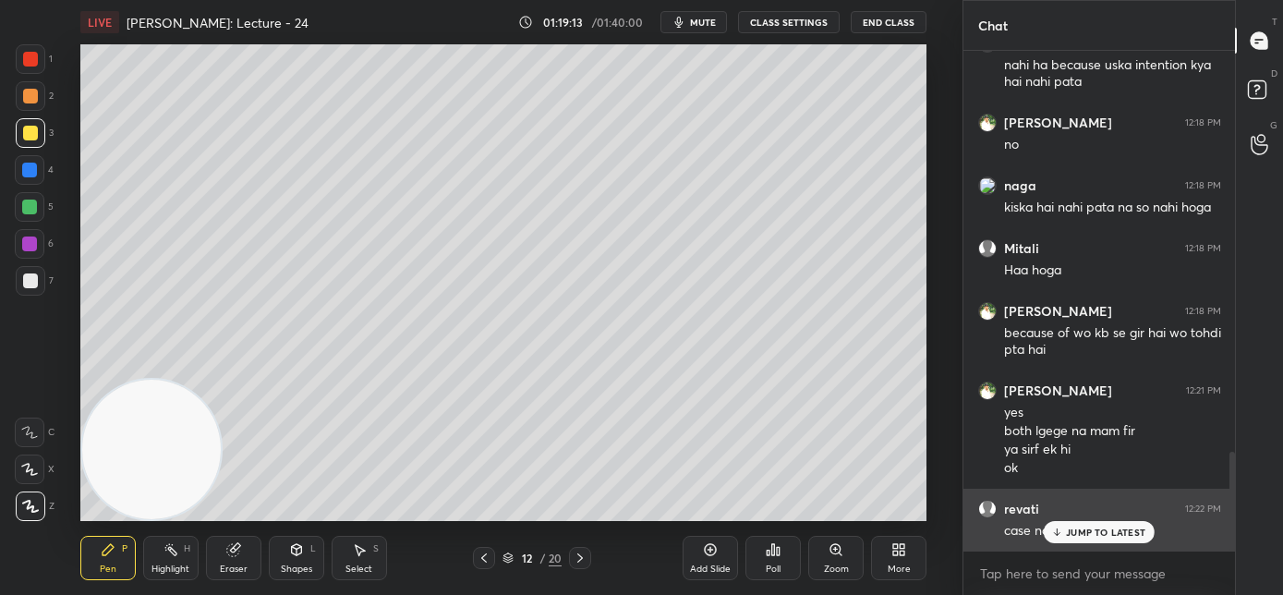
click at [1057, 532] on icon at bounding box center [1057, 532] width 0 height 6
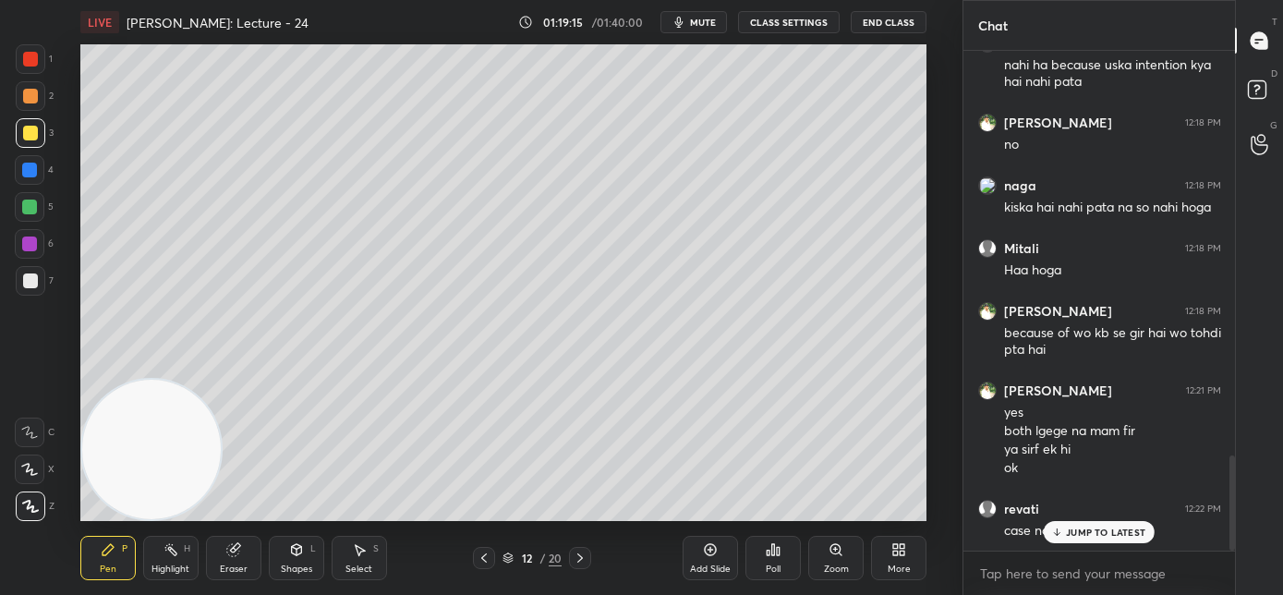
scroll to position [2123, 0]
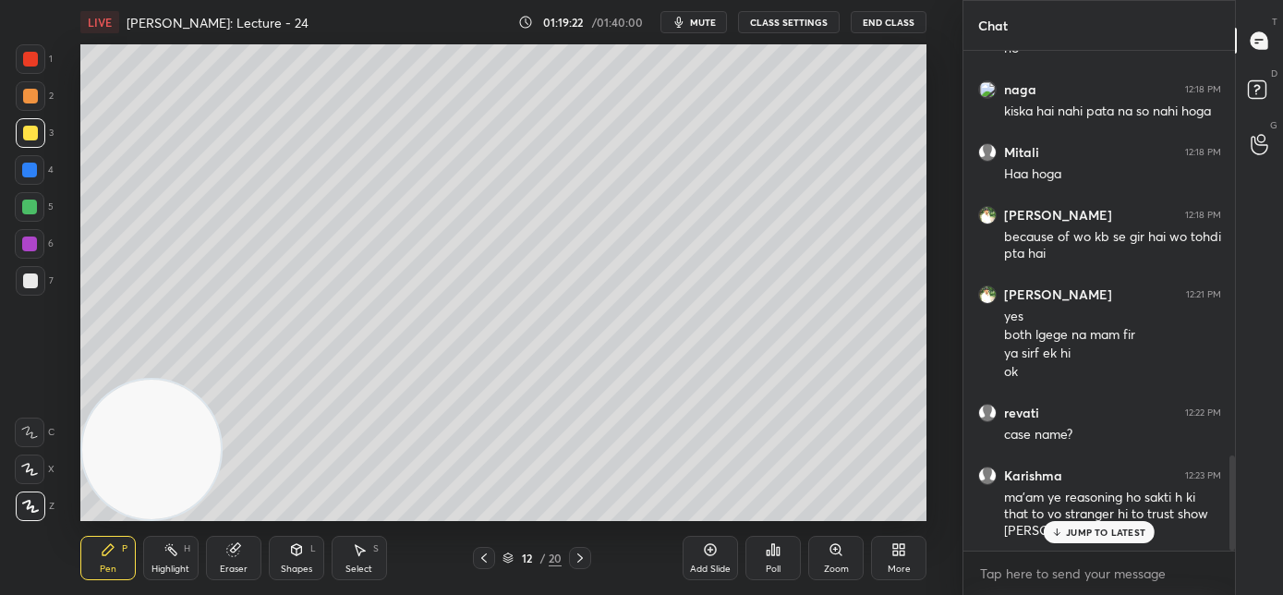
click at [1069, 541] on div "JUMP TO LATEST" at bounding box center [1099, 532] width 111 height 22
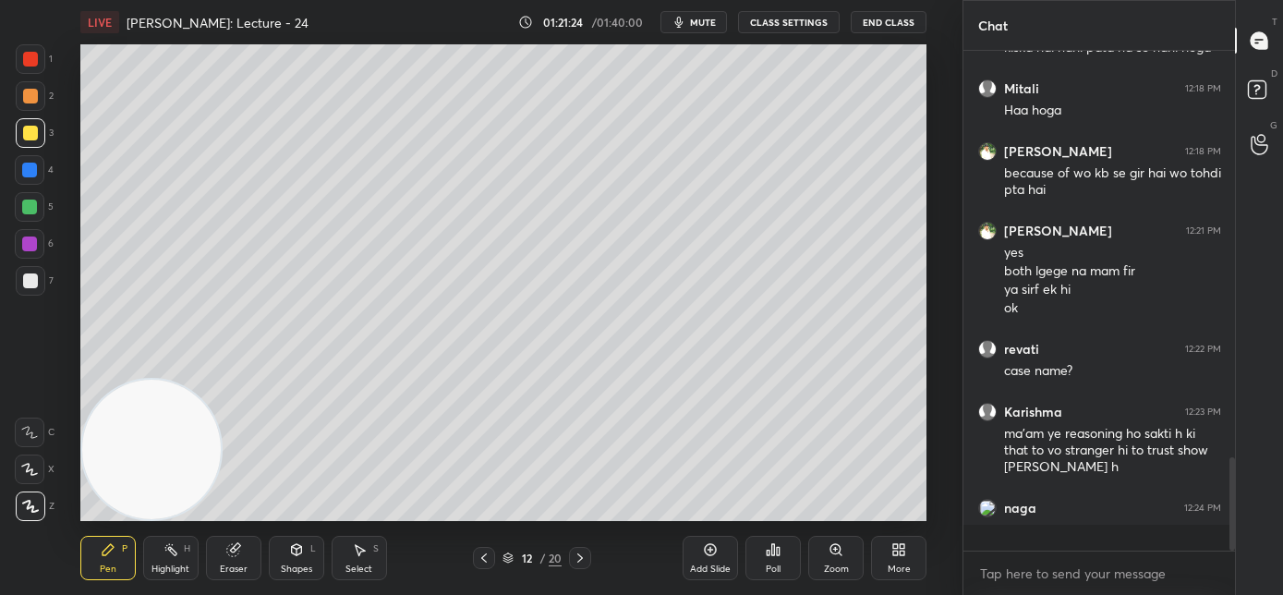
scroll to position [494, 266]
click at [695, 26] on span "mute" at bounding box center [703, 22] width 26 height 13
click at [884, 22] on button "End Class" at bounding box center [889, 22] width 76 height 22
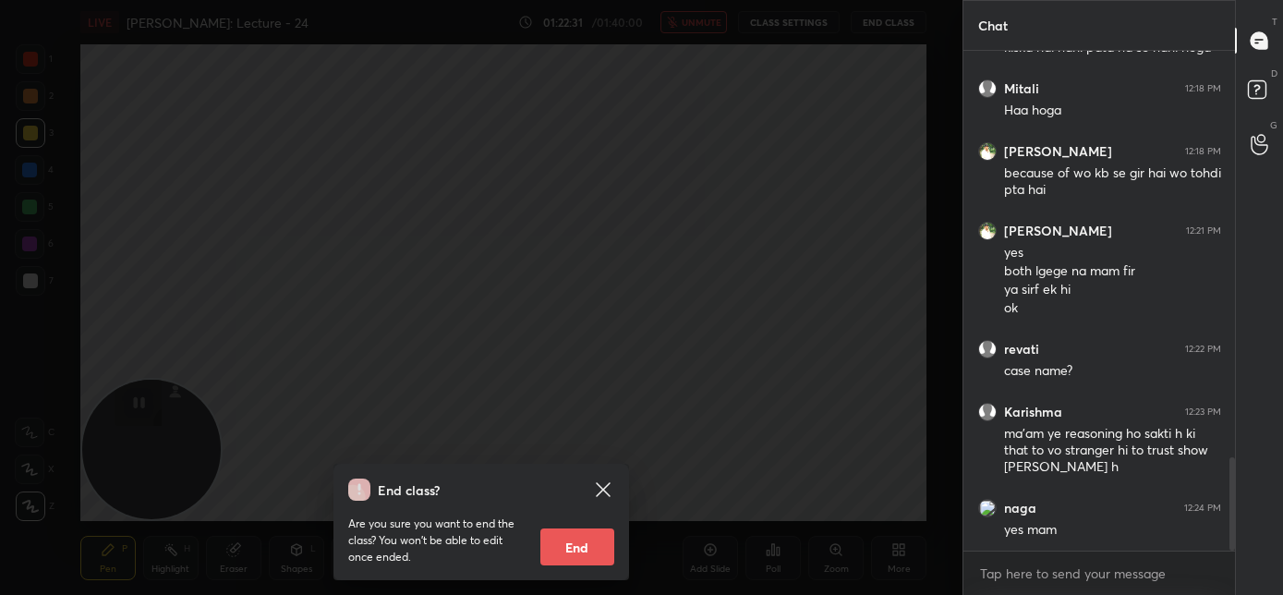
click at [602, 490] on icon at bounding box center [603, 489] width 14 height 14
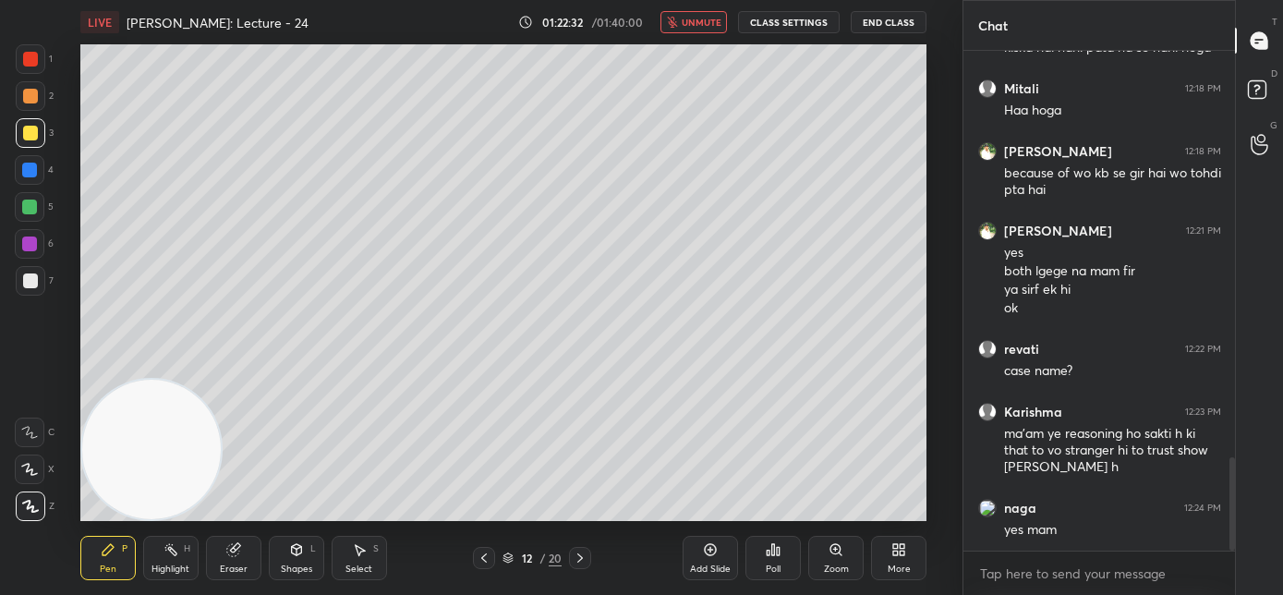
click at [711, 17] on span "unmute" at bounding box center [702, 22] width 40 height 13
click at [883, 27] on button "End Class" at bounding box center [889, 22] width 76 height 22
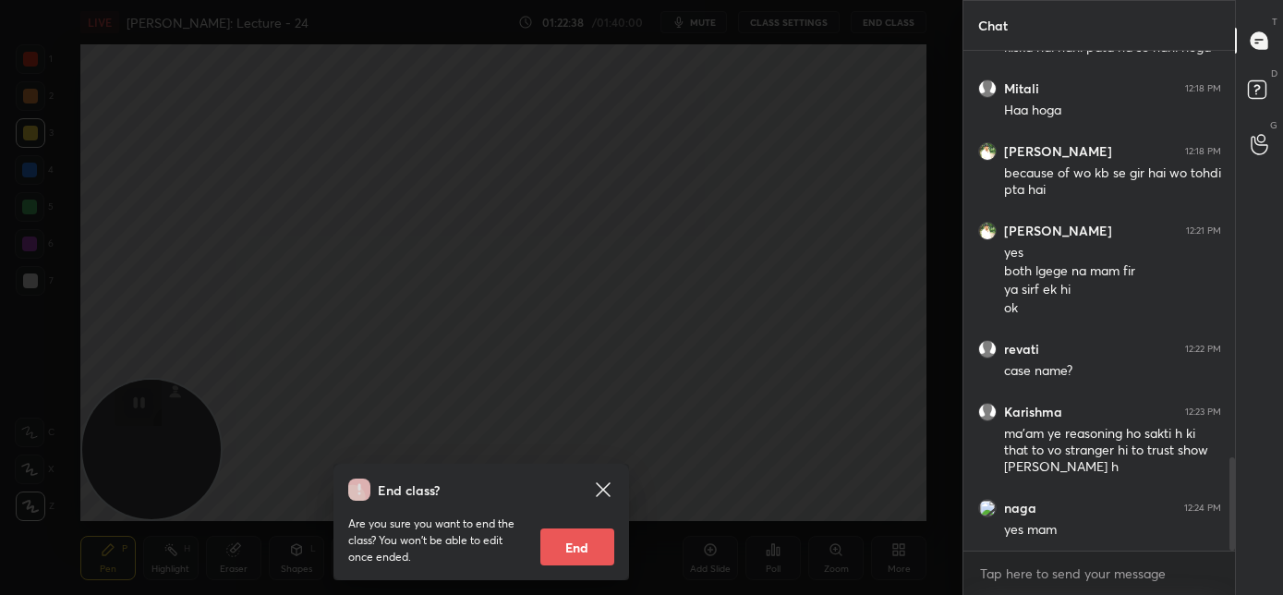
click at [590, 555] on button "End" at bounding box center [578, 547] width 74 height 37
type textarea "x"
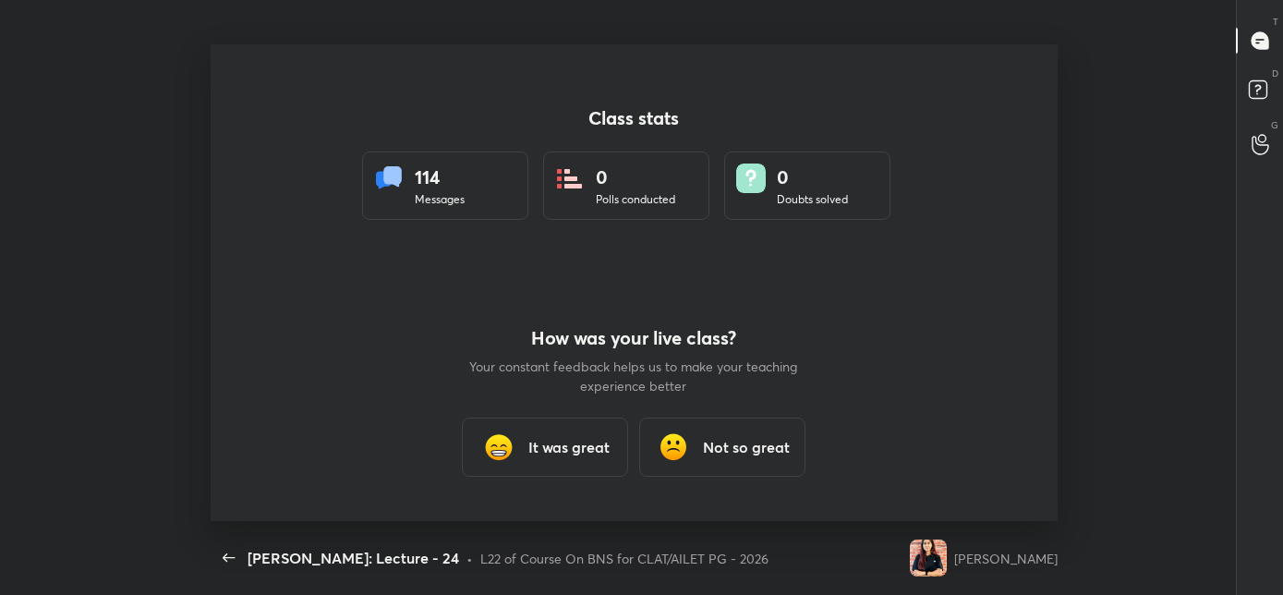
scroll to position [0, 0]
click at [533, 448] on h3 "It was great" at bounding box center [569, 447] width 81 height 22
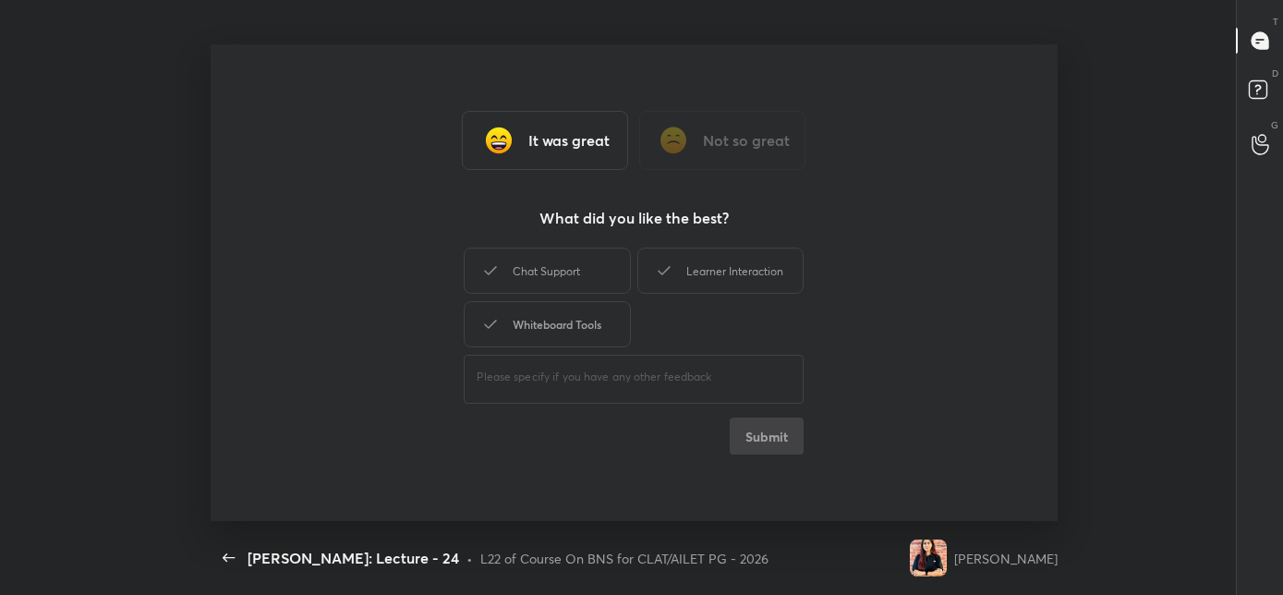
click at [568, 322] on div "Whiteboard Tools" at bounding box center [547, 324] width 166 height 46
drag, startPoint x: 581, startPoint y: 262, endPoint x: 591, endPoint y: 257, distance: 11.6
click at [584, 262] on div "Chat Support" at bounding box center [547, 271] width 166 height 46
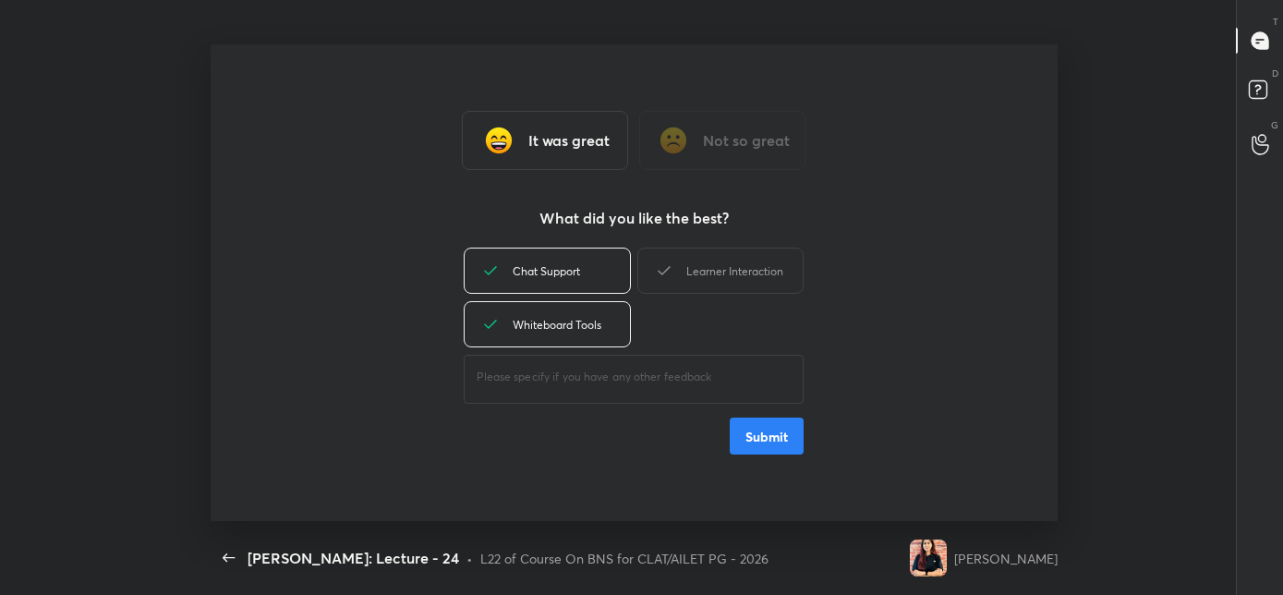
drag, startPoint x: 681, startPoint y: 262, endPoint x: 709, endPoint y: 337, distance: 79.8
click at [680, 262] on div "Learner Interaction" at bounding box center [721, 271] width 166 height 46
click at [782, 442] on button "Submit" at bounding box center [767, 436] width 74 height 37
